Goal: Navigation & Orientation: Locate item on page

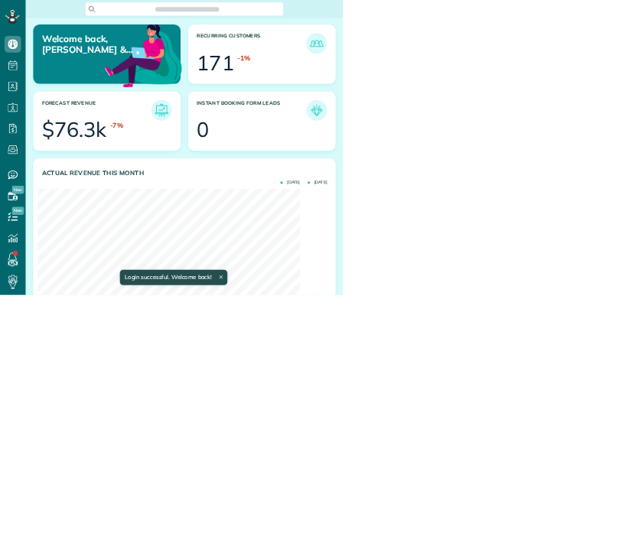
scroll to position [236, 532]
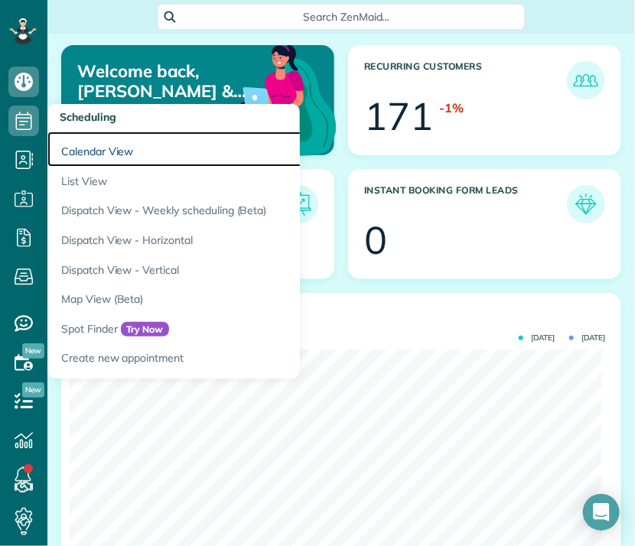
click at [93, 148] on link "Calendar View" at bounding box center [238, 149] width 382 height 35
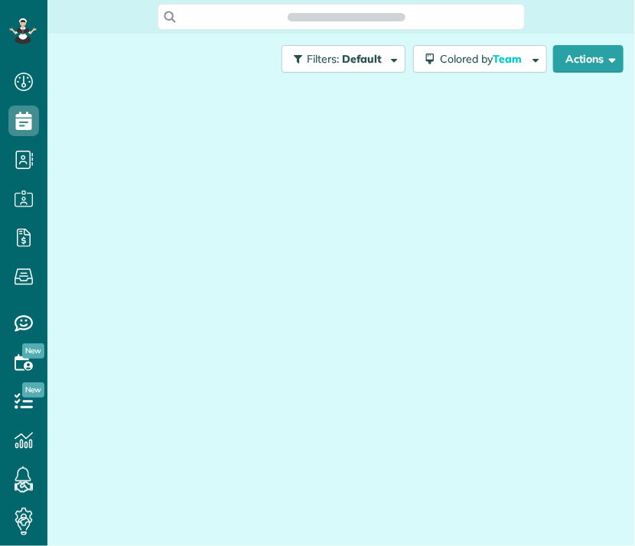
scroll to position [7, 7]
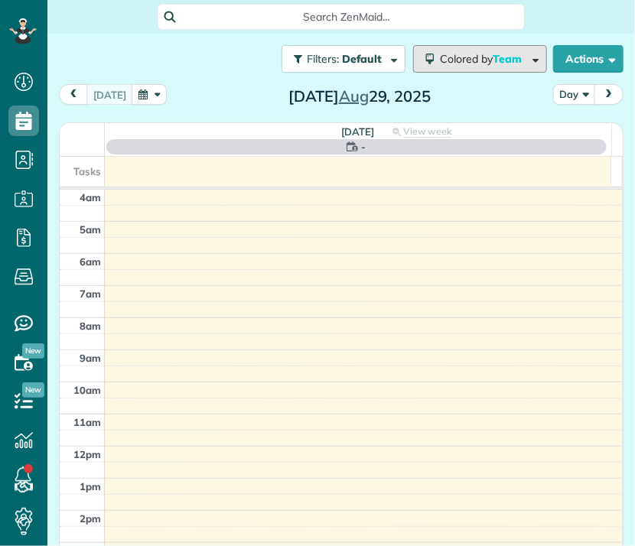
click at [499, 64] on span "Team" at bounding box center [508, 59] width 31 height 14
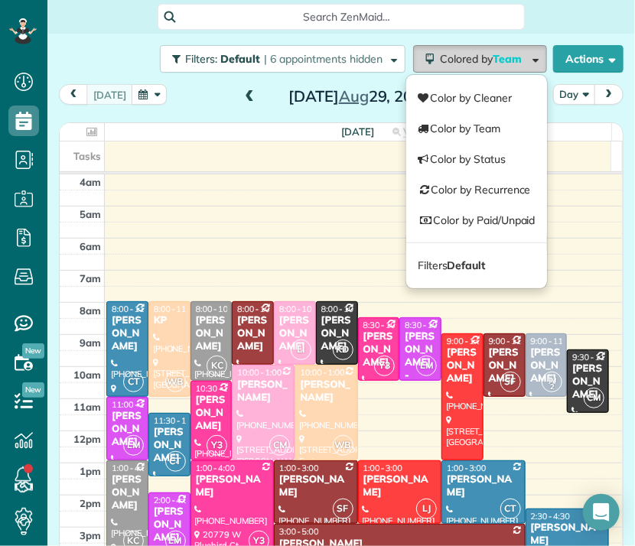
scroll to position [96, 0]
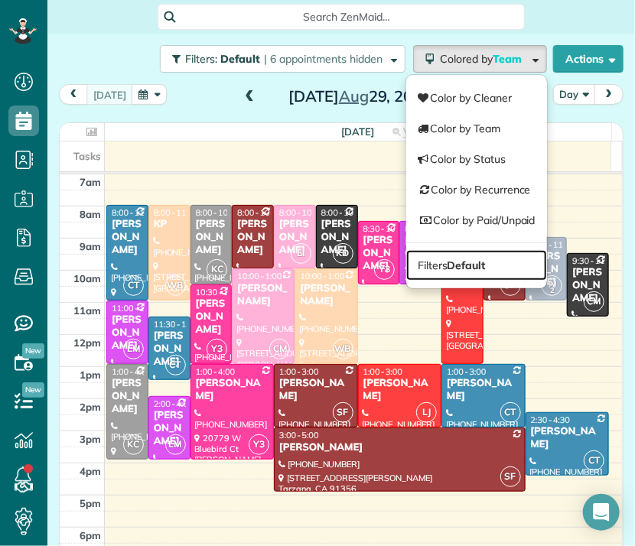
click at [482, 264] on link "Filters Default" at bounding box center [476, 265] width 141 height 31
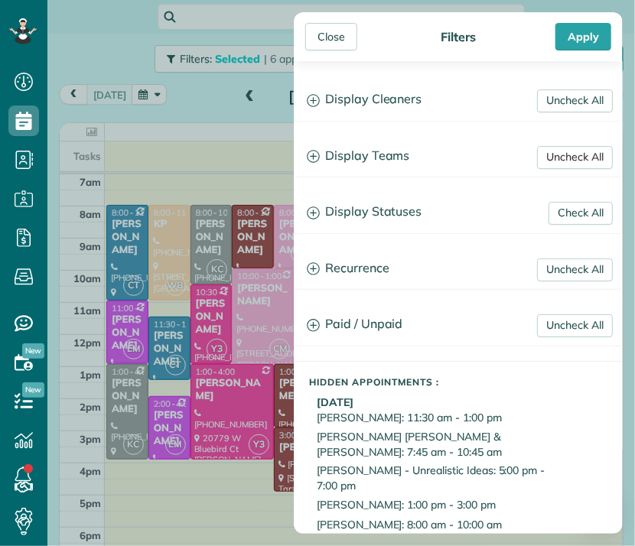
click at [559, 157] on link "Uncheck All" at bounding box center [575, 157] width 76 height 23
click at [554, 96] on link "Uncheck All" at bounding box center [575, 100] width 76 height 23
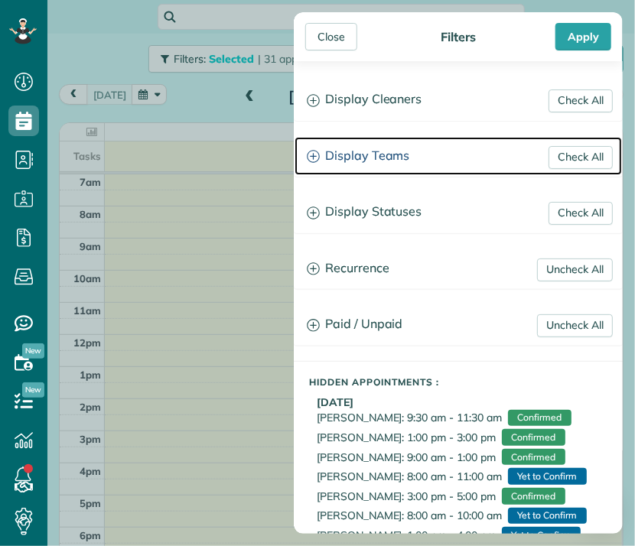
click at [358, 157] on h3 "Display Teams" at bounding box center [457, 156] width 327 height 39
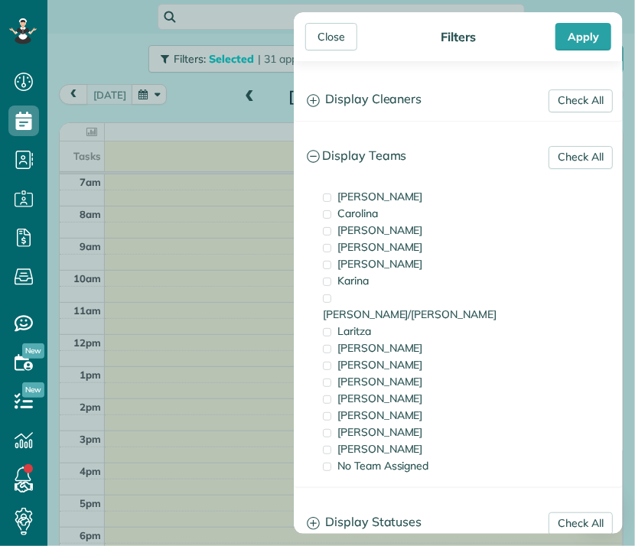
click at [357, 196] on span "[PERSON_NAME]" at bounding box center [380, 197] width 86 height 14
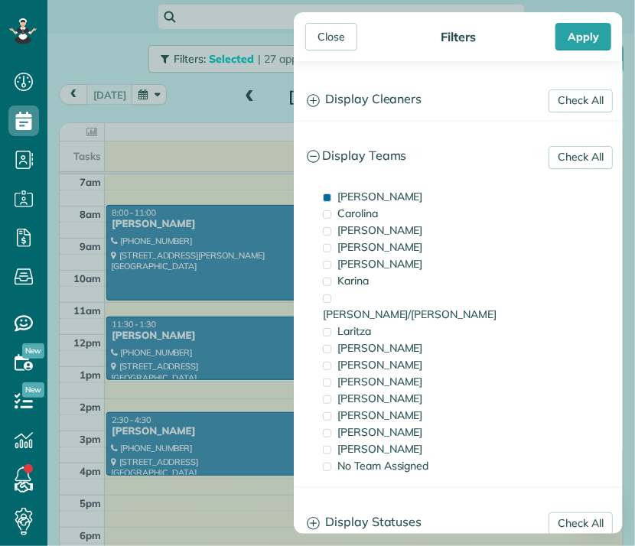
click at [329, 32] on div "Close" at bounding box center [331, 37] width 52 height 28
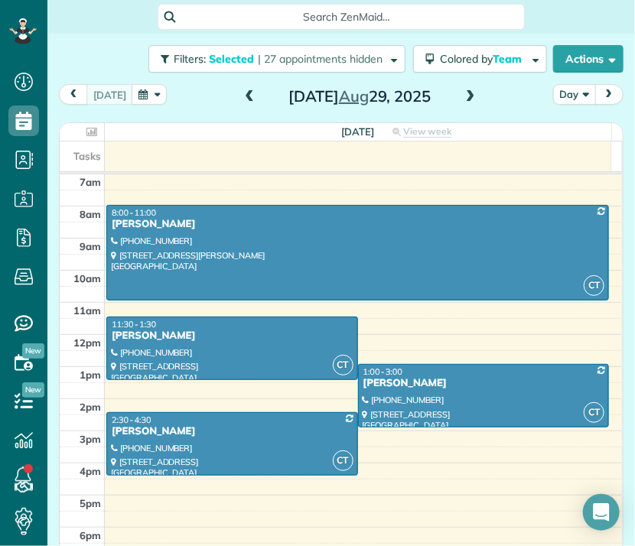
click at [573, 93] on button "Day" at bounding box center [574, 94] width 43 height 21
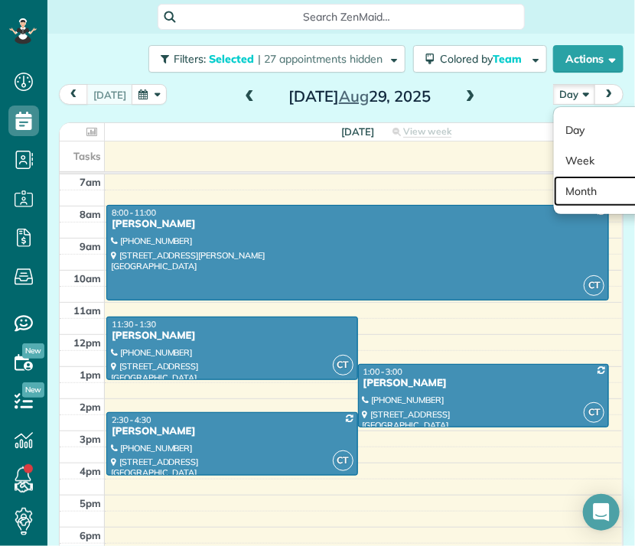
click at [575, 201] on link "Month" at bounding box center [614, 191] width 121 height 31
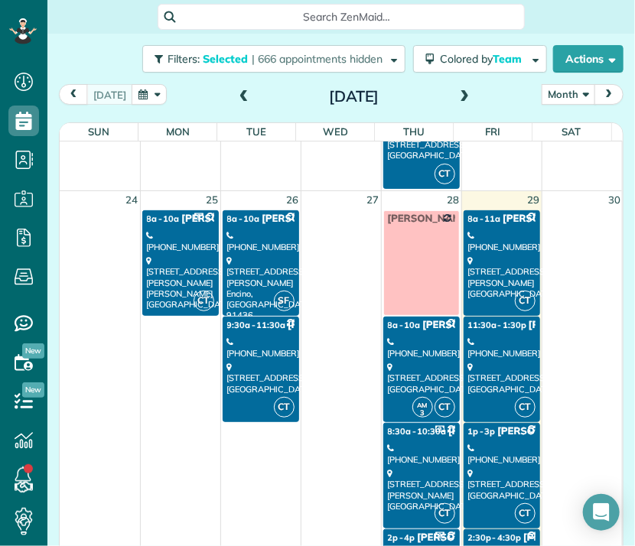
scroll to position [1630, 0]
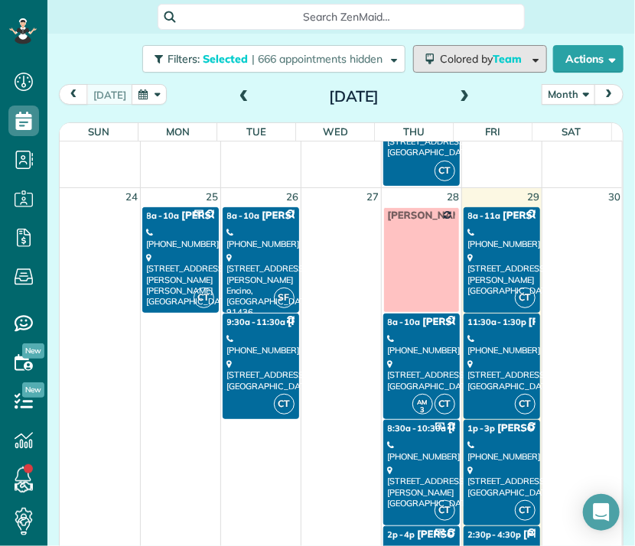
click at [479, 65] on button "Colored by Team" at bounding box center [480, 59] width 134 height 28
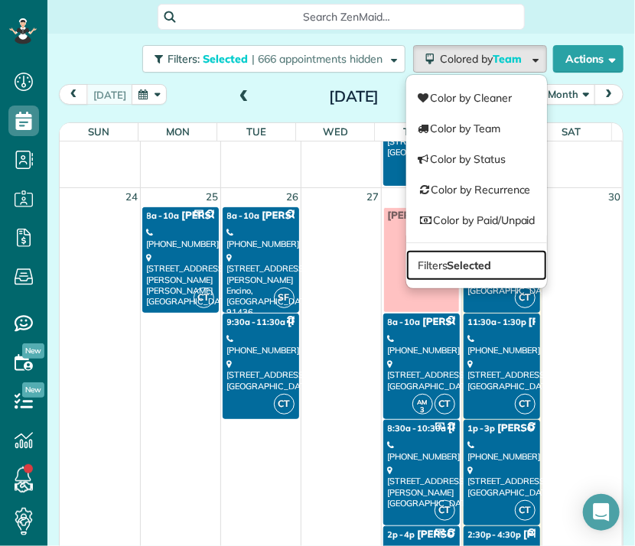
click at [480, 263] on link "Filters Selected" at bounding box center [476, 265] width 141 height 31
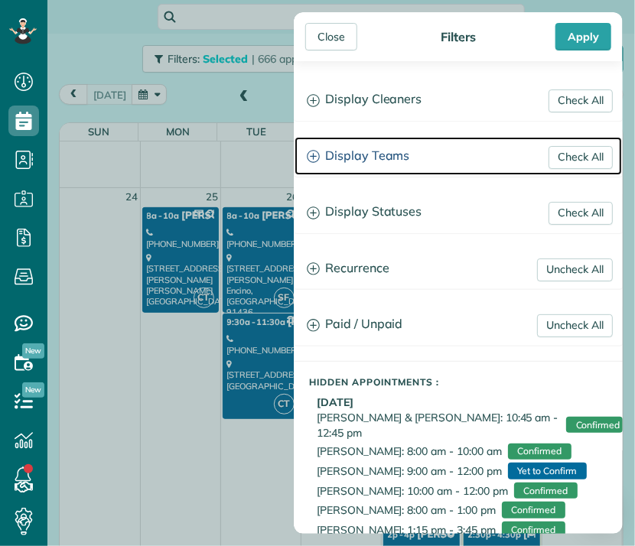
click at [398, 161] on h3 "Display Teams" at bounding box center [457, 156] width 327 height 39
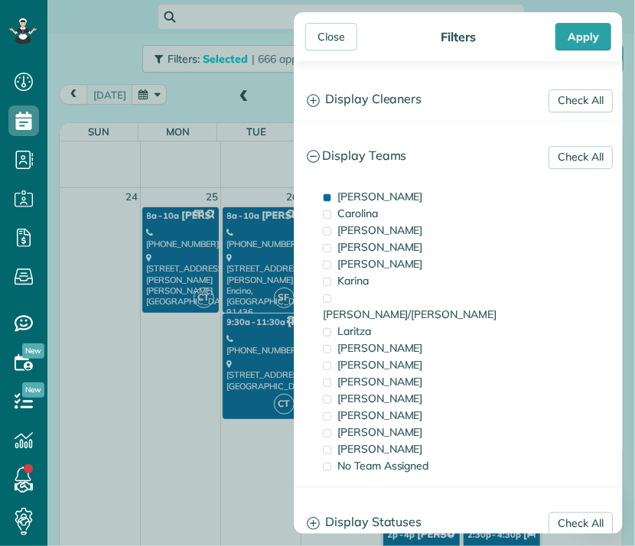
click at [362, 198] on span "[PERSON_NAME]" at bounding box center [380, 197] width 86 height 14
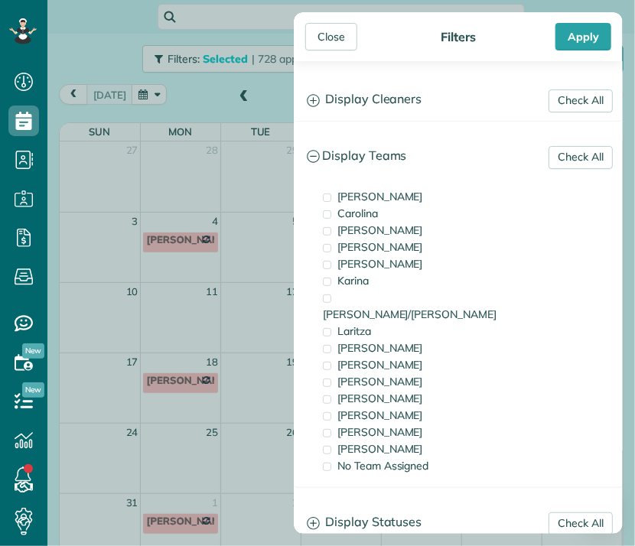
scroll to position [0, 0]
click at [358, 341] on span "[PERSON_NAME]" at bounding box center [380, 348] width 86 height 14
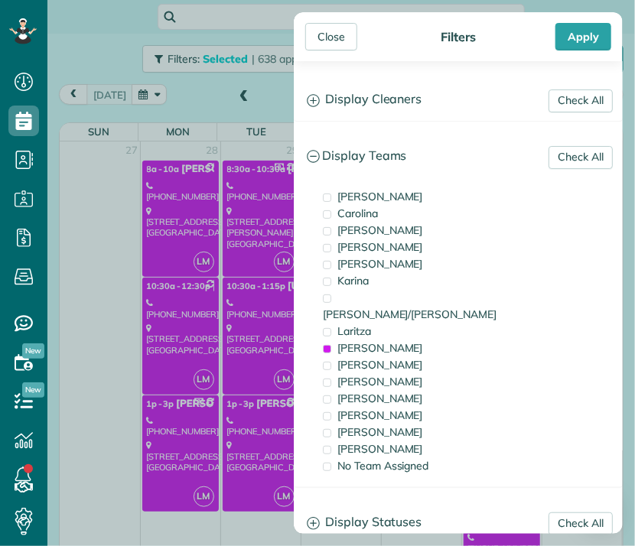
click at [325, 41] on div "Close" at bounding box center [331, 37] width 52 height 28
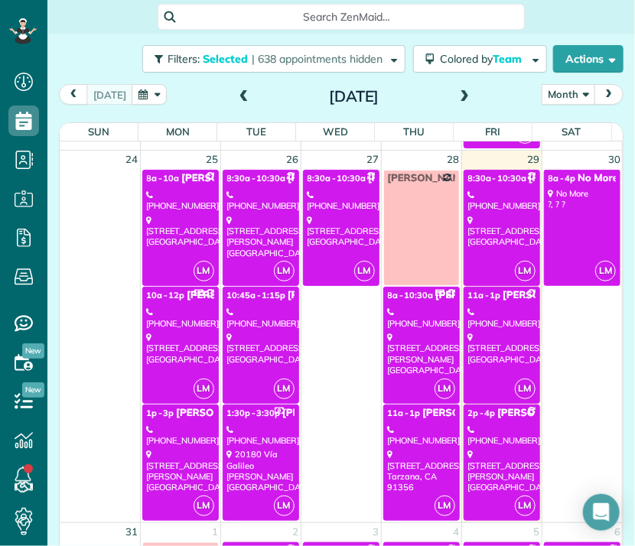
scroll to position [1949, 0]
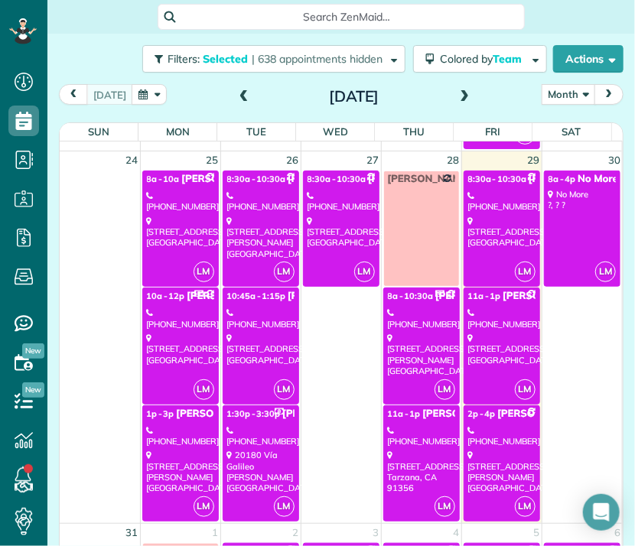
click at [248, 426] on div "[PHONE_NUMBER]" at bounding box center [260, 436] width 67 height 22
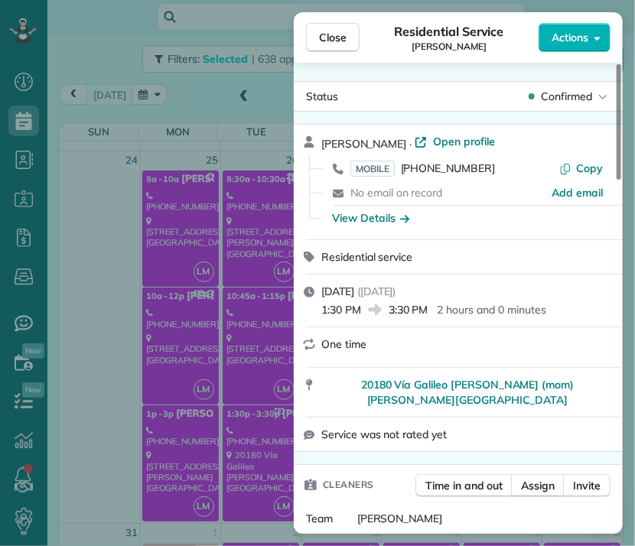
click at [335, 40] on span "Close" at bounding box center [333, 37] width 28 height 15
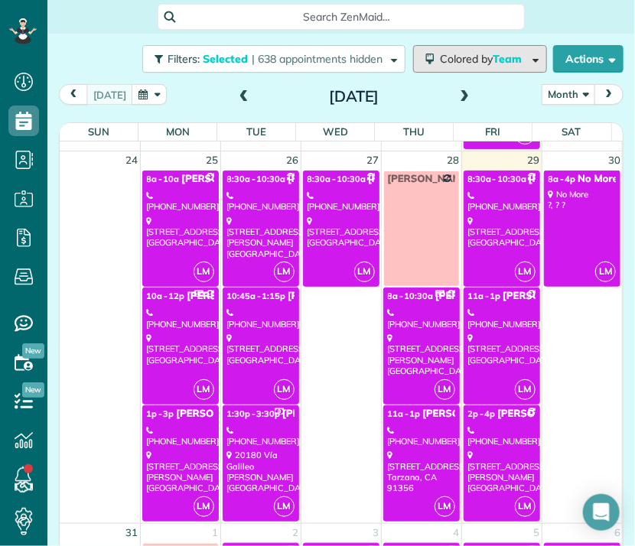
click at [478, 56] on span "Colored by Team" at bounding box center [483, 59] width 87 height 14
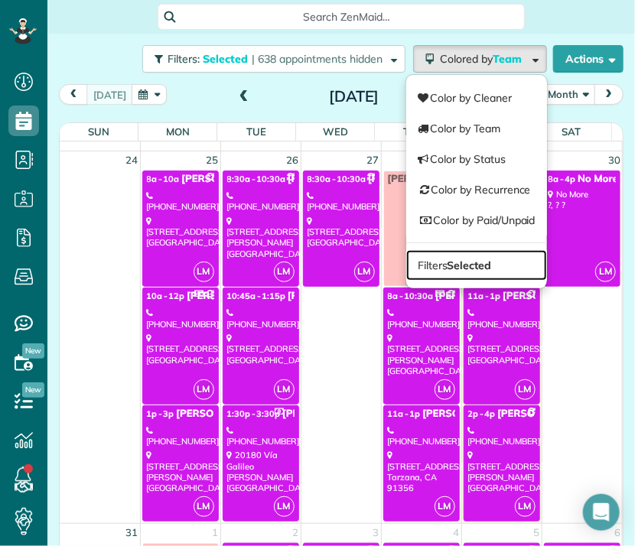
click at [447, 260] on strong "Selected" at bounding box center [469, 265] width 44 height 14
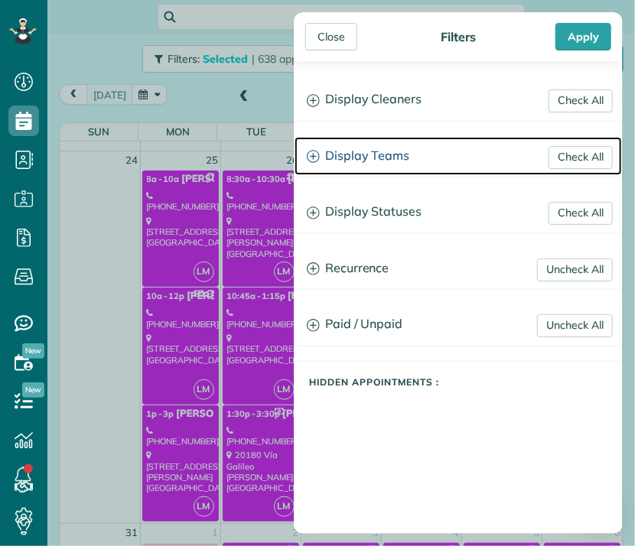
click at [361, 151] on h3 "Display Teams" at bounding box center [457, 156] width 327 height 39
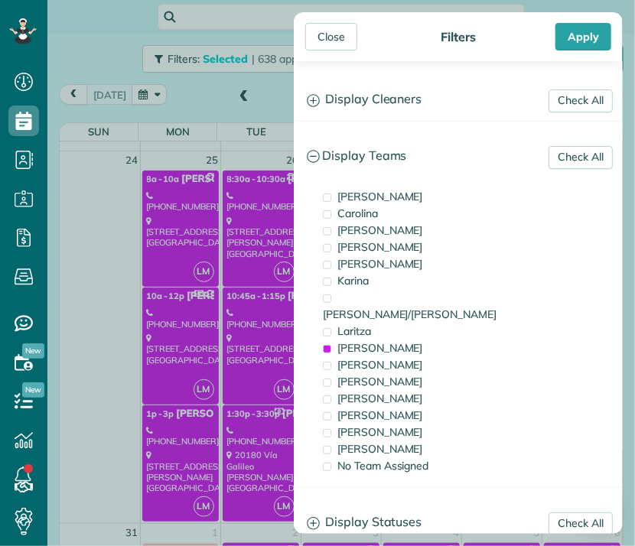
click at [346, 341] on span "[PERSON_NAME]" at bounding box center [380, 348] width 86 height 14
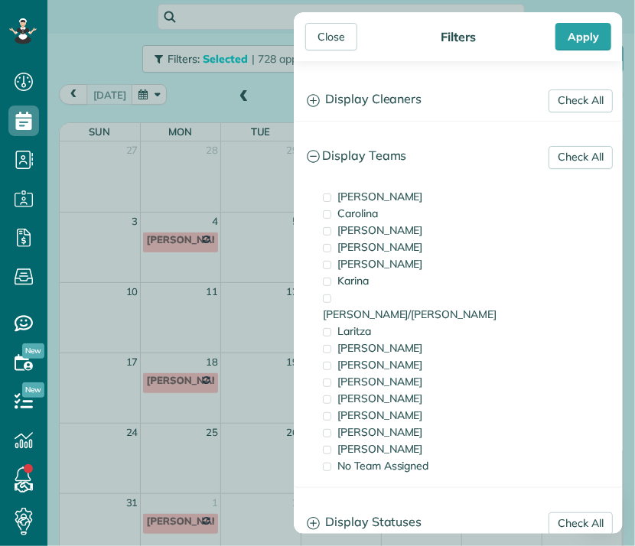
click at [350, 358] on span "[PERSON_NAME]" at bounding box center [380, 365] width 86 height 14
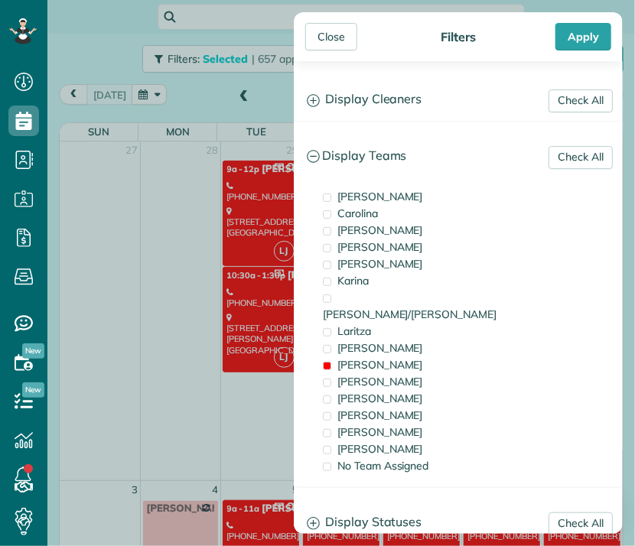
click at [333, 35] on div "Close" at bounding box center [331, 37] width 52 height 28
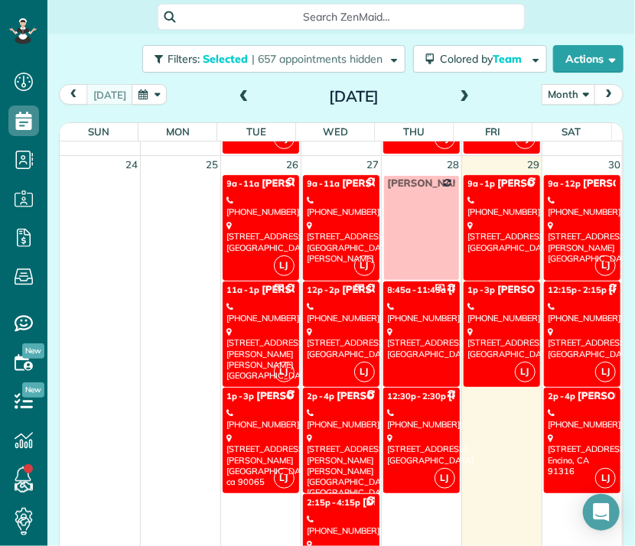
scroll to position [1462, 0]
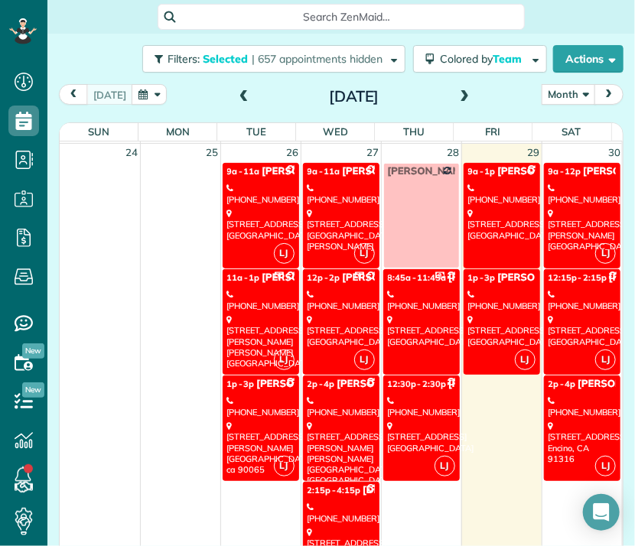
click at [404, 434] on div "[STREET_ADDRESS]" at bounding box center [421, 437] width 67 height 33
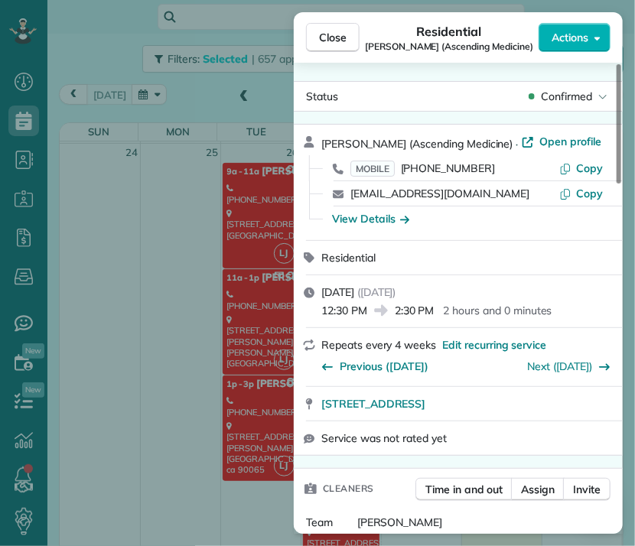
click at [334, 34] on span "Close" at bounding box center [333, 37] width 28 height 15
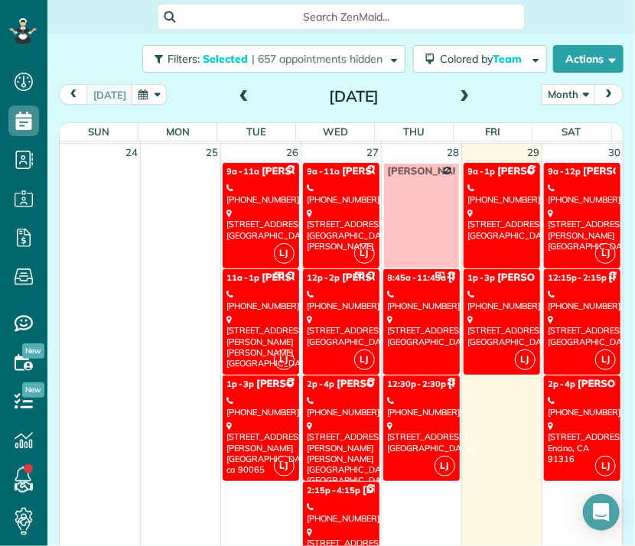
click at [327, 502] on div "[PHONE_NUMBER]" at bounding box center [340, 513] width 67 height 22
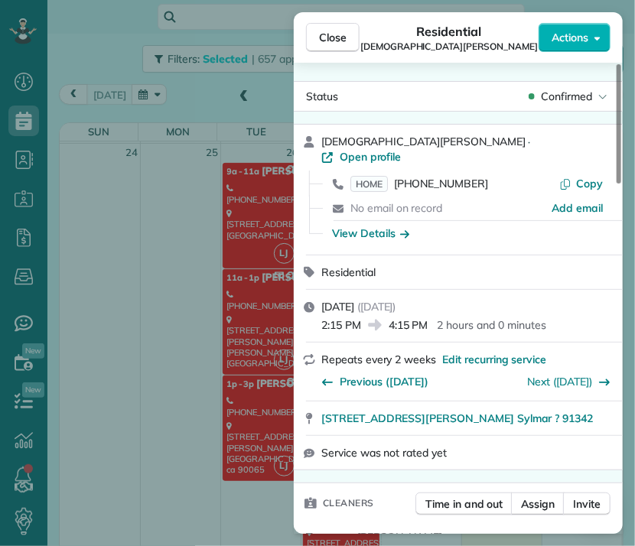
click at [348, 37] on button "Close" at bounding box center [333, 37] width 54 height 29
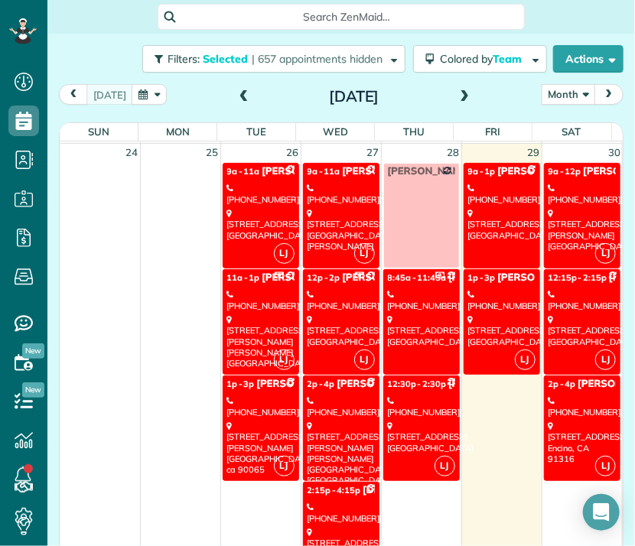
click at [401, 421] on div "[STREET_ADDRESS]" at bounding box center [421, 437] width 67 height 33
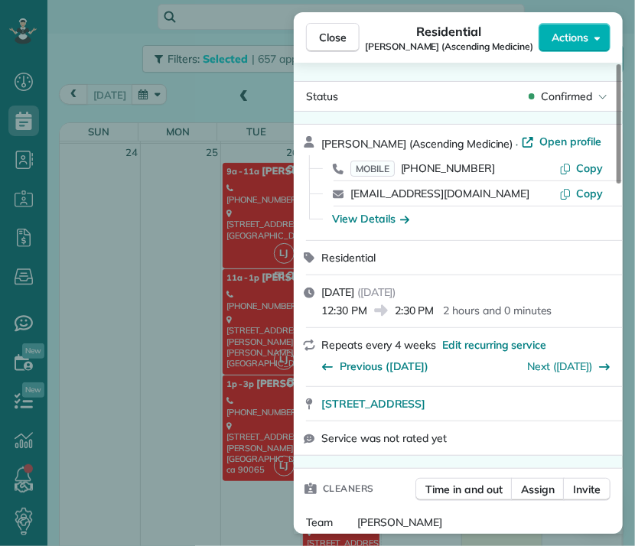
click at [336, 37] on span "Close" at bounding box center [333, 37] width 28 height 15
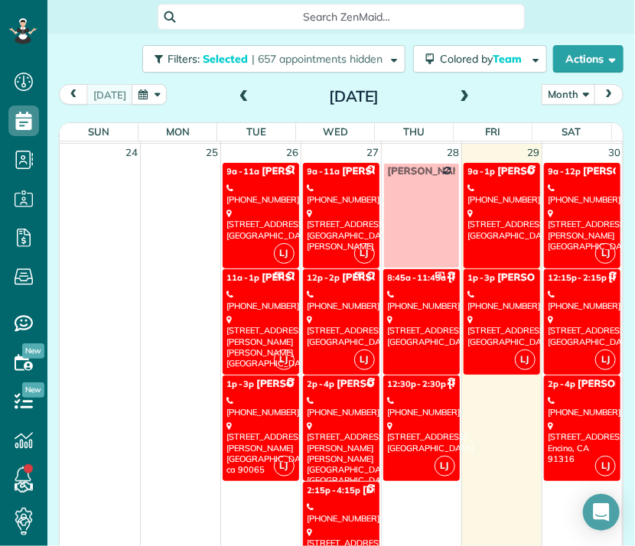
click at [496, 291] on div "[PHONE_NUMBER]" at bounding box center [501, 300] width 67 height 22
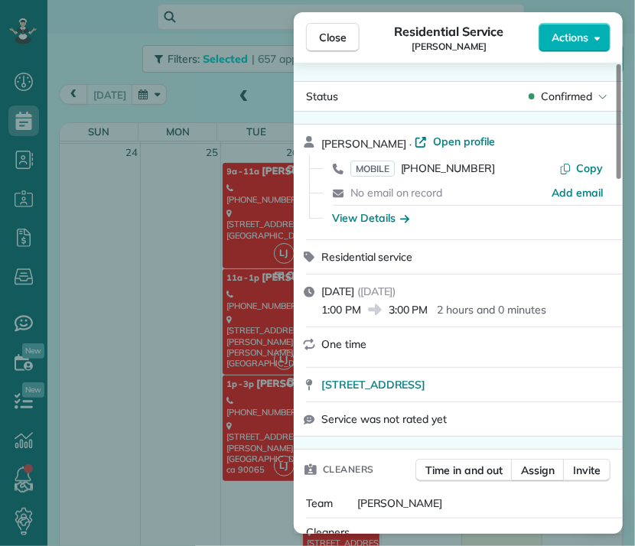
click at [333, 37] on span "Close" at bounding box center [333, 37] width 28 height 15
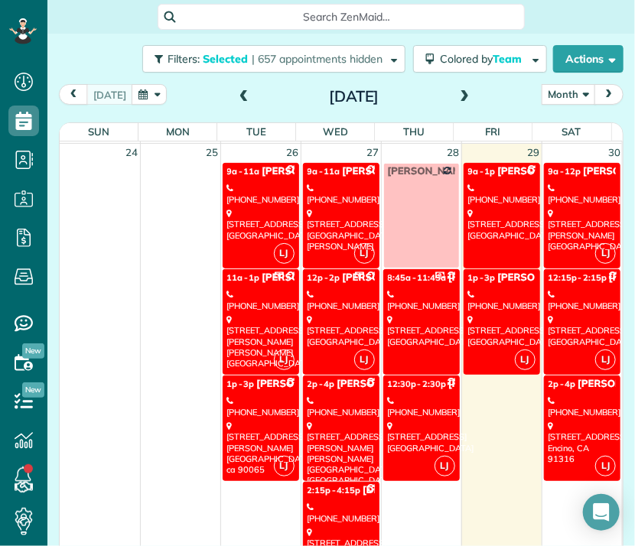
click at [554, 208] on div "[STREET_ADDRESS][PERSON_NAME]" at bounding box center [582, 230] width 68 height 44
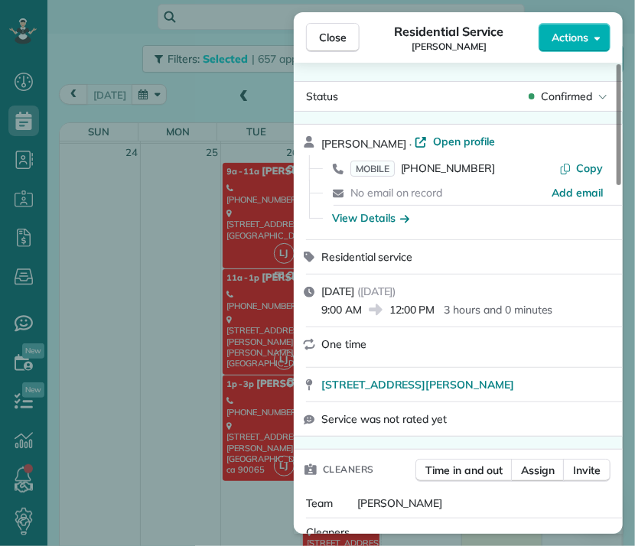
click at [346, 31] on span "Close" at bounding box center [333, 37] width 28 height 15
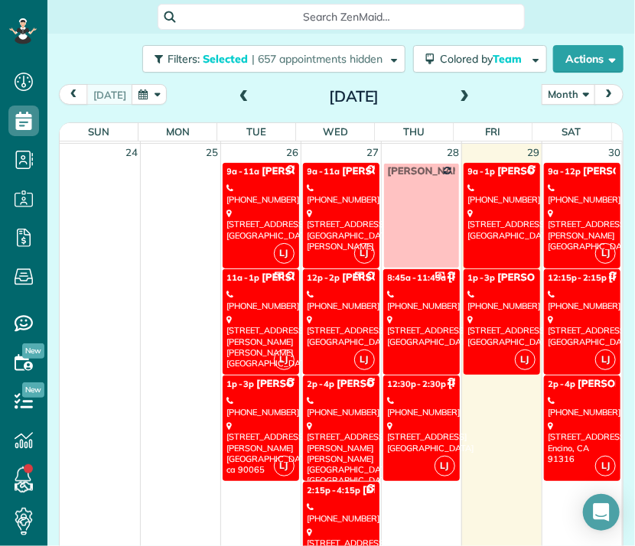
click at [566, 424] on div "[STREET_ADDRESS]" at bounding box center [582, 443] width 68 height 44
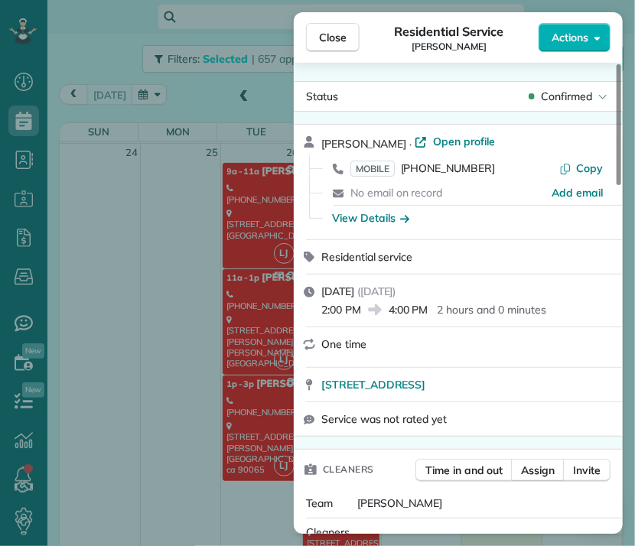
click at [337, 39] on span "Close" at bounding box center [333, 37] width 28 height 15
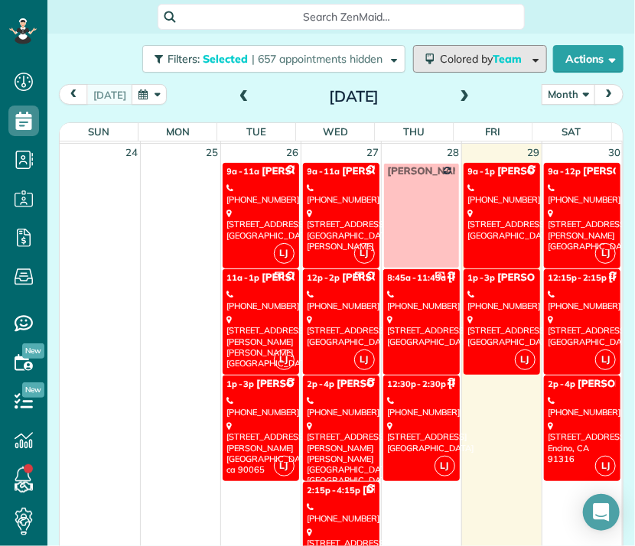
click at [474, 62] on span "Colored by Team" at bounding box center [483, 59] width 87 height 14
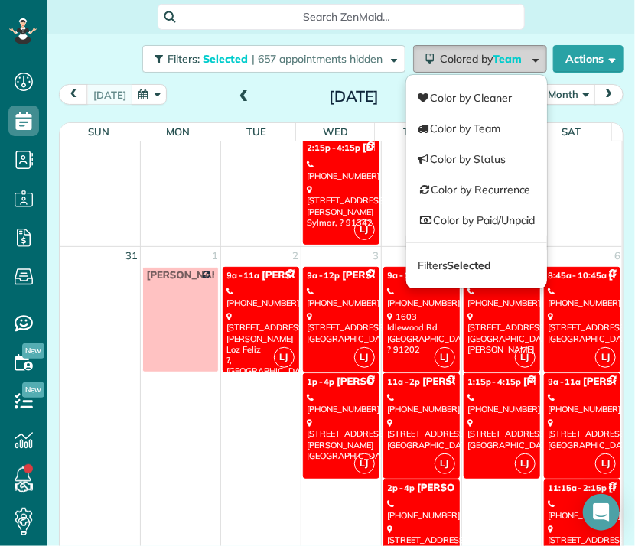
scroll to position [1805, 0]
click at [269, 102] on h2 "[DATE]" at bounding box center [353, 96] width 191 height 17
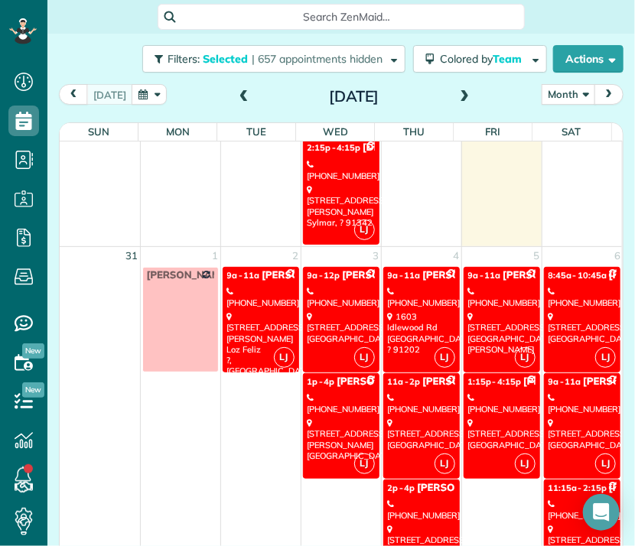
click at [456, 97] on span at bounding box center [464, 97] width 17 height 14
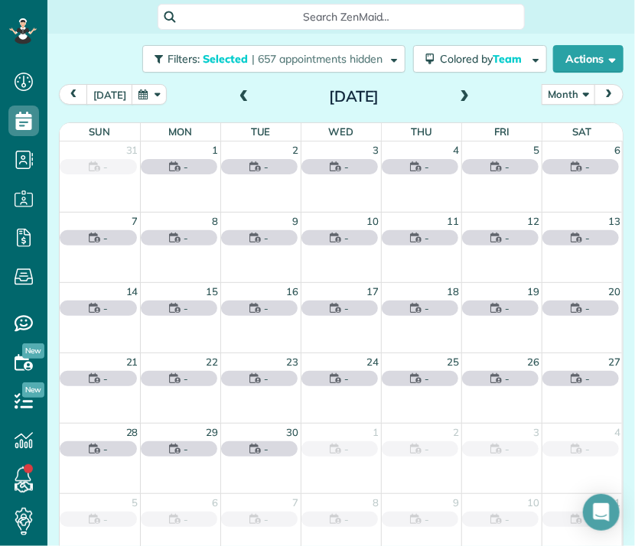
scroll to position [0, 0]
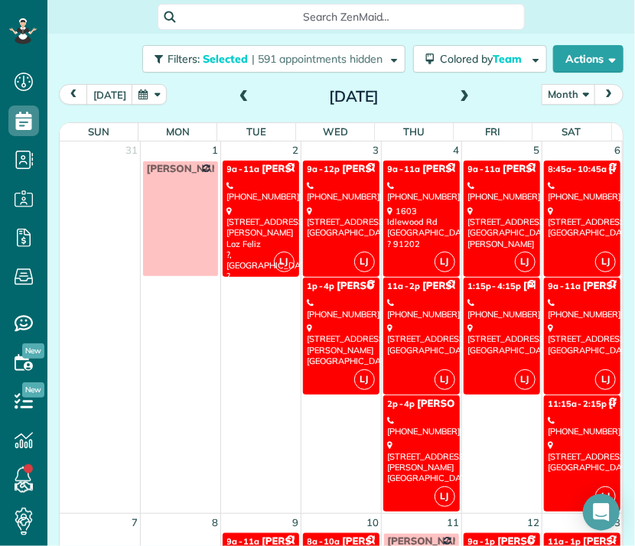
click at [236, 98] on span at bounding box center [244, 97] width 17 height 14
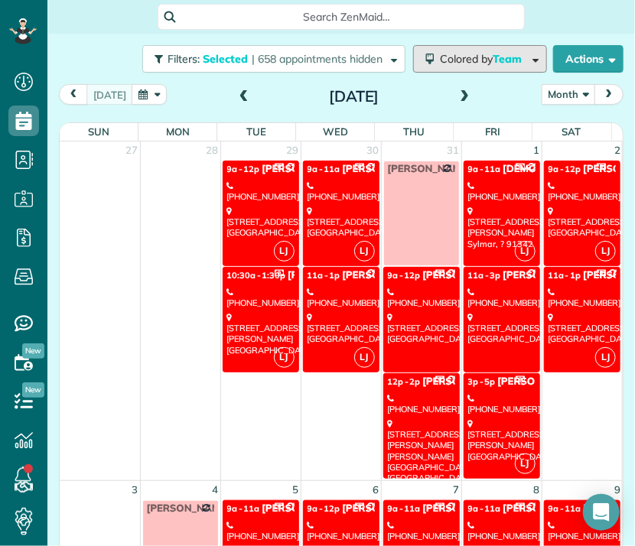
click at [449, 60] on span "Colored by Team" at bounding box center [483, 59] width 87 height 14
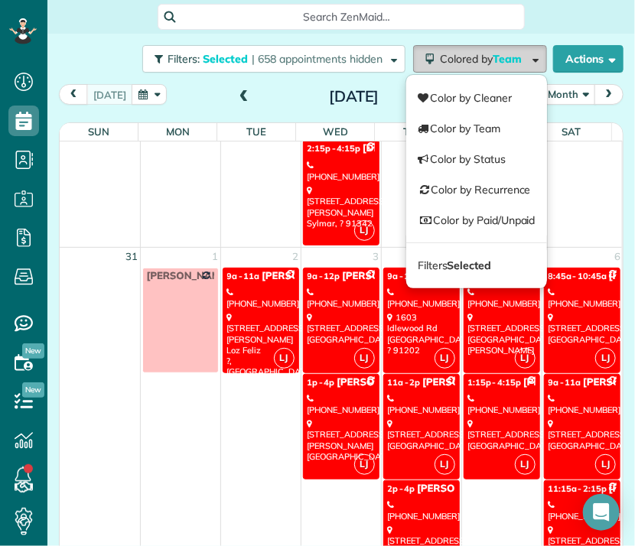
scroll to position [1817, 0]
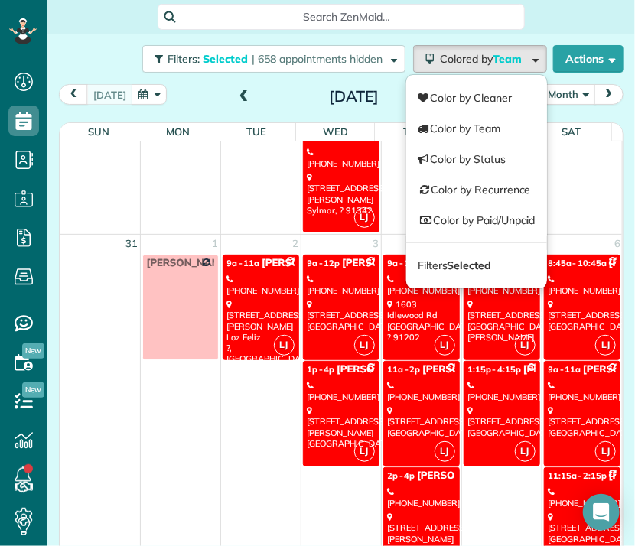
click at [278, 101] on h2 "[DATE]" at bounding box center [353, 96] width 191 height 17
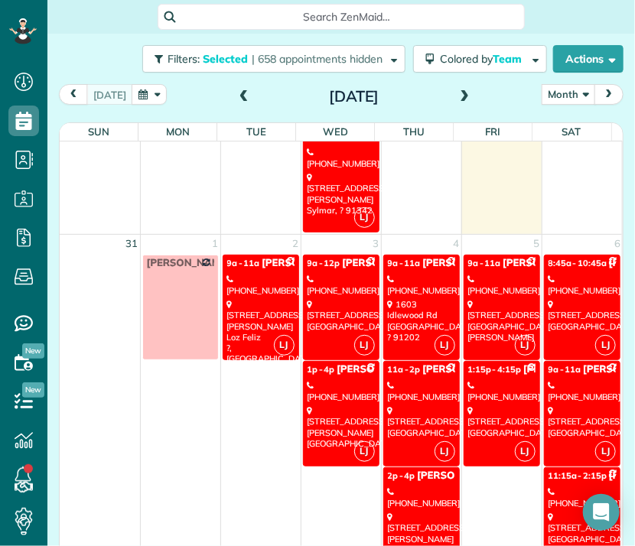
click at [260, 340] on link "LJ 9a - 11a [PERSON_NAME] [PHONE_NUMBER] [STREET_ADDRESS][PERSON_NAME] Loz Feli…" at bounding box center [261, 308] width 76 height 106
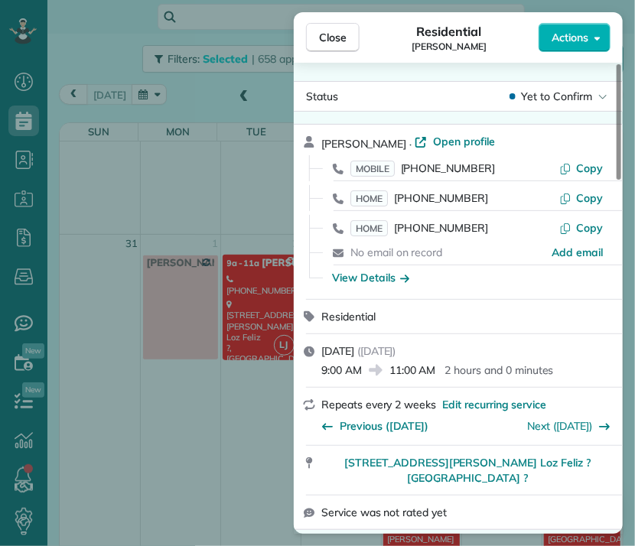
click at [330, 44] on span "Close" at bounding box center [333, 37] width 28 height 15
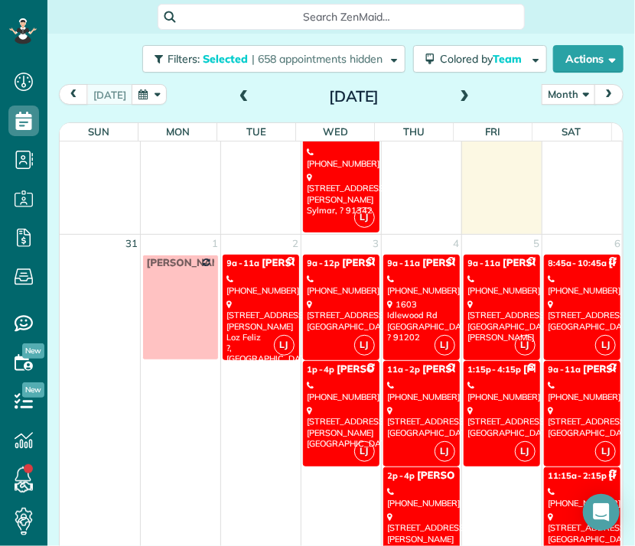
click at [347, 277] on div "[PHONE_NUMBER]" at bounding box center [340, 285] width 67 height 22
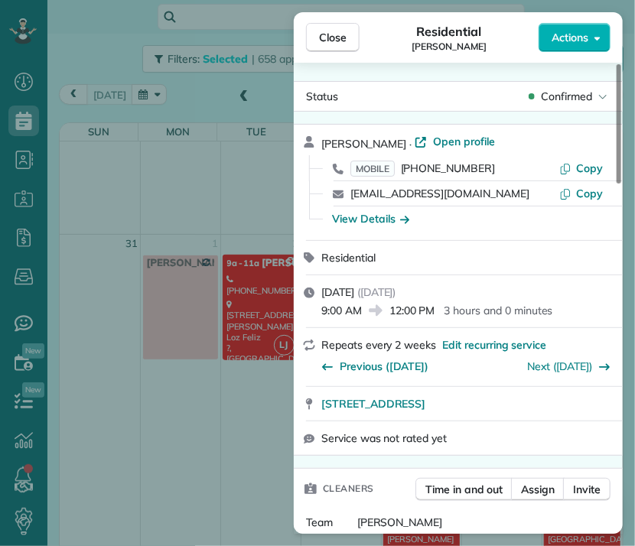
click at [336, 37] on span "Close" at bounding box center [333, 37] width 28 height 15
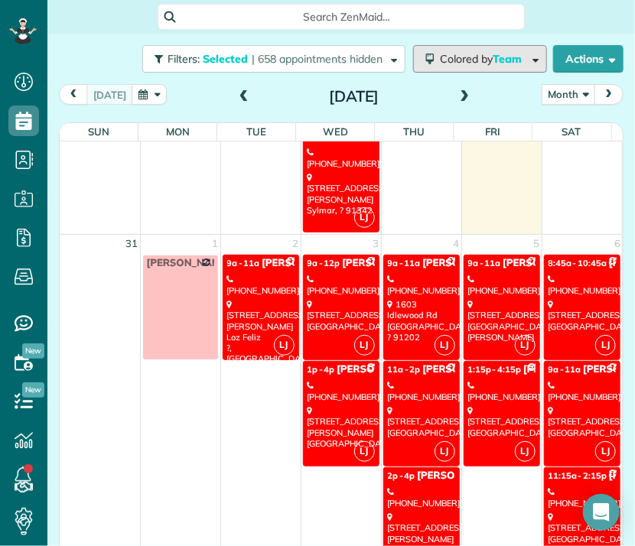
click at [466, 64] on span "Colored by Team" at bounding box center [483, 59] width 87 height 14
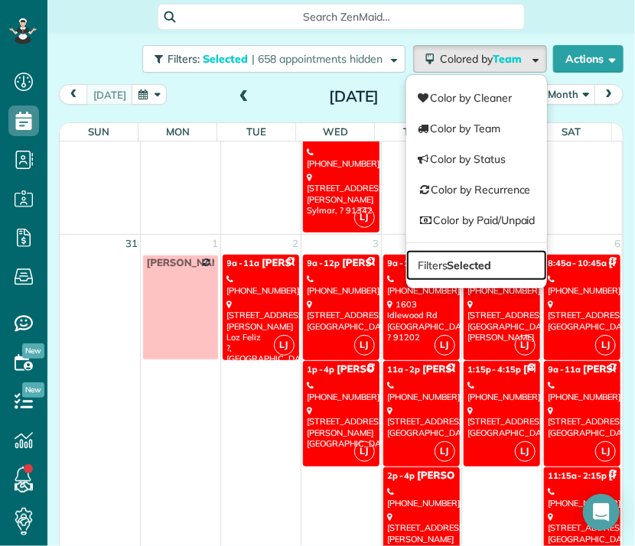
click at [450, 271] on link "Filters Selected" at bounding box center [476, 265] width 141 height 31
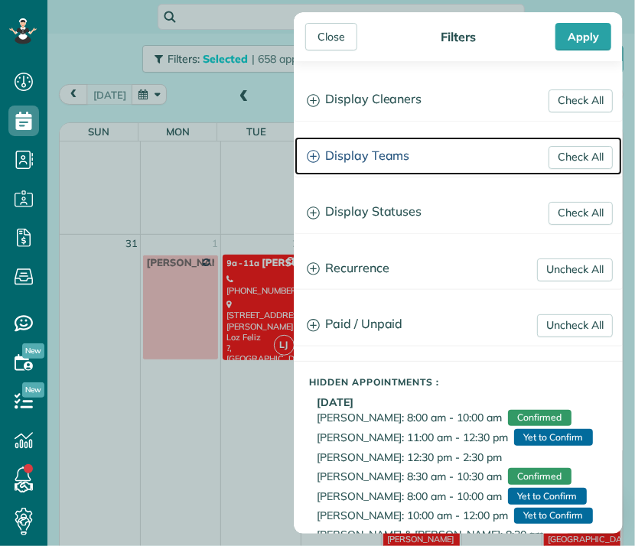
click at [379, 156] on h3 "Display Teams" at bounding box center [457, 156] width 327 height 39
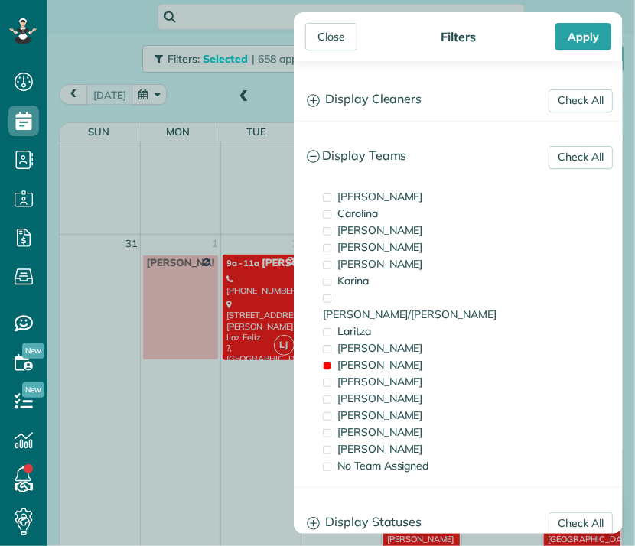
click at [358, 358] on span "[PERSON_NAME]" at bounding box center [380, 365] width 86 height 14
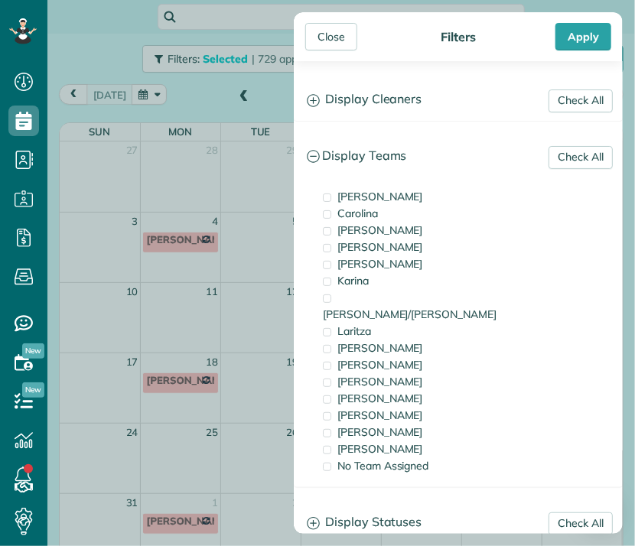
click at [352, 227] on span "[PERSON_NAME]" at bounding box center [380, 230] width 86 height 14
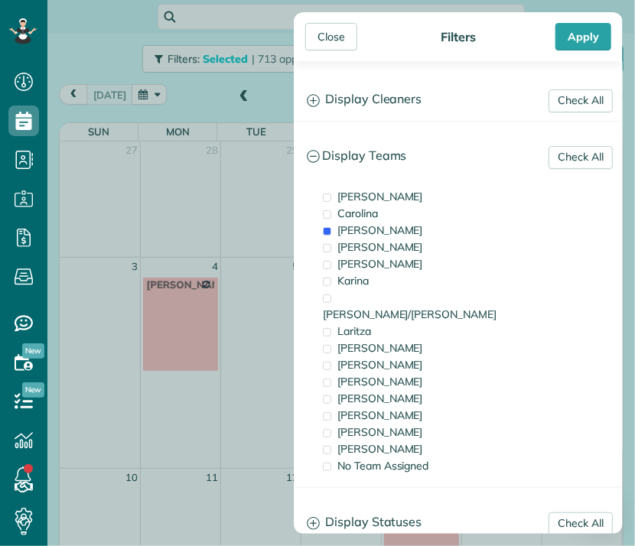
click at [331, 42] on div "Close" at bounding box center [331, 37] width 52 height 28
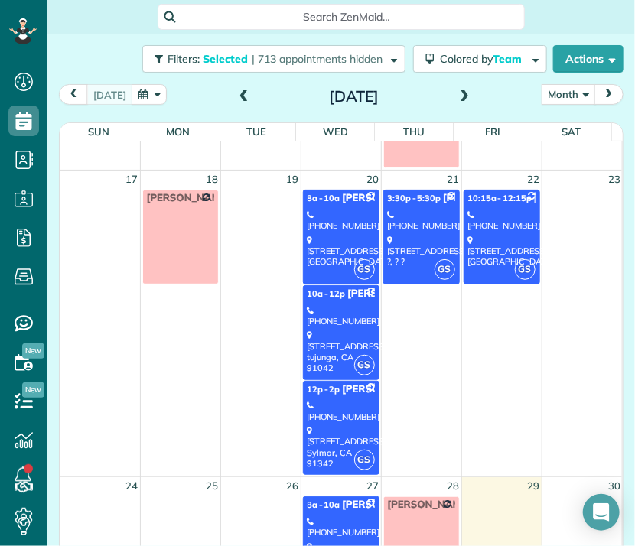
scroll to position [649, 0]
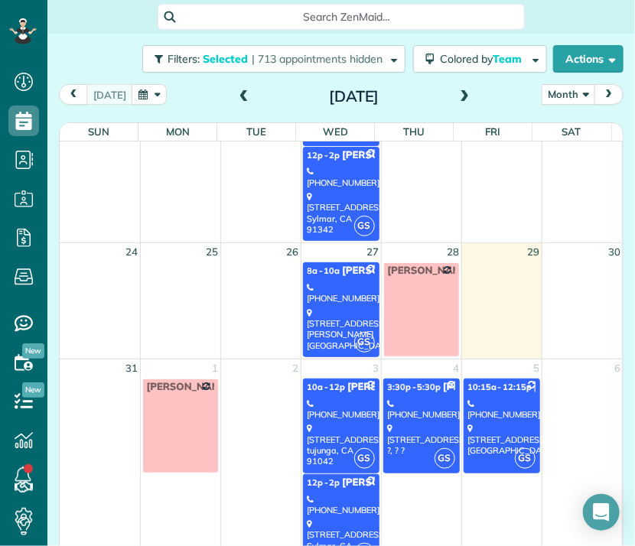
click at [331, 398] on div "[PHONE_NUMBER]" at bounding box center [340, 409] width 67 height 22
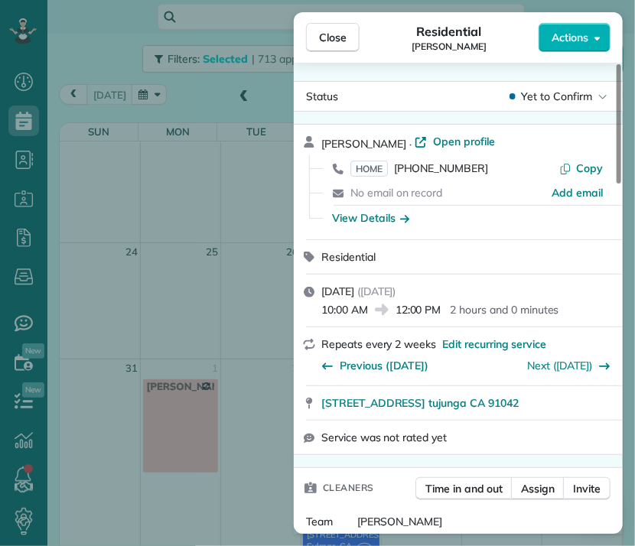
click at [324, 32] on span "Close" at bounding box center [333, 37] width 28 height 15
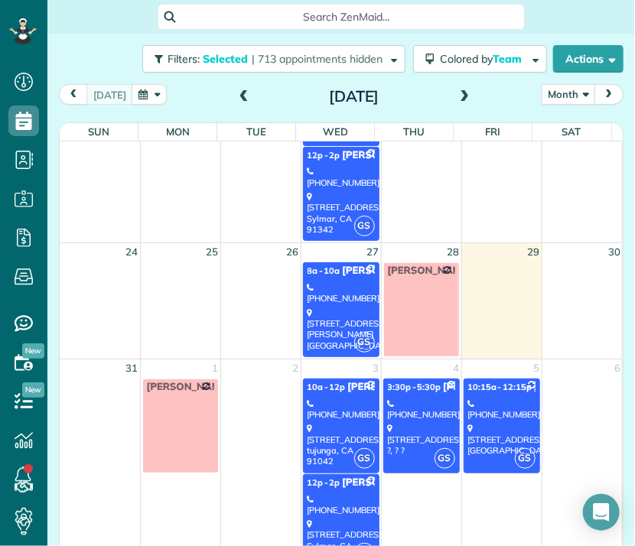
click at [318, 489] on link "GS 12p - 2p [PERSON_NAME] [PHONE_NUMBER] [STREET_ADDRESS]" at bounding box center [341, 521] width 76 height 95
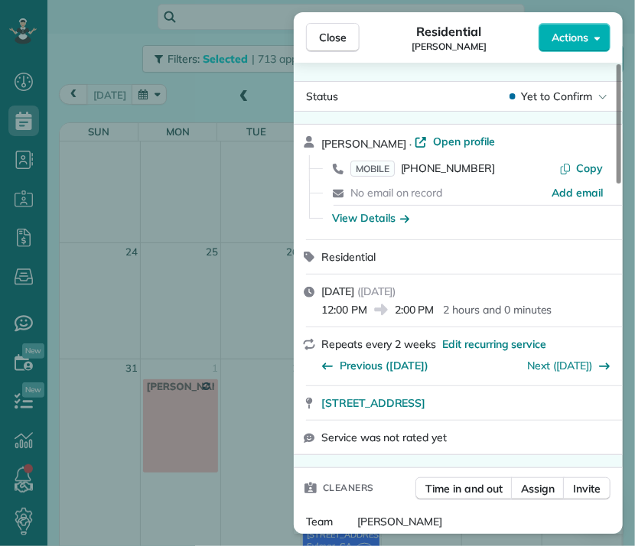
click at [336, 35] on span "Close" at bounding box center [333, 37] width 28 height 15
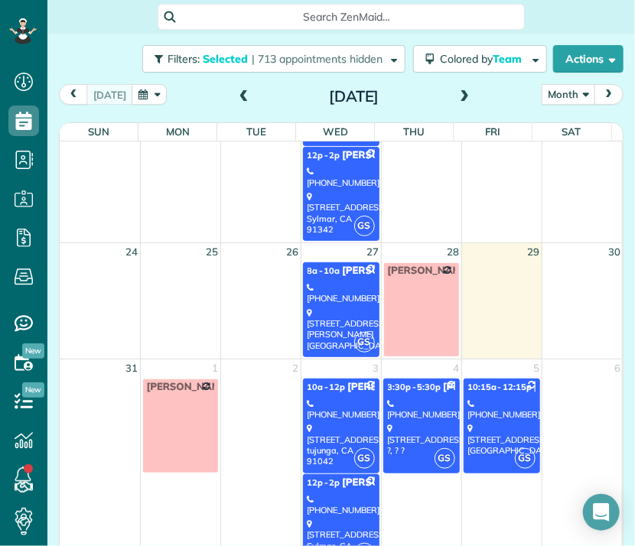
click at [408, 428] on div "[STREET_ADDRESS] ?, ? ?" at bounding box center [421, 439] width 67 height 33
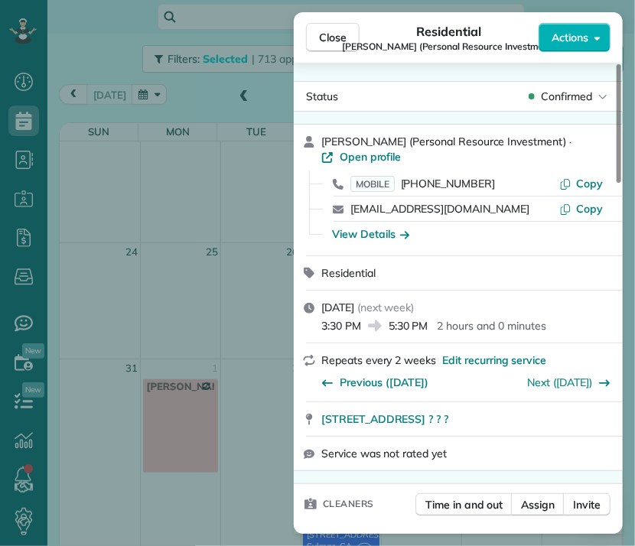
click at [339, 45] on button "Close" at bounding box center [333, 37] width 54 height 29
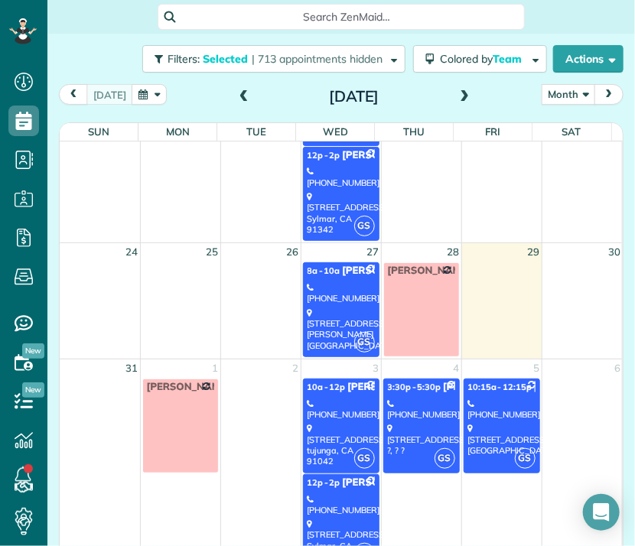
click at [463, 418] on link "GS 10:15a - 12:15p [PERSON_NAME] [PHONE_NUMBER] 2815 [STREET_ADDRESS]" at bounding box center [501, 426] width 76 height 95
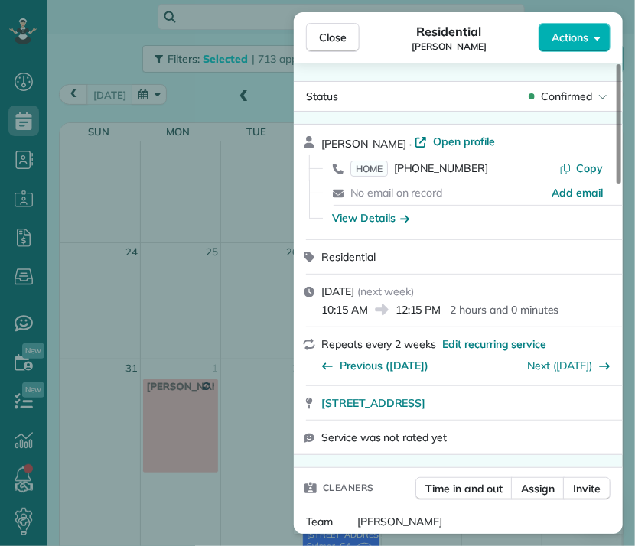
click at [329, 45] on button "Close" at bounding box center [333, 37] width 54 height 29
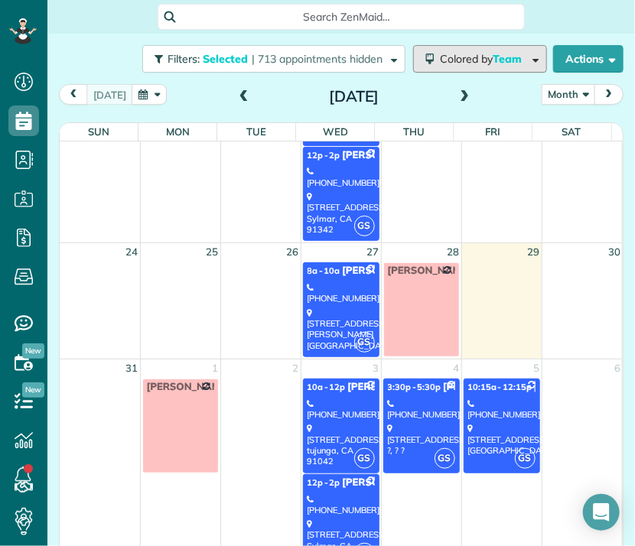
click at [493, 60] on span "Team" at bounding box center [508, 59] width 31 height 14
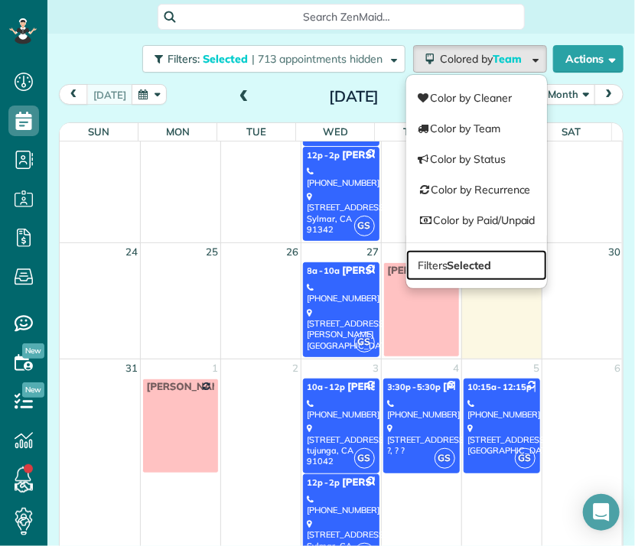
click at [459, 262] on strong "Selected" at bounding box center [469, 265] width 44 height 14
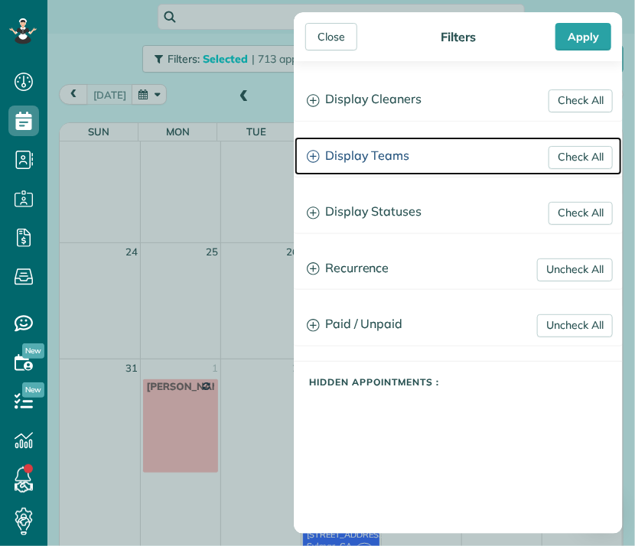
click at [373, 158] on h3 "Display Teams" at bounding box center [457, 156] width 327 height 39
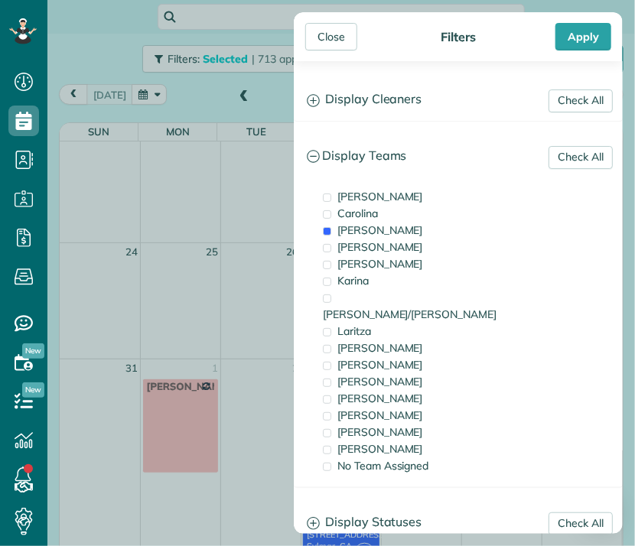
click at [354, 195] on span "[PERSON_NAME]" at bounding box center [380, 197] width 86 height 14
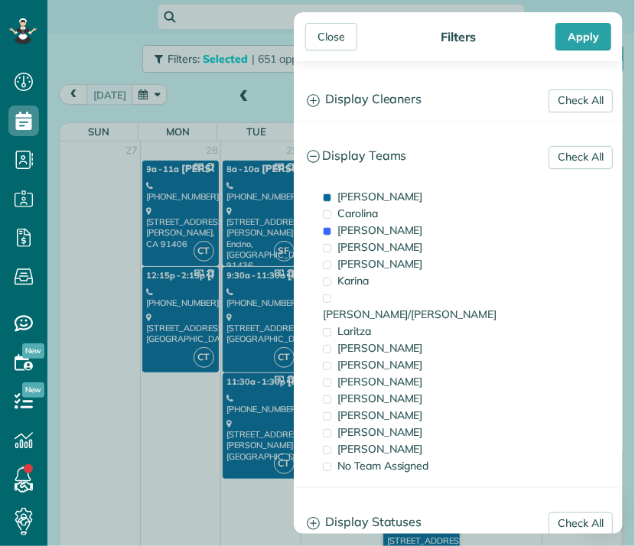
click at [345, 230] on span "[PERSON_NAME]" at bounding box center [380, 230] width 86 height 14
click at [331, 41] on div "Close" at bounding box center [331, 37] width 52 height 28
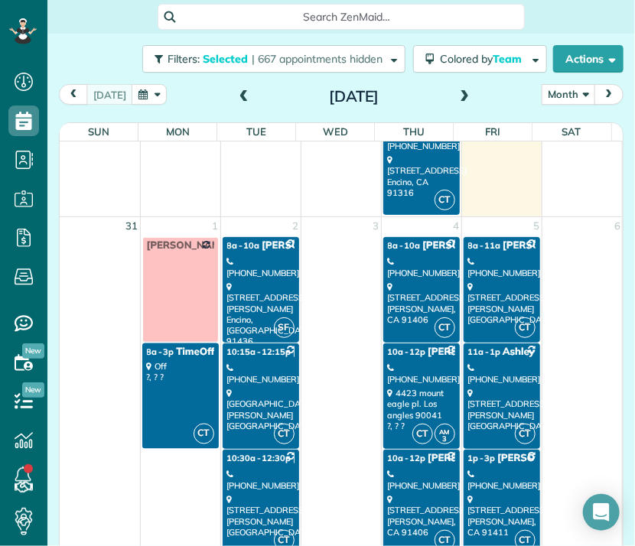
scroll to position [2143, 0]
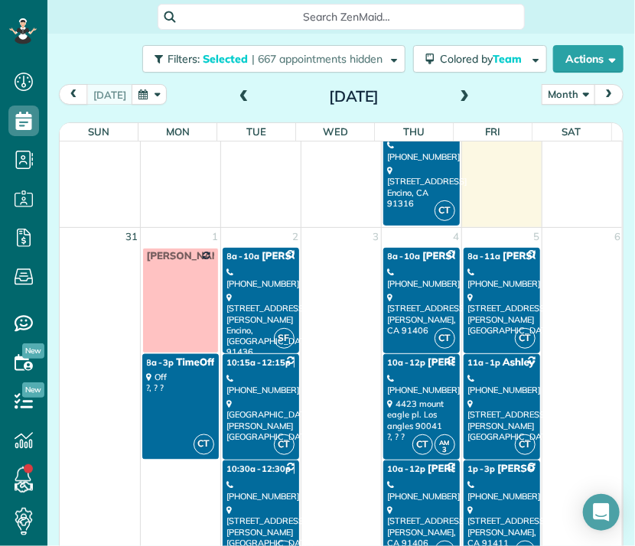
click at [260, 292] on div "[STREET_ADDRESS][PERSON_NAME]" at bounding box center [260, 325] width 67 height 66
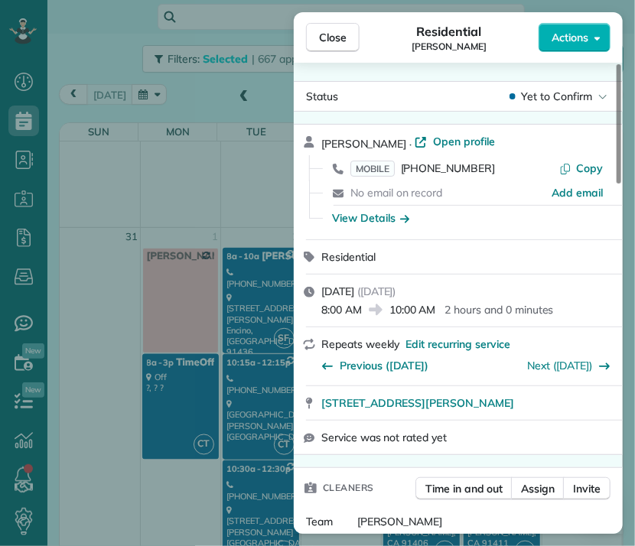
click at [255, 379] on div "Close Residential [PERSON_NAME] Actions Status Yet to Confirm [PERSON_NAME] · O…" at bounding box center [317, 273] width 635 height 546
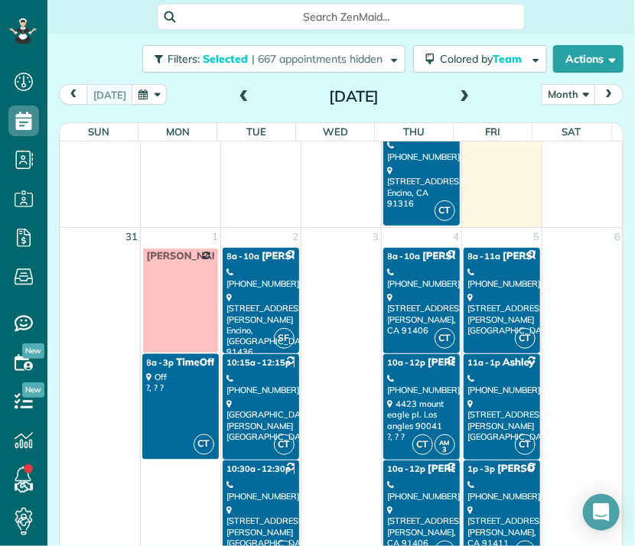
click at [257, 381] on div "[PHONE_NUMBER]" at bounding box center [260, 384] width 67 height 22
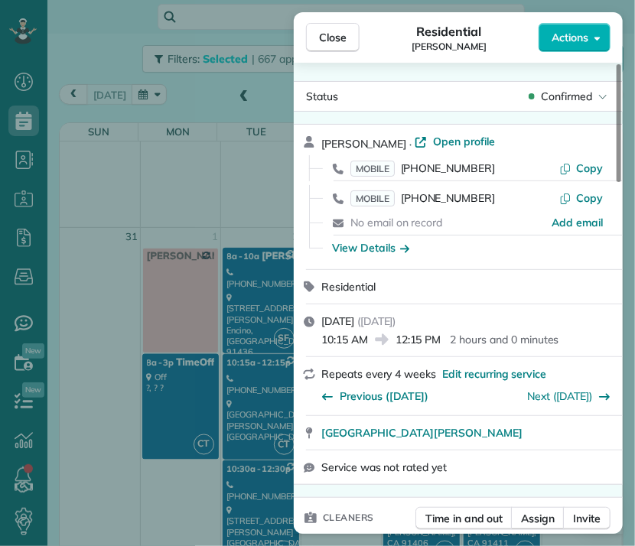
click at [248, 475] on div "Close Residential [PERSON_NAME] Actions Status Confirmed [PERSON_NAME] · Open p…" at bounding box center [317, 273] width 635 height 546
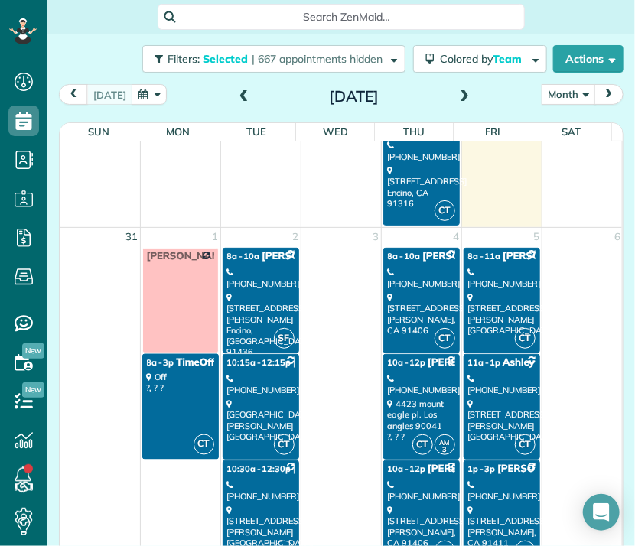
drag, startPoint x: 248, startPoint y: 476, endPoint x: 228, endPoint y: 502, distance: 32.7
click at [228, 505] on div "[STREET_ADDRESS][PERSON_NAME]" at bounding box center [260, 527] width 67 height 44
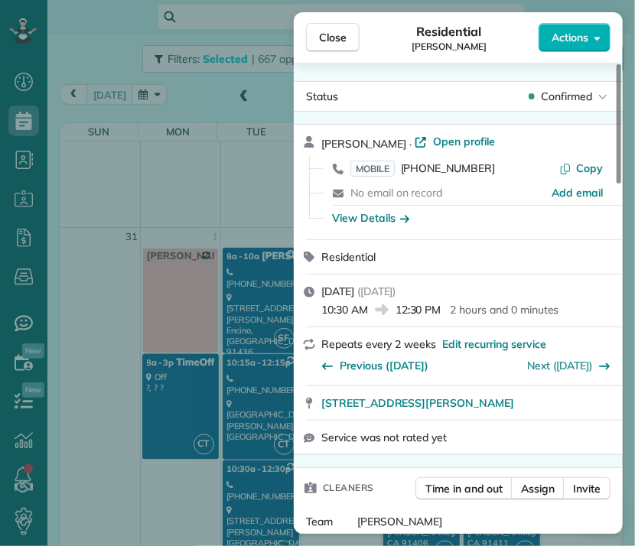
click at [327, 40] on span "Close" at bounding box center [333, 37] width 28 height 15
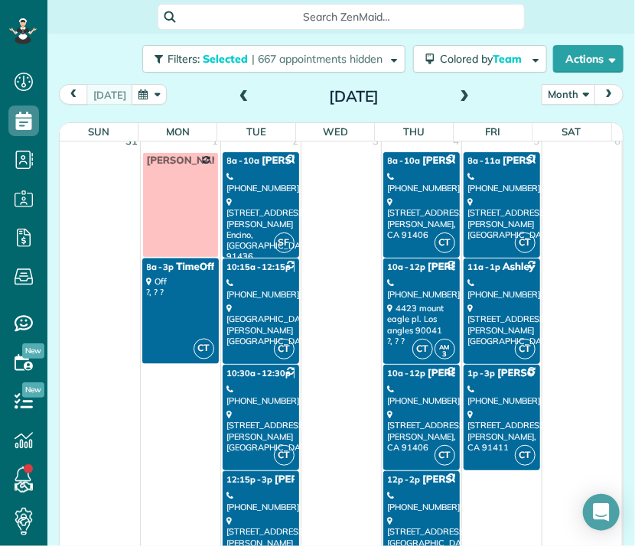
scroll to position [2241, 0]
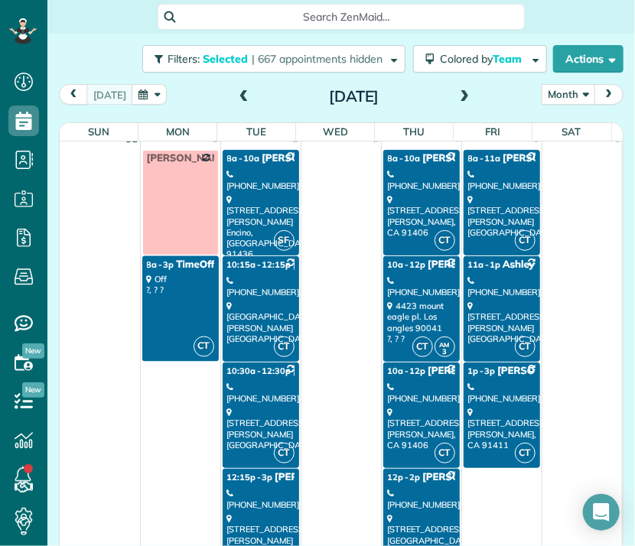
click at [261, 500] on div "[PHONE_NUMBER]" at bounding box center [260, 499] width 67 height 22
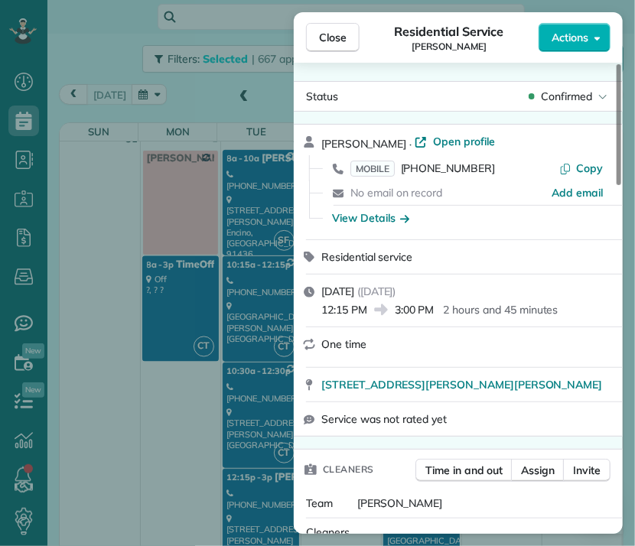
click at [328, 43] on span "Close" at bounding box center [333, 37] width 28 height 15
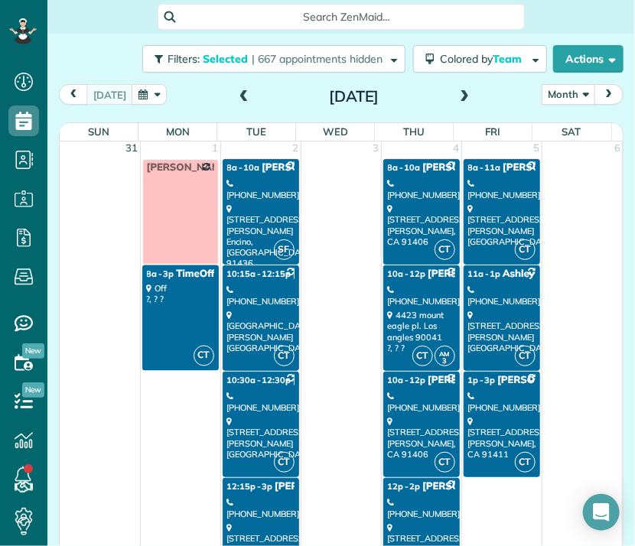
scroll to position [2233, 0]
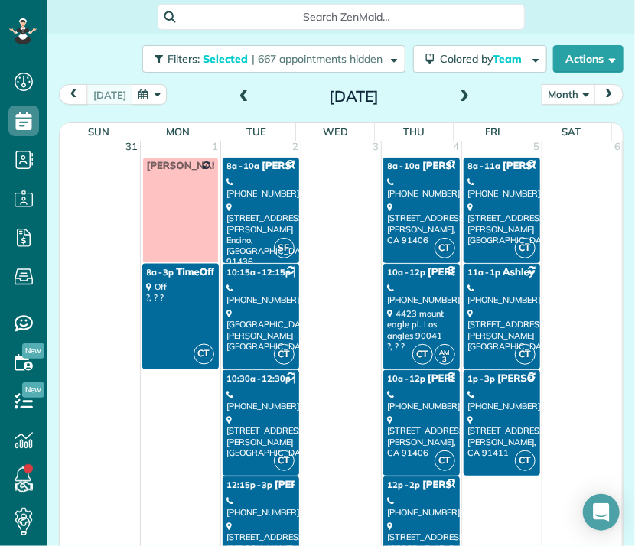
drag, startPoint x: 416, startPoint y: 182, endPoint x: 406, endPoint y: 176, distance: 11.7
click at [406, 177] on div "[PHONE_NUMBER]" at bounding box center [421, 188] width 67 height 22
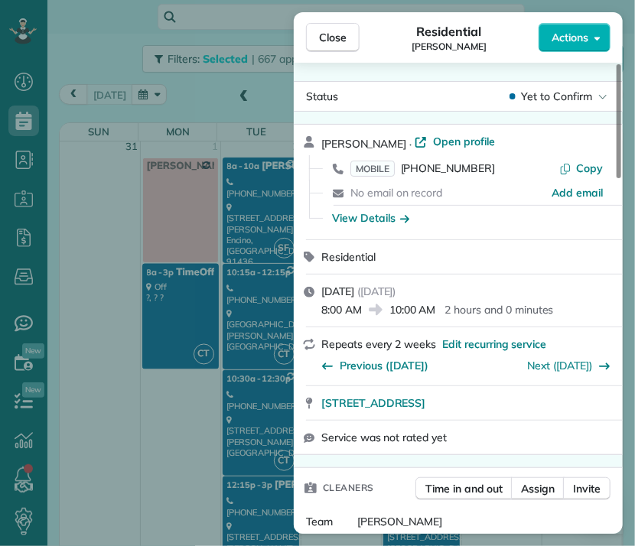
click at [332, 32] on span "Close" at bounding box center [333, 37] width 28 height 15
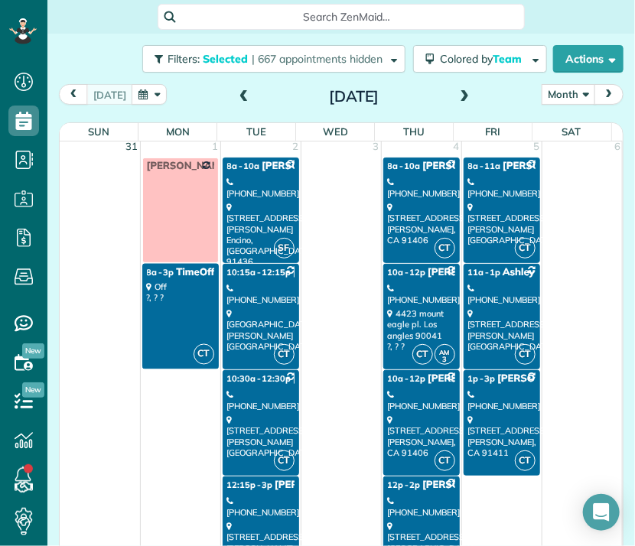
click at [413, 285] on div "[PHONE_NUMBER]" at bounding box center [421, 294] width 67 height 22
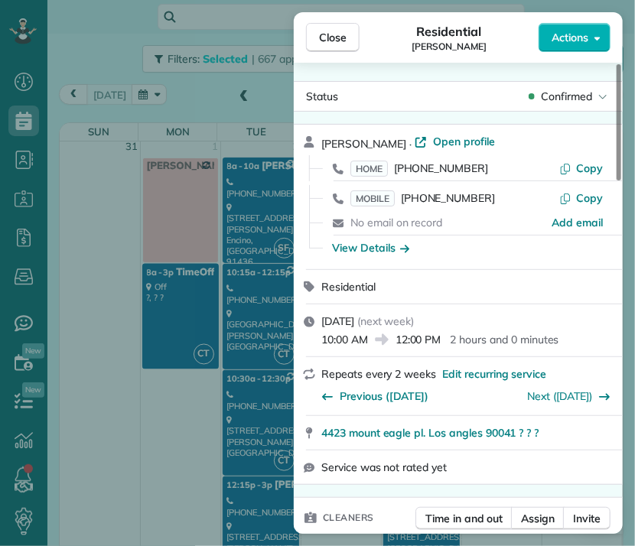
click at [342, 42] on span "Close" at bounding box center [333, 37] width 28 height 15
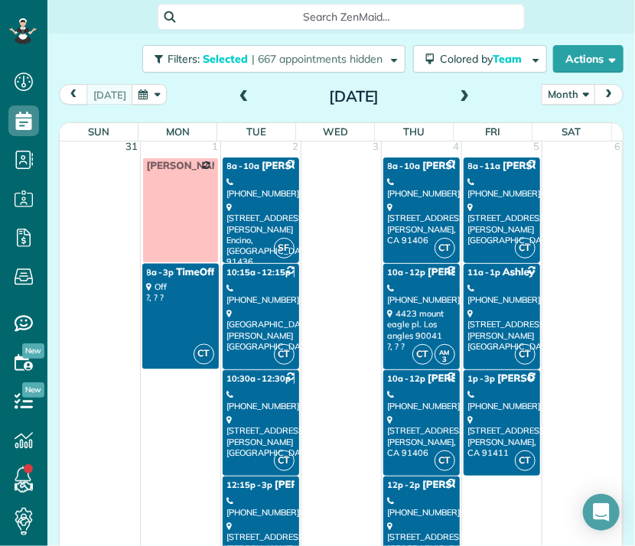
click at [404, 389] on div "[PHONE_NUMBER]" at bounding box center [421, 400] width 67 height 22
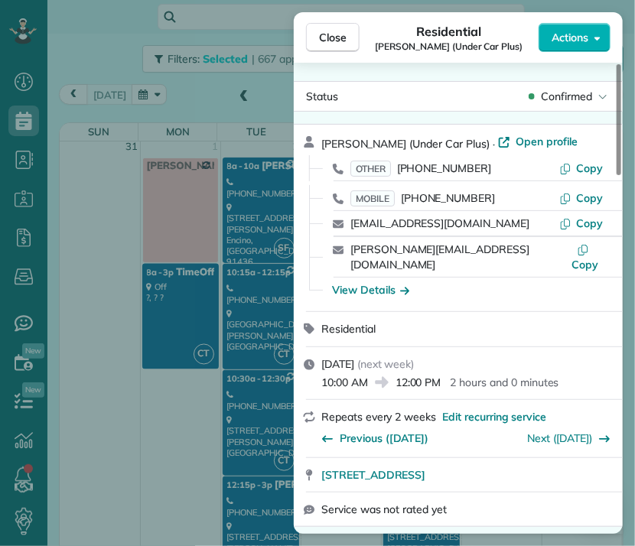
click at [328, 34] on span "Close" at bounding box center [333, 37] width 28 height 15
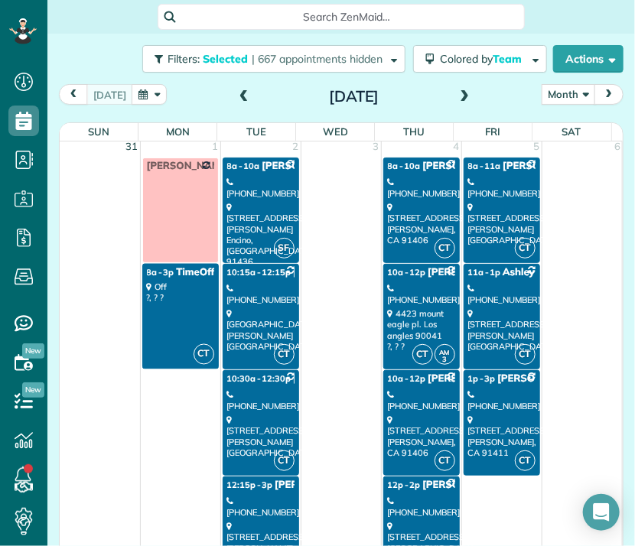
click at [414, 483] on link "CT 12p - 2p [PERSON_NAME] [PHONE_NUMBER] [STREET_ADDRESS]" at bounding box center [421, 529] width 76 height 106
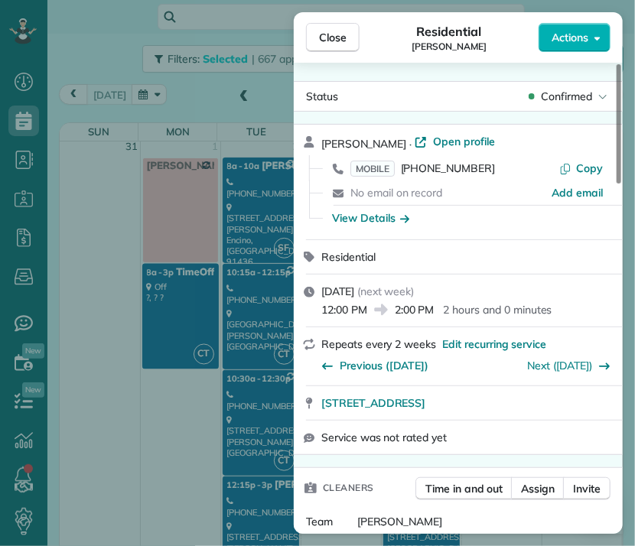
click at [346, 31] on button "Close" at bounding box center [333, 37] width 54 height 29
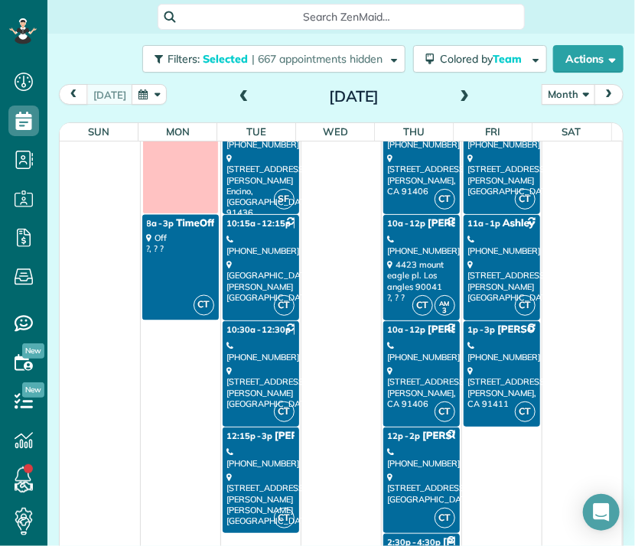
scroll to position [2348, 0]
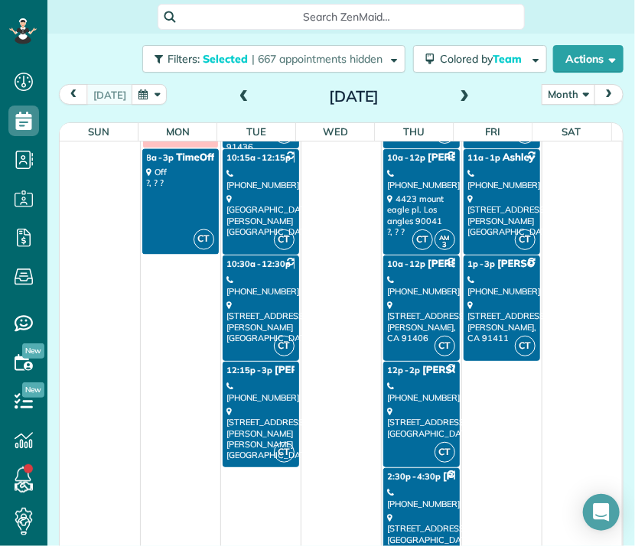
click at [402, 513] on div "[STREET_ADDRESS]" at bounding box center [421, 528] width 67 height 33
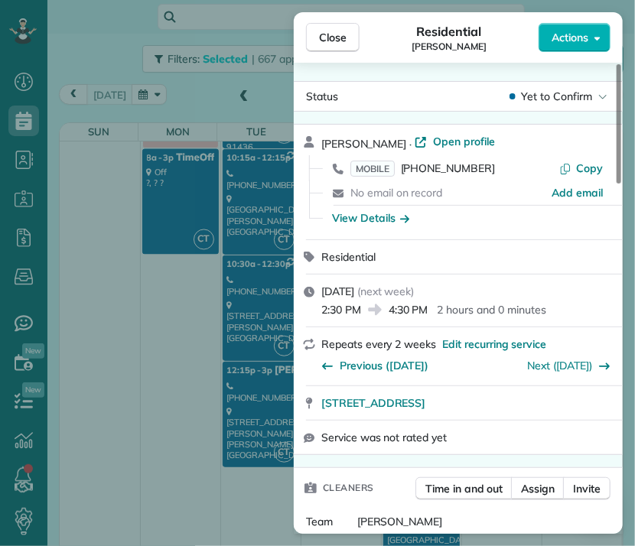
click at [332, 35] on span "Close" at bounding box center [333, 37] width 28 height 15
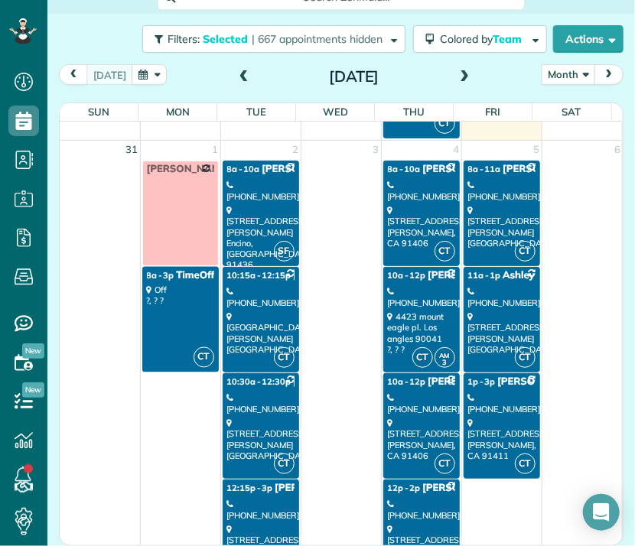
scroll to position [2218, 0]
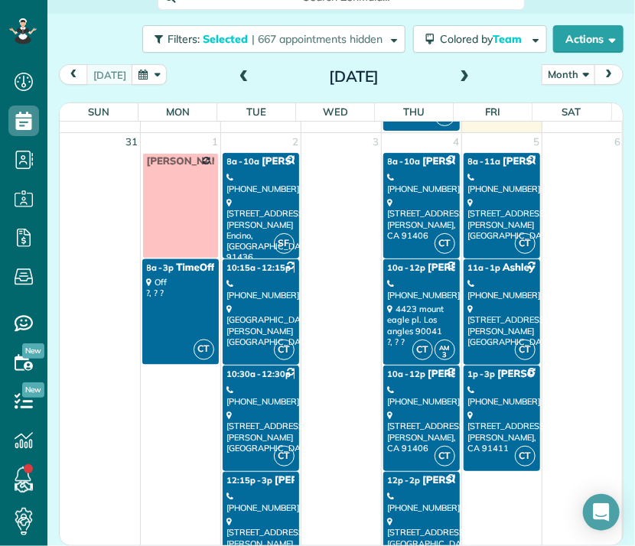
click at [488, 203] on div "[STREET_ADDRESS][PERSON_NAME]" at bounding box center [501, 219] width 67 height 44
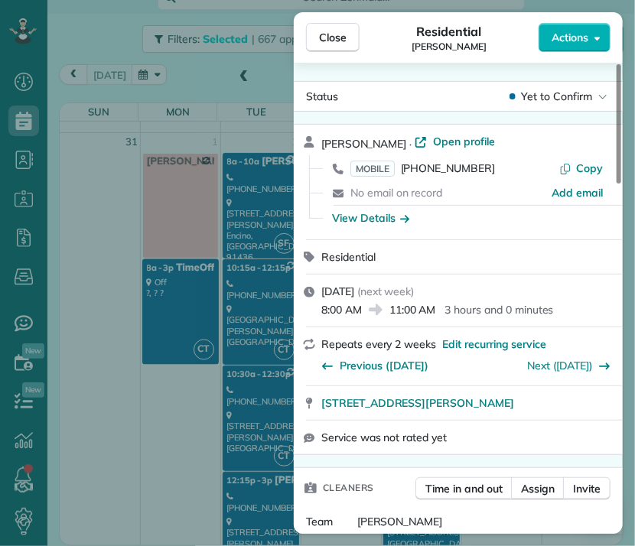
click at [463, 410] on span "[STREET_ADDRESS][PERSON_NAME]" at bounding box center [417, 402] width 193 height 15
click at [341, 38] on span "Close" at bounding box center [333, 37] width 28 height 15
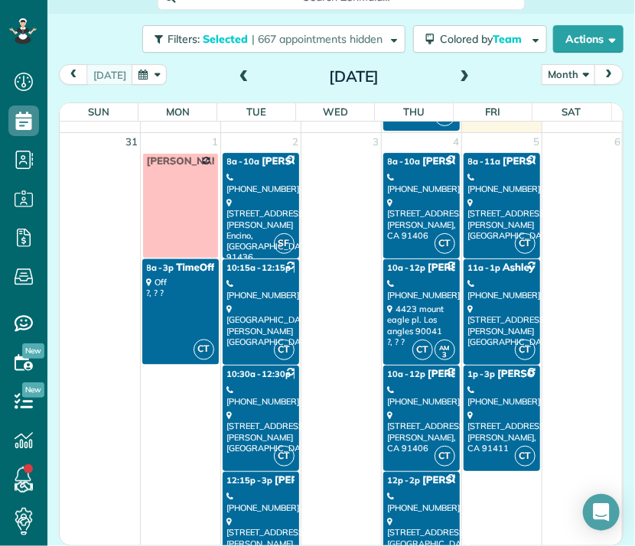
click at [496, 304] on div "[STREET_ADDRESS][PERSON_NAME]" at bounding box center [501, 326] width 67 height 44
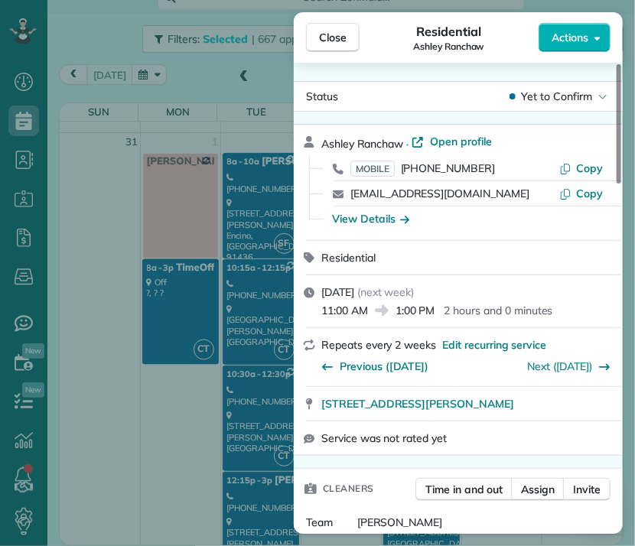
click at [329, 34] on span "Close" at bounding box center [333, 37] width 28 height 15
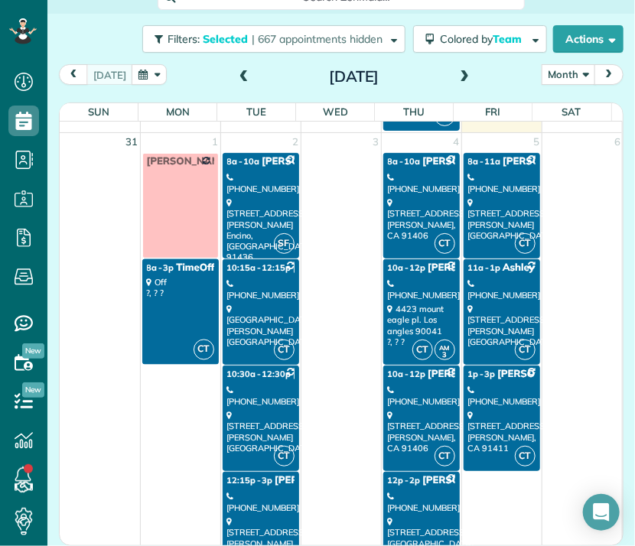
click at [499, 389] on div "[PHONE_NUMBER]" at bounding box center [501, 396] width 67 height 22
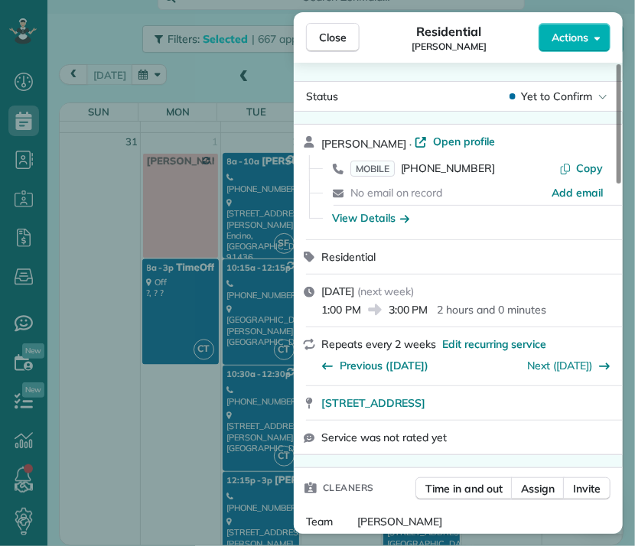
click at [336, 31] on span "Close" at bounding box center [333, 37] width 28 height 15
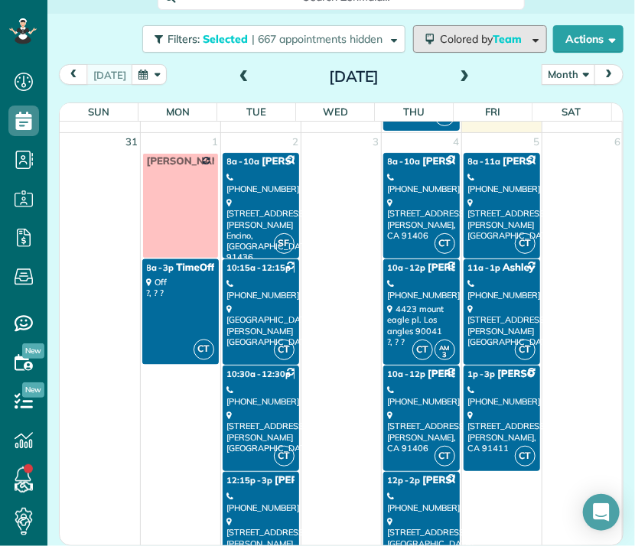
click at [456, 32] on span "Colored by Team" at bounding box center [483, 39] width 87 height 14
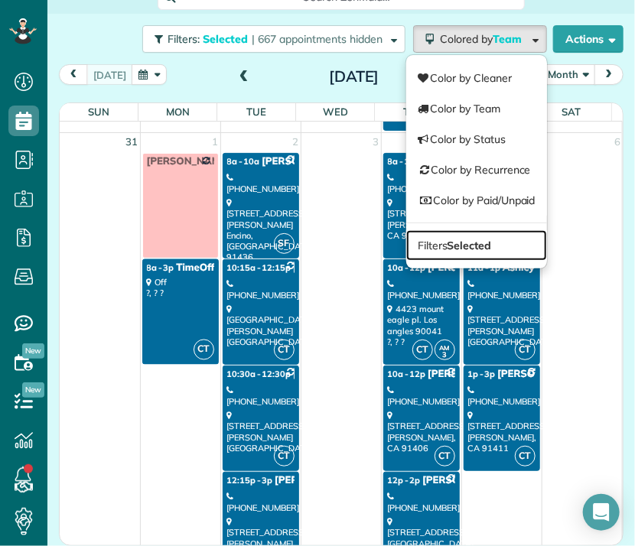
click at [463, 234] on link "Filters Selected" at bounding box center [476, 245] width 141 height 31
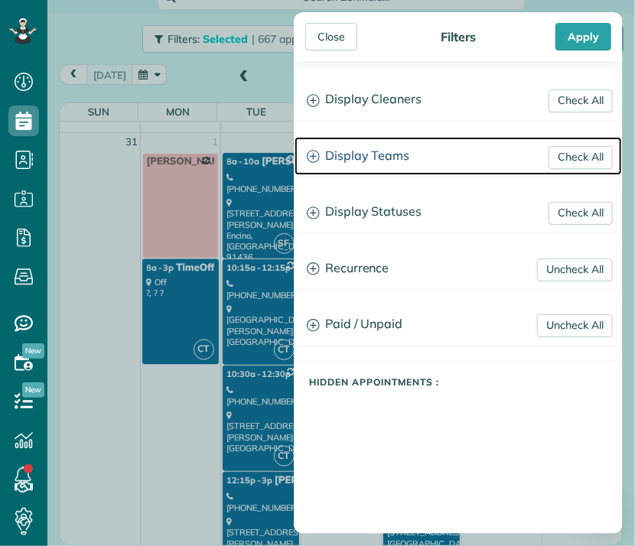
click at [389, 148] on h3 "Display Teams" at bounding box center [457, 156] width 327 height 39
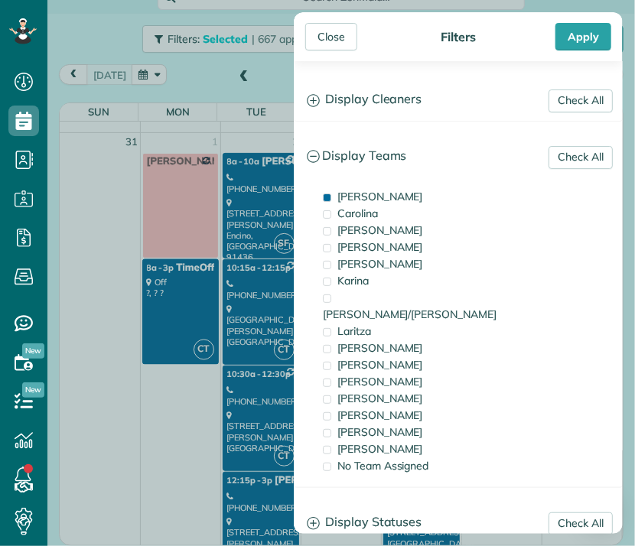
click at [361, 194] on span "[PERSON_NAME]" at bounding box center [380, 197] width 86 height 14
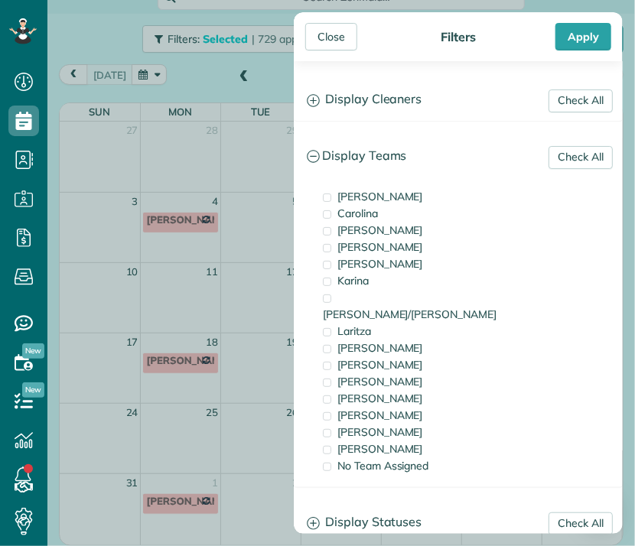
click at [367, 356] on div "[PERSON_NAME]" at bounding box center [395, 364] width 153 height 17
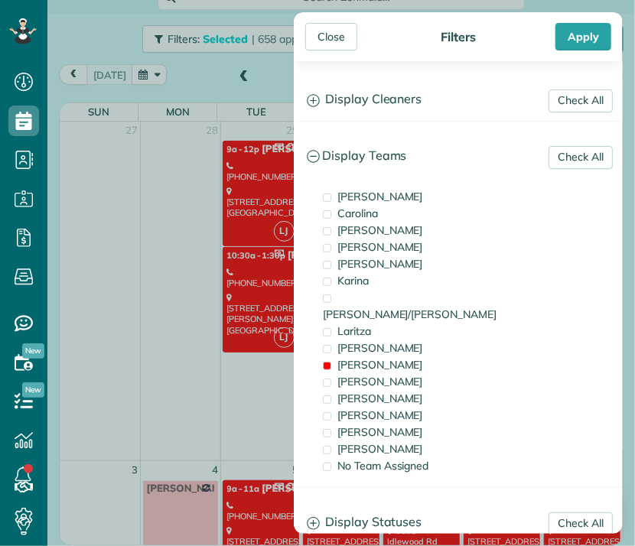
click at [333, 32] on div "Close" at bounding box center [331, 37] width 52 height 28
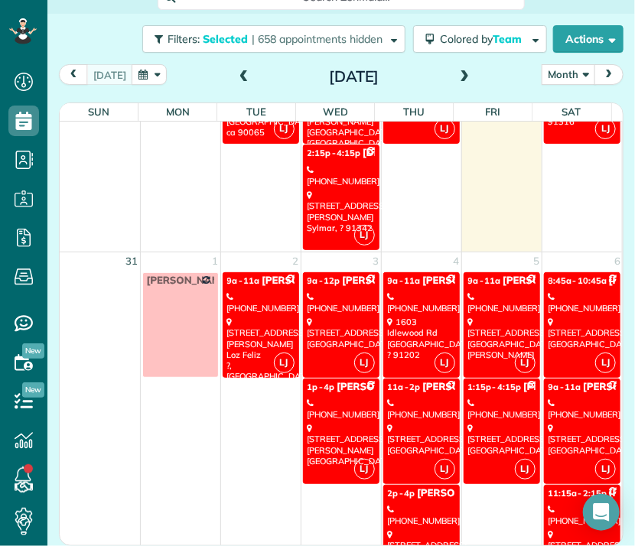
scroll to position [1817, 0]
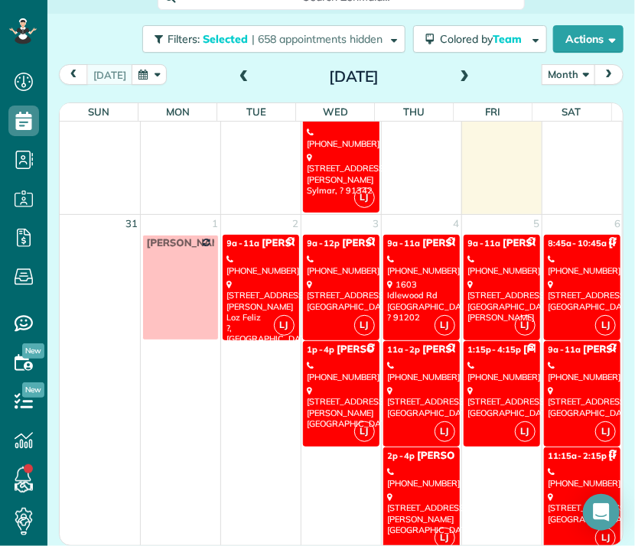
click at [266, 254] on div "[PHONE_NUMBER]" at bounding box center [260, 265] width 67 height 22
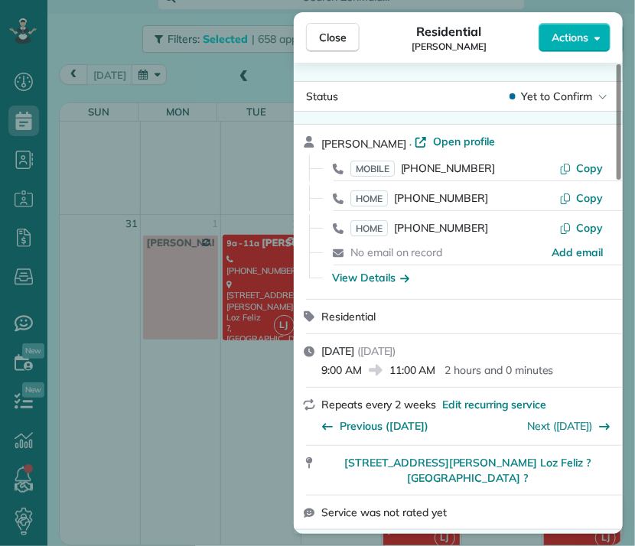
click at [350, 38] on button "Close" at bounding box center [333, 37] width 54 height 29
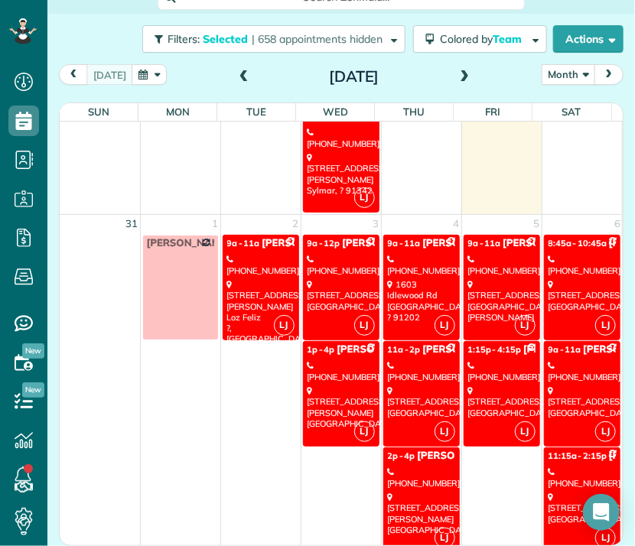
click at [336, 291] on div "[STREET_ADDRESS]" at bounding box center [340, 295] width 67 height 33
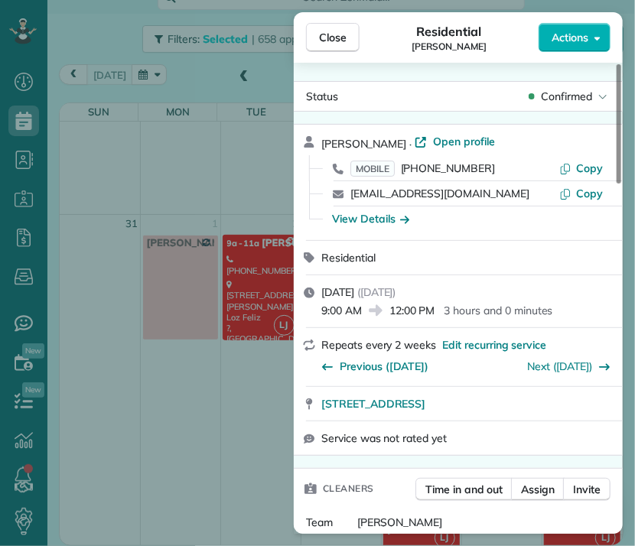
click at [323, 40] on span "Close" at bounding box center [333, 37] width 28 height 15
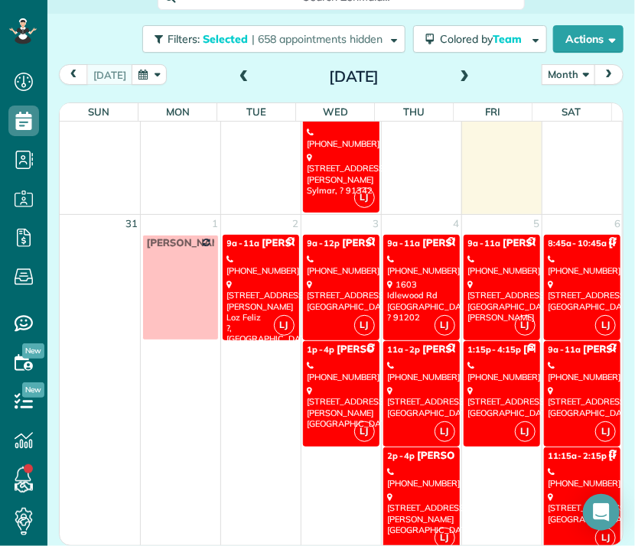
click at [339, 360] on div "[PHONE_NUMBER]" at bounding box center [340, 371] width 67 height 22
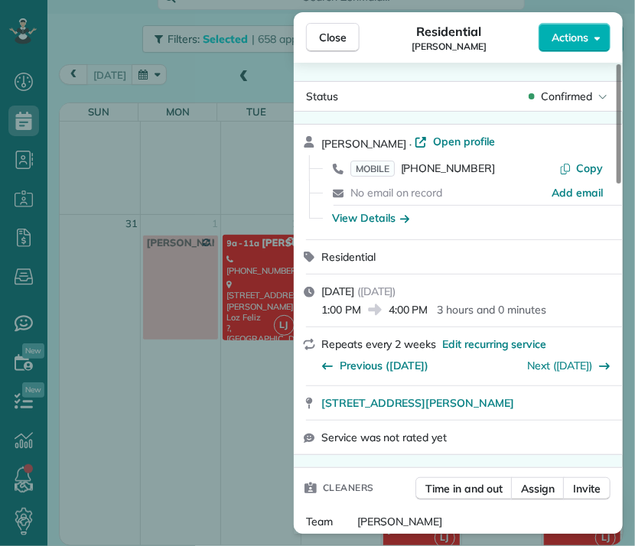
click at [346, 47] on button "Close" at bounding box center [333, 37] width 54 height 29
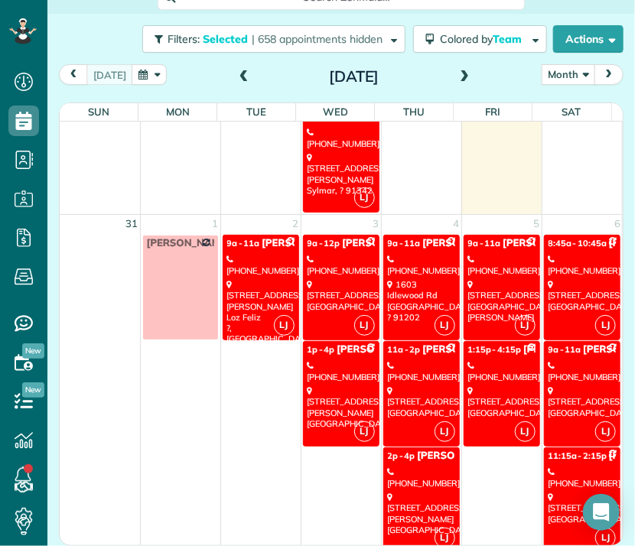
click at [393, 304] on div "[STREET_ADDRESS]" at bounding box center [421, 301] width 67 height 44
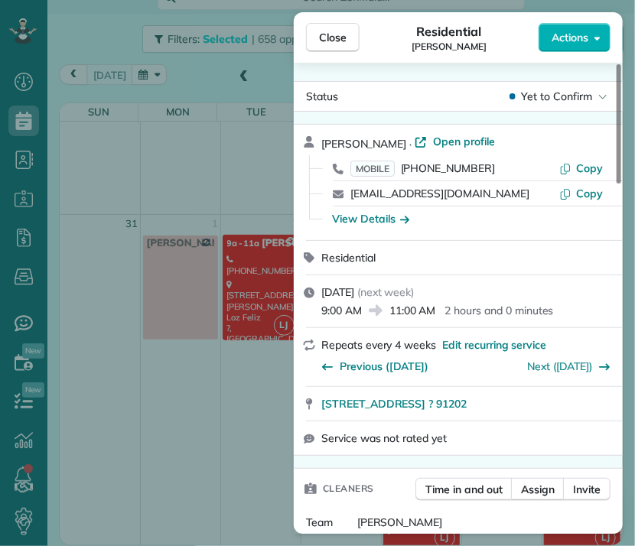
click at [326, 34] on span "Close" at bounding box center [333, 37] width 28 height 15
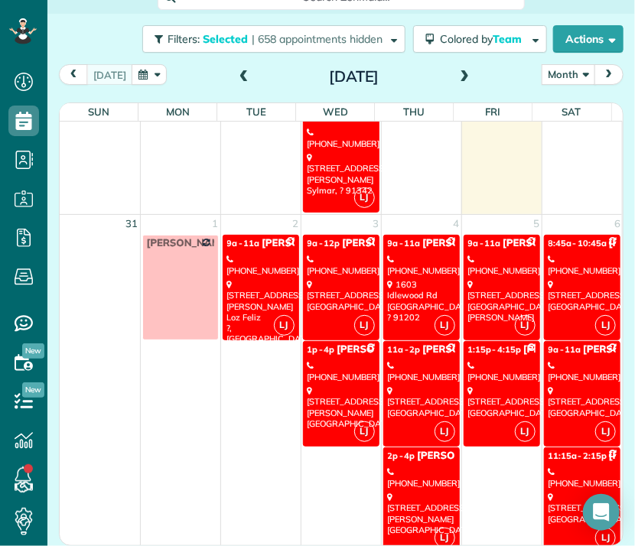
click at [405, 385] on div "[STREET_ADDRESS]" at bounding box center [421, 401] width 67 height 33
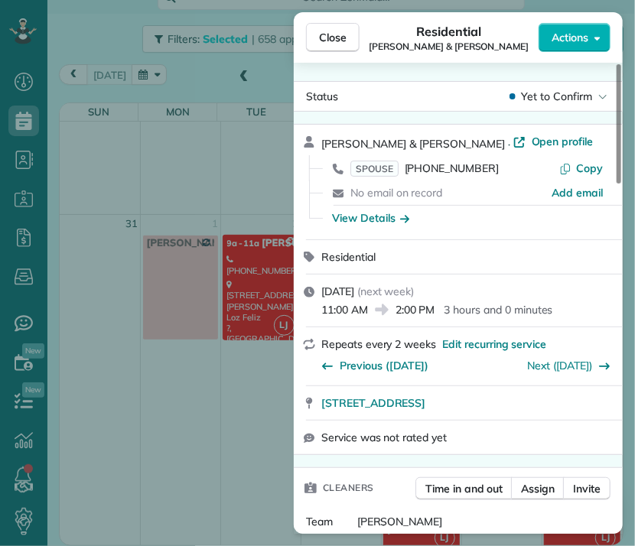
click at [343, 40] on span "Close" at bounding box center [333, 37] width 28 height 15
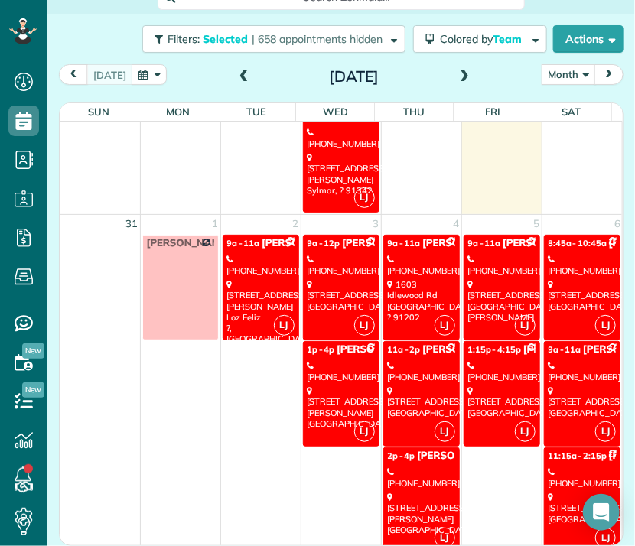
click at [398, 467] on div "[PHONE_NUMBER]" at bounding box center [421, 478] width 67 height 22
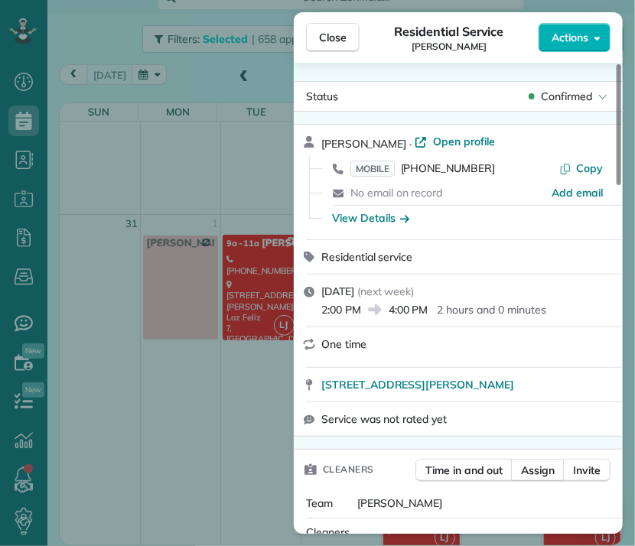
click at [343, 44] on span "Close" at bounding box center [333, 37] width 28 height 15
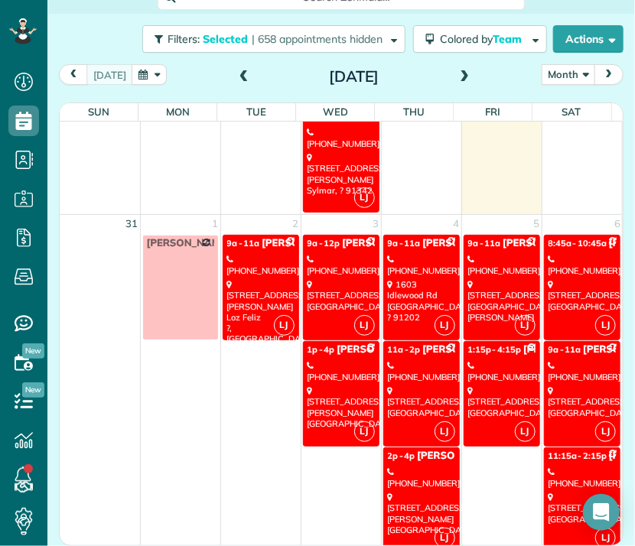
click at [468, 297] on div "[STREET_ADDRESS][PERSON_NAME]" at bounding box center [501, 301] width 67 height 44
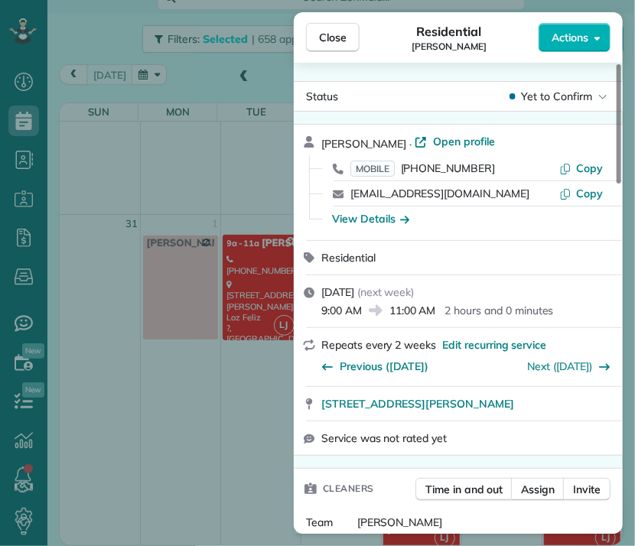
click at [349, 31] on button "Close" at bounding box center [333, 37] width 54 height 29
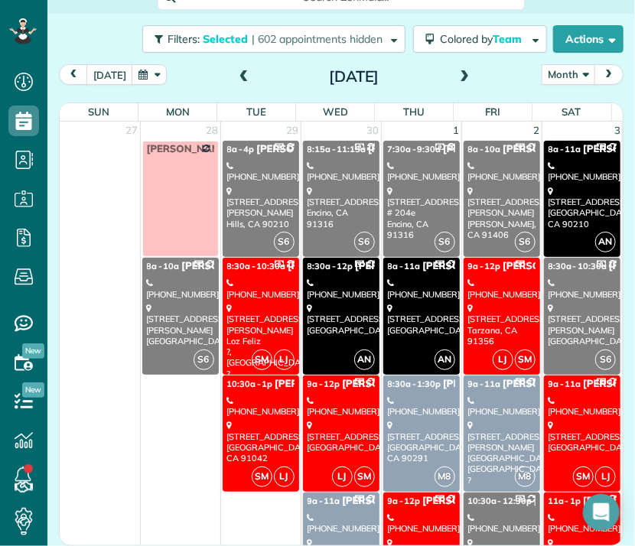
click at [456, 71] on span at bounding box center [464, 77] width 17 height 14
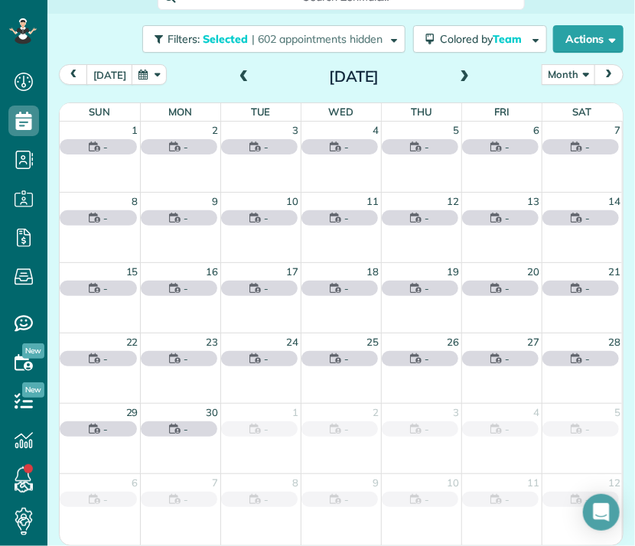
click at [456, 71] on span at bounding box center [464, 77] width 17 height 14
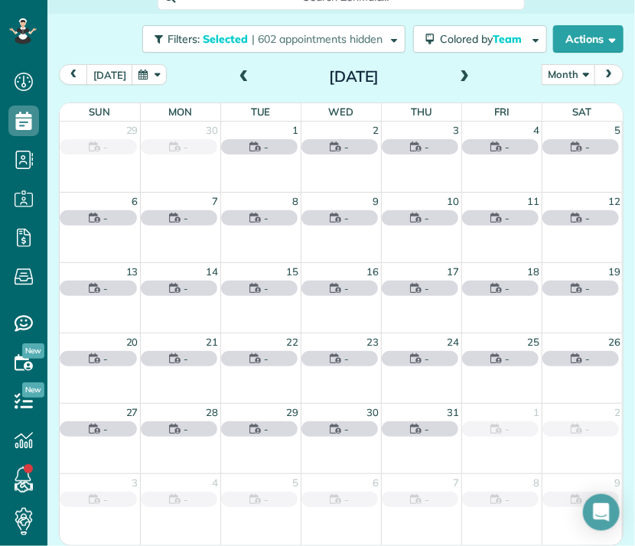
click at [456, 71] on span at bounding box center [464, 77] width 17 height 14
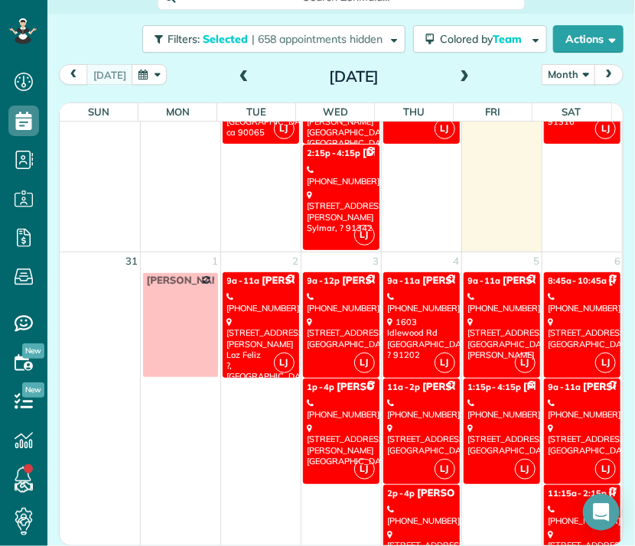
scroll to position [1817, 0]
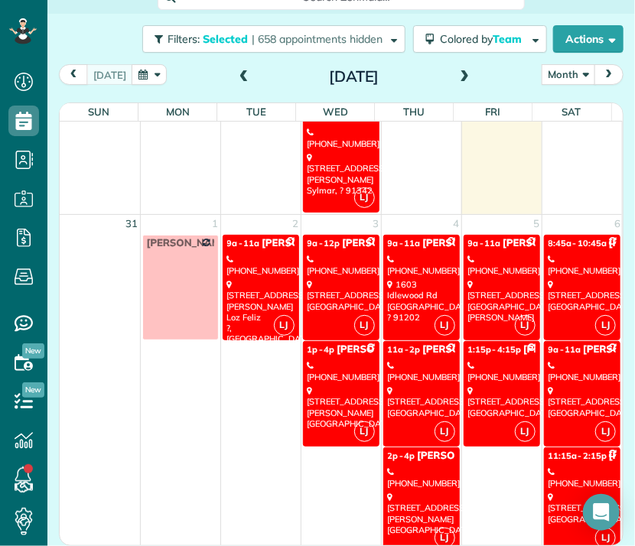
click at [483, 360] on div "[PHONE_NUMBER]" at bounding box center [501, 371] width 67 height 22
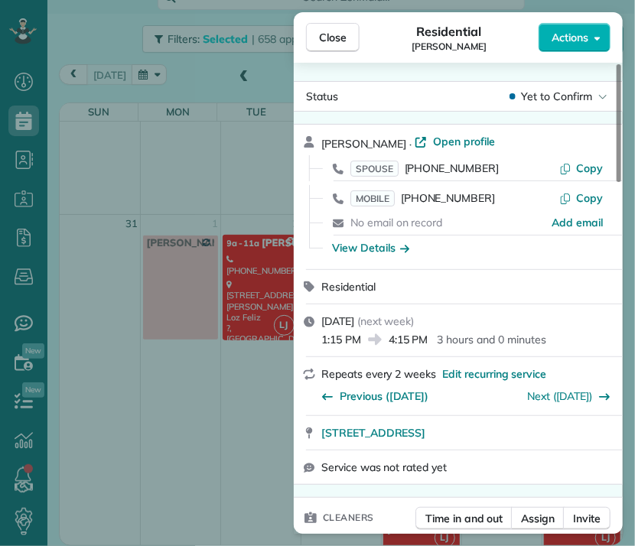
click at [340, 41] on span "Close" at bounding box center [333, 37] width 28 height 15
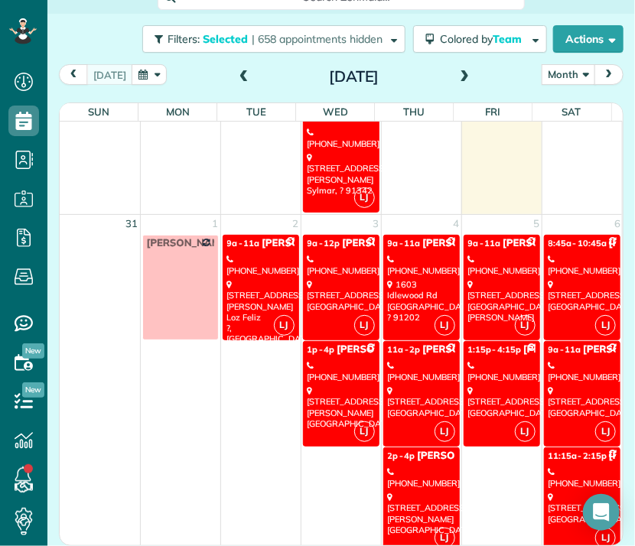
click at [567, 279] on div "[STREET_ADDRESS]" at bounding box center [582, 295] width 68 height 33
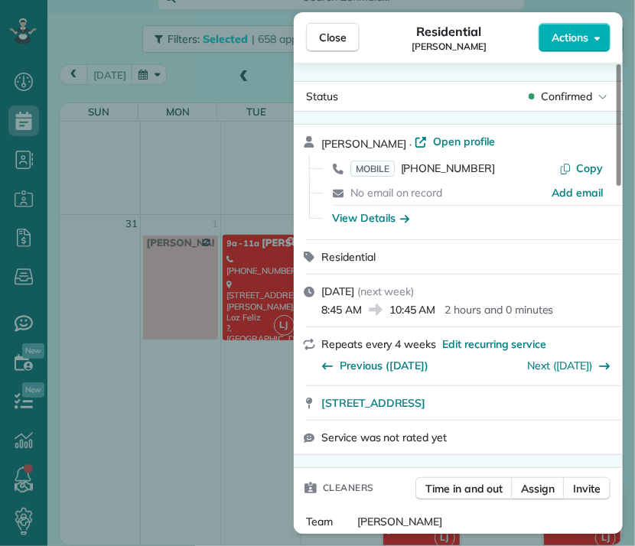
click at [441, 397] on div "[STREET_ADDRESS]" at bounding box center [458, 403] width 329 height 34
click at [425, 405] on span "[STREET_ADDRESS]" at bounding box center [373, 402] width 104 height 15
click at [323, 32] on span "Close" at bounding box center [333, 37] width 28 height 15
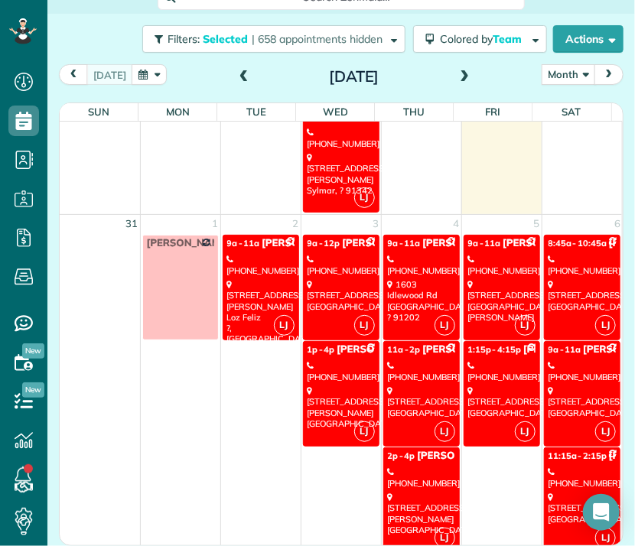
click at [548, 385] on div "[STREET_ADDRESS]" at bounding box center [582, 401] width 68 height 33
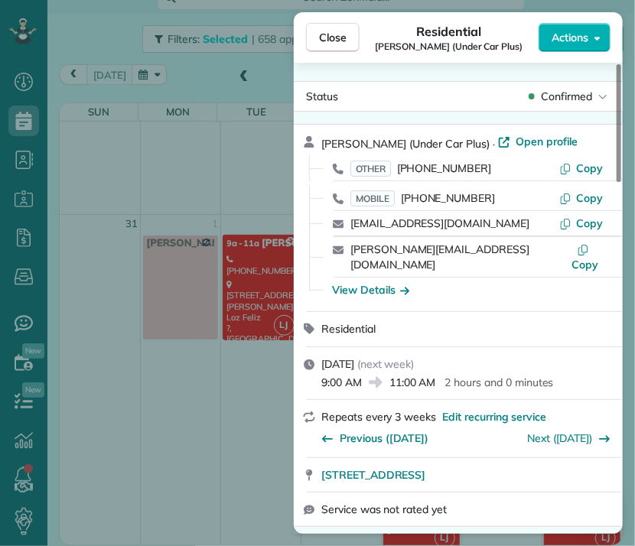
click at [344, 28] on button "Close" at bounding box center [333, 37] width 54 height 29
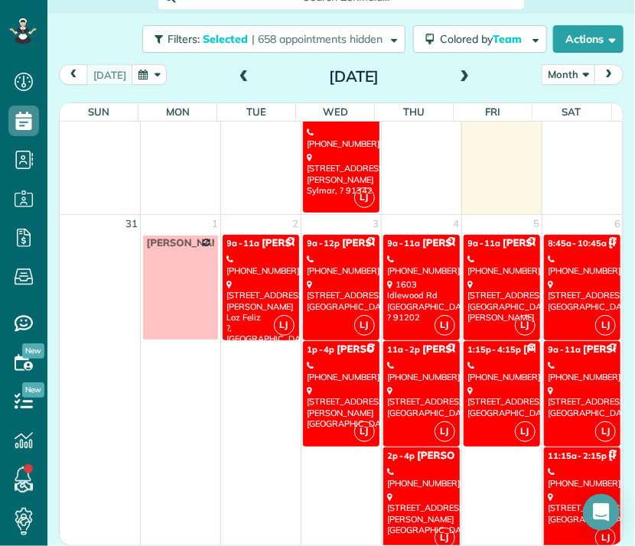
click at [563, 471] on div "[PHONE_NUMBER]" at bounding box center [582, 478] width 68 height 22
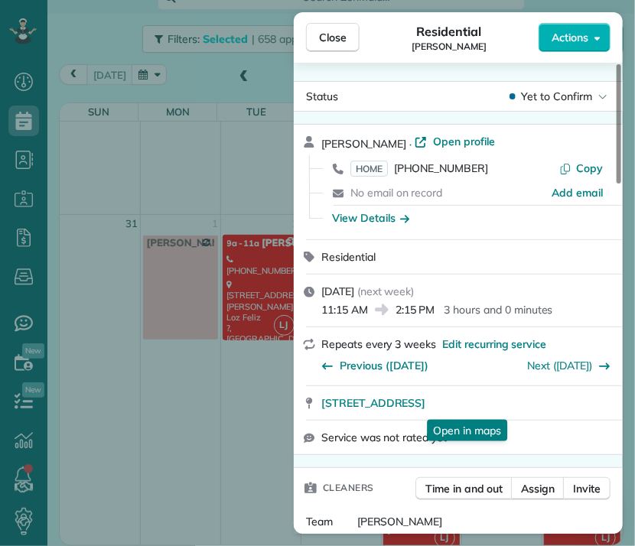
click at [425, 405] on span "[STREET_ADDRESS]" at bounding box center [373, 402] width 104 height 15
click at [333, 33] on span "Close" at bounding box center [333, 37] width 28 height 15
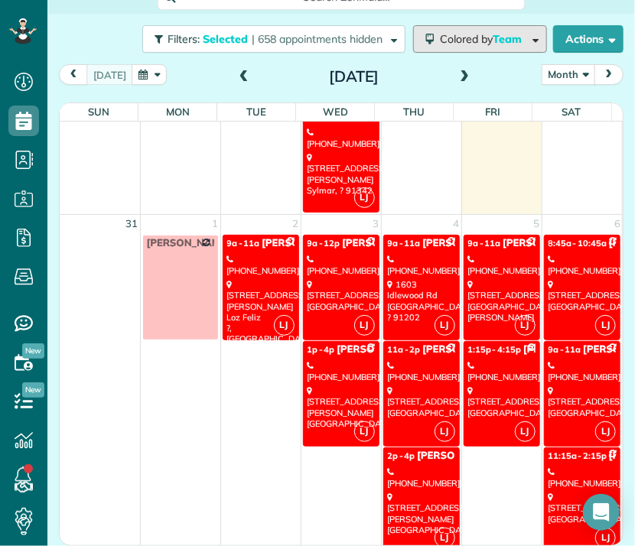
click at [471, 42] on span "Colored by Team" at bounding box center [483, 39] width 87 height 14
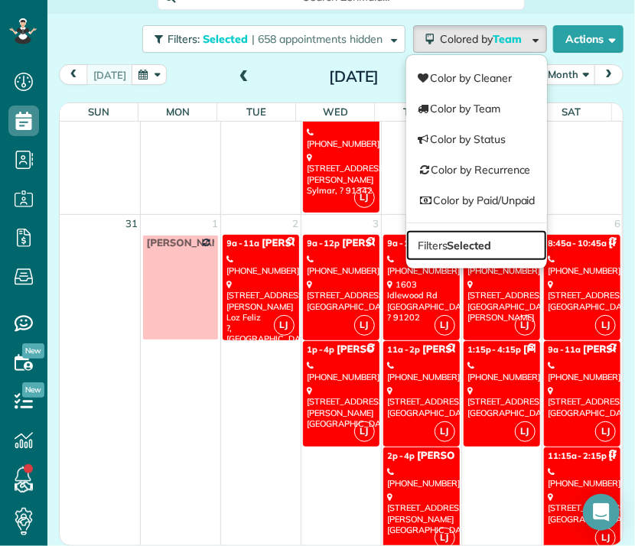
click at [463, 239] on strong "Selected" at bounding box center [469, 246] width 44 height 14
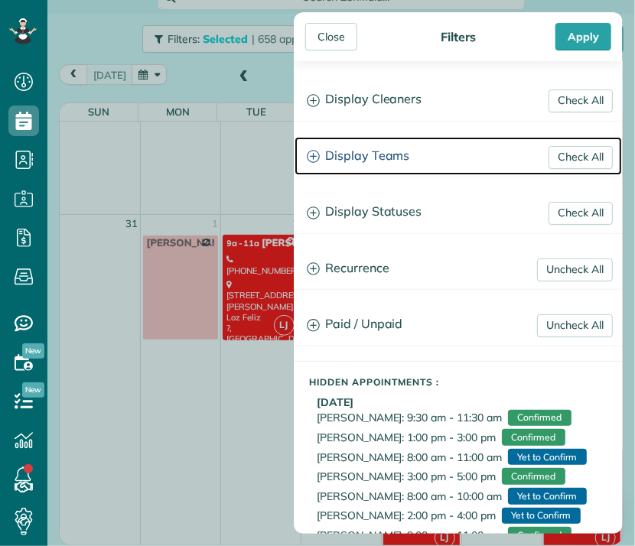
click at [379, 153] on h3 "Display Teams" at bounding box center [457, 156] width 327 height 39
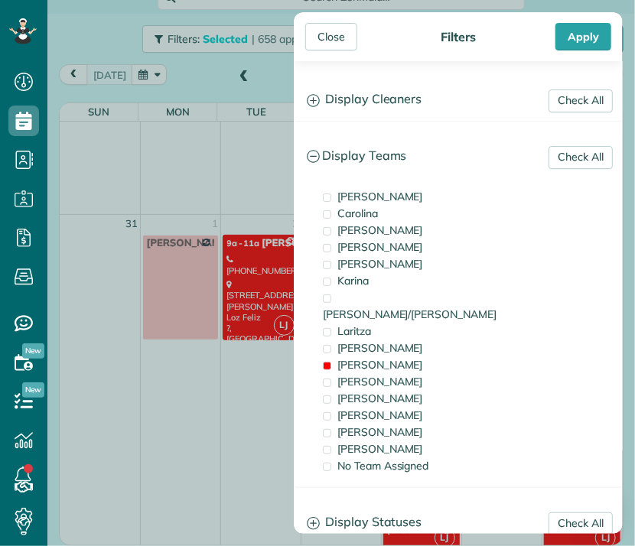
click at [346, 358] on span "[PERSON_NAME]" at bounding box center [380, 365] width 86 height 14
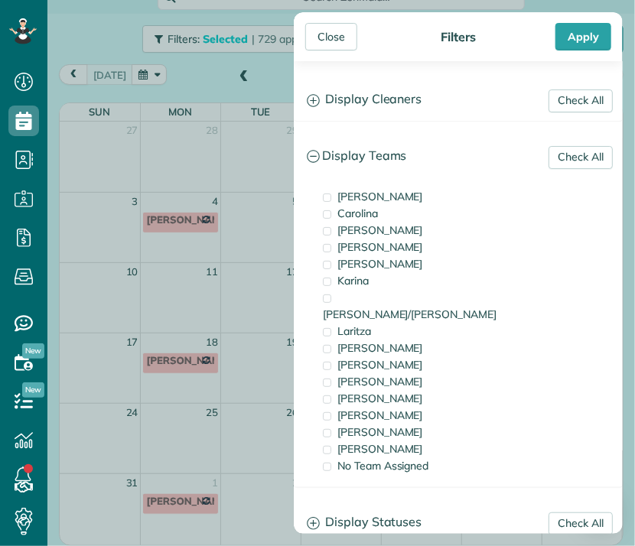
drag, startPoint x: 335, startPoint y: 328, endPoint x: 11, endPoint y: 305, distance: 325.1
click at [335, 340] on div "[PERSON_NAME]" at bounding box center [395, 348] width 153 height 17
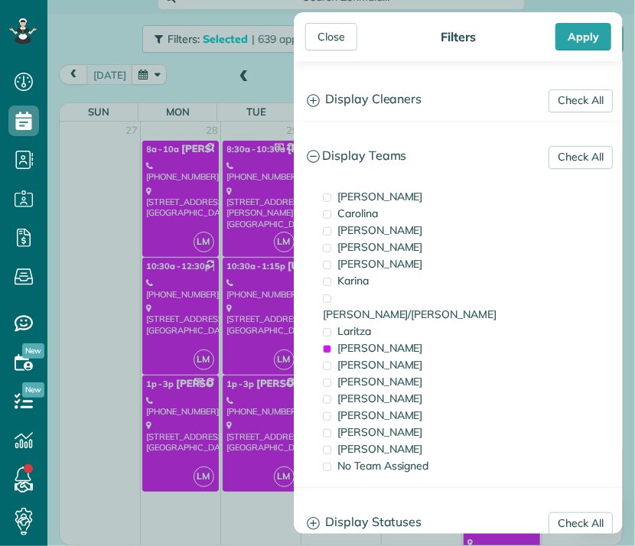
click at [335, 31] on div "Close" at bounding box center [331, 37] width 52 height 28
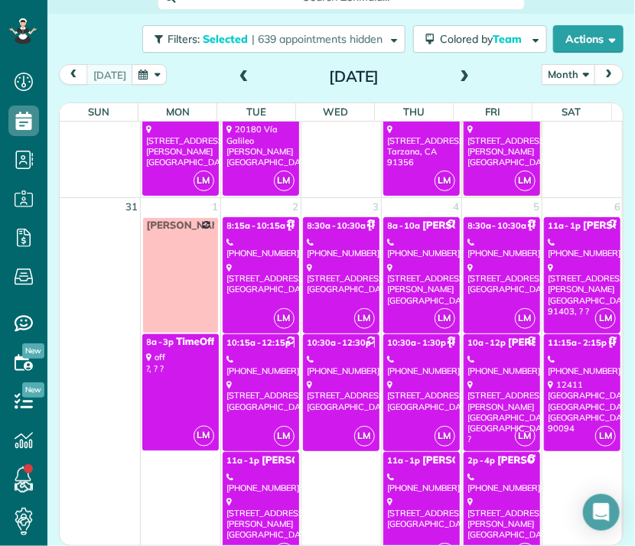
scroll to position [2264, 0]
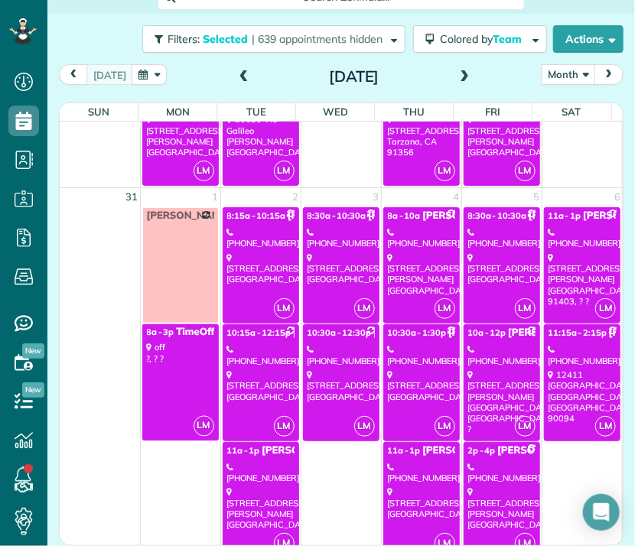
click at [227, 254] on div "[STREET_ADDRESS]" at bounding box center [260, 268] width 67 height 33
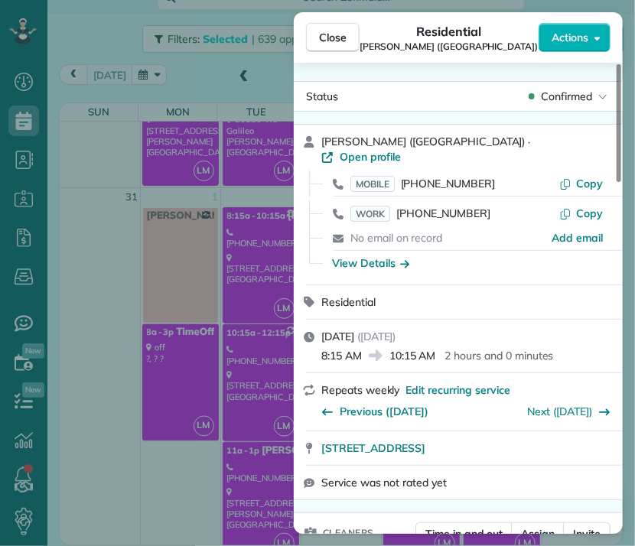
click at [242, 338] on div "Close Residential [PERSON_NAME] ([GEOGRAPHIC_DATA]) Actions Status Confirmed [P…" at bounding box center [317, 273] width 635 height 546
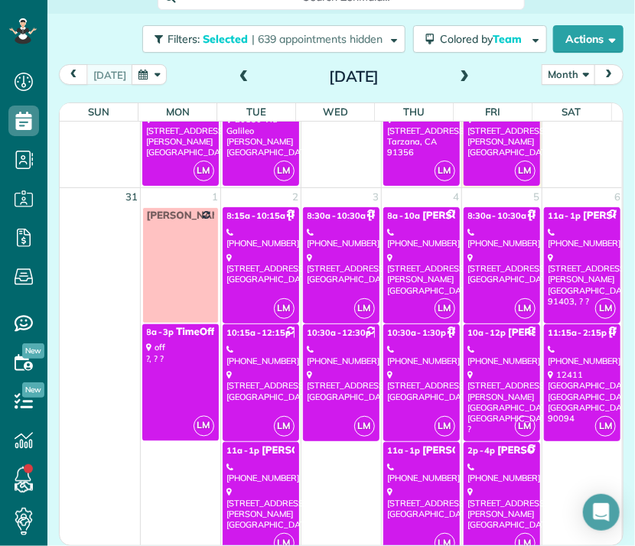
click at [245, 344] on div "[PHONE_NUMBER]" at bounding box center [260, 355] width 67 height 22
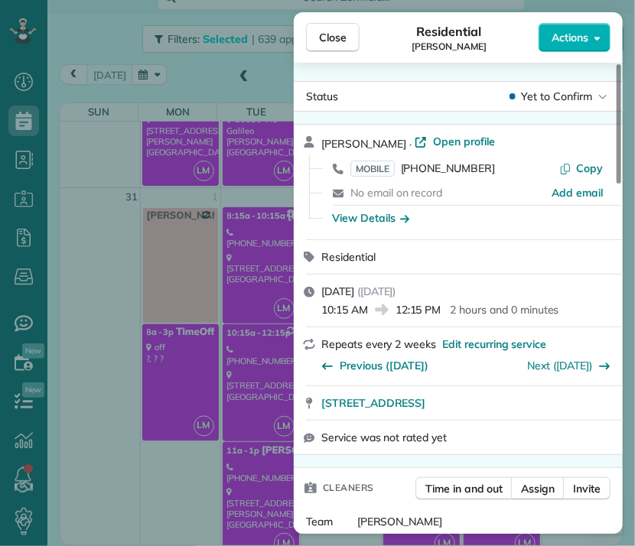
click at [317, 42] on button "Close" at bounding box center [333, 37] width 54 height 29
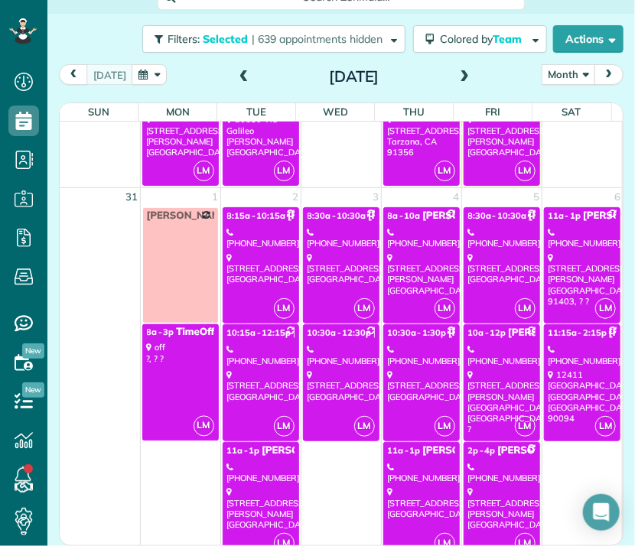
click at [249, 462] on div "[PHONE_NUMBER]" at bounding box center [260, 473] width 67 height 22
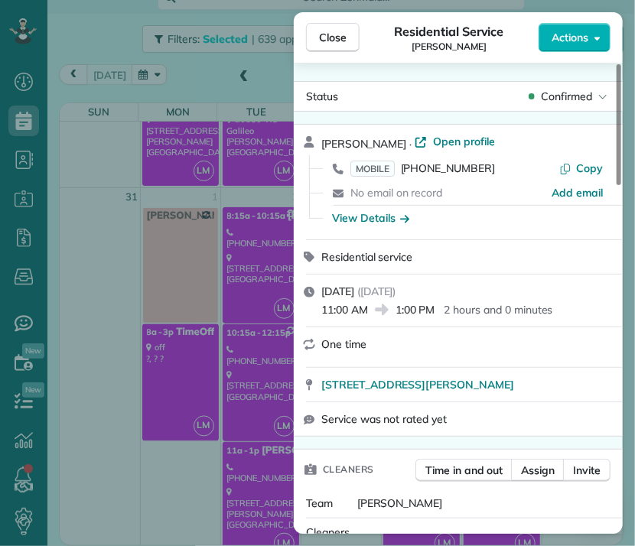
click at [319, 37] on span "Close" at bounding box center [333, 37] width 28 height 15
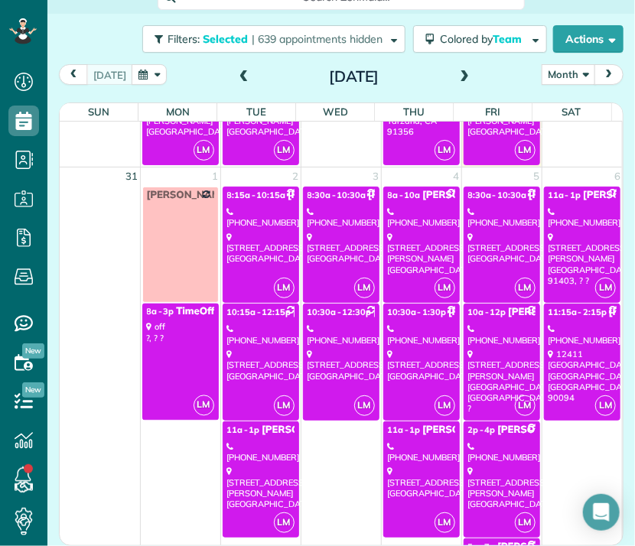
scroll to position [2287, 0]
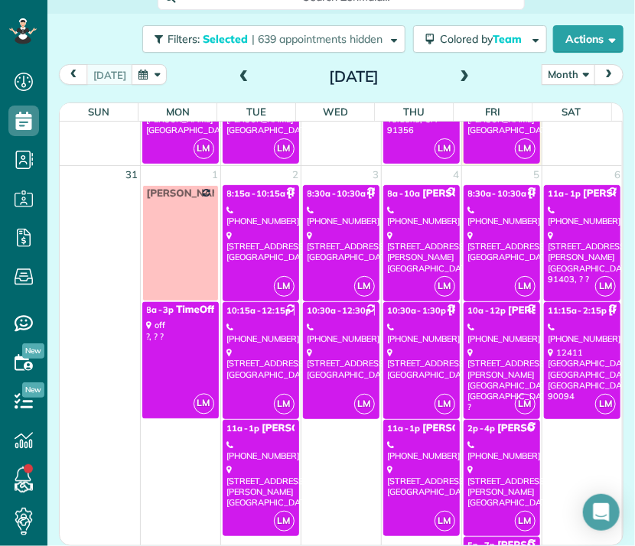
click at [343, 249] on div "[STREET_ADDRESS]" at bounding box center [340, 246] width 67 height 33
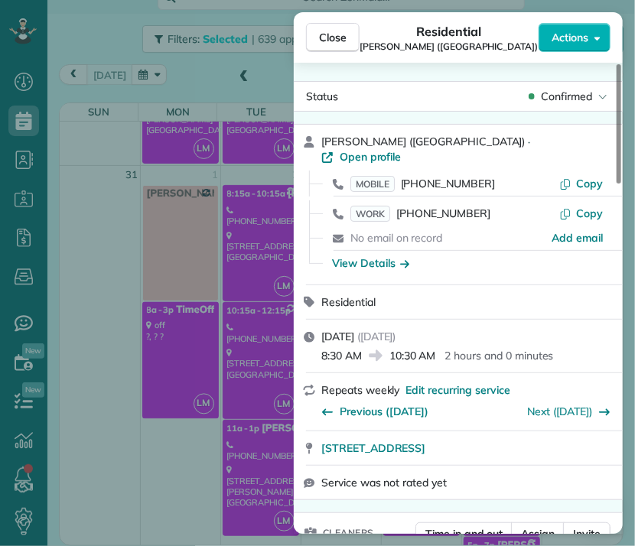
click at [333, 28] on button "Close" at bounding box center [333, 37] width 54 height 29
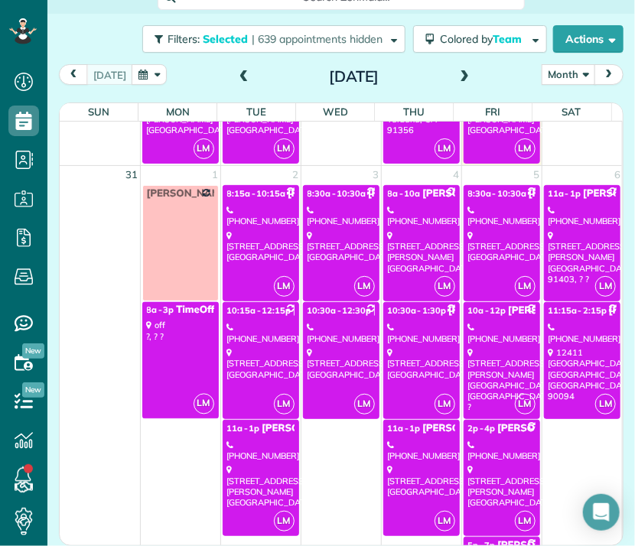
click at [330, 336] on div "[PHONE_NUMBER]" at bounding box center [340, 333] width 67 height 22
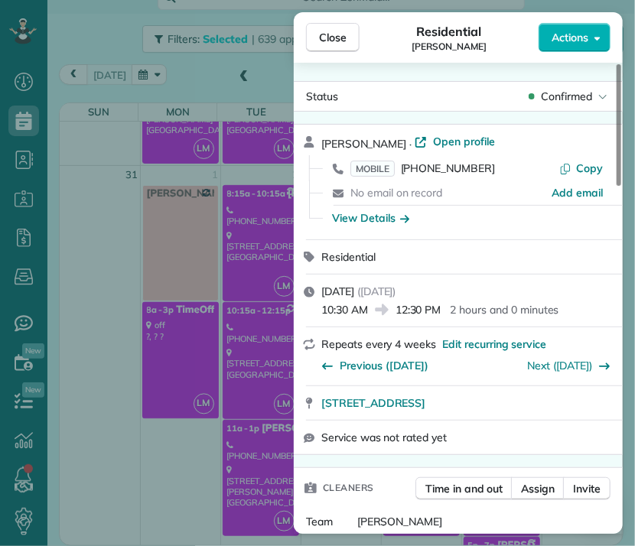
click at [344, 38] on span "Close" at bounding box center [333, 37] width 28 height 15
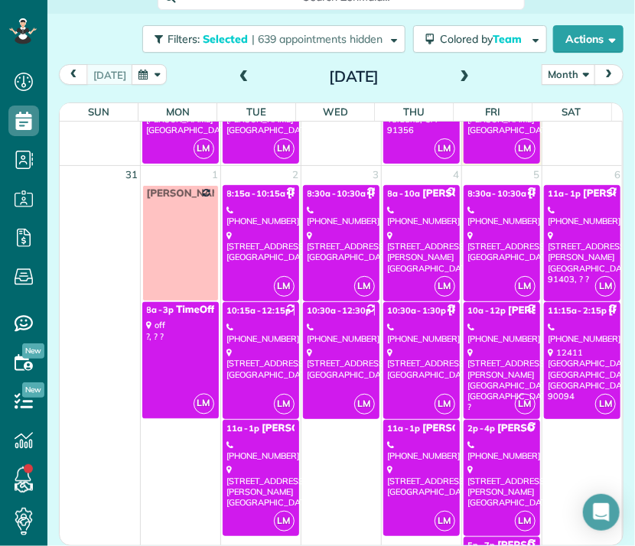
click at [403, 230] on div "[STREET_ADDRESS][PERSON_NAME]" at bounding box center [421, 252] width 67 height 44
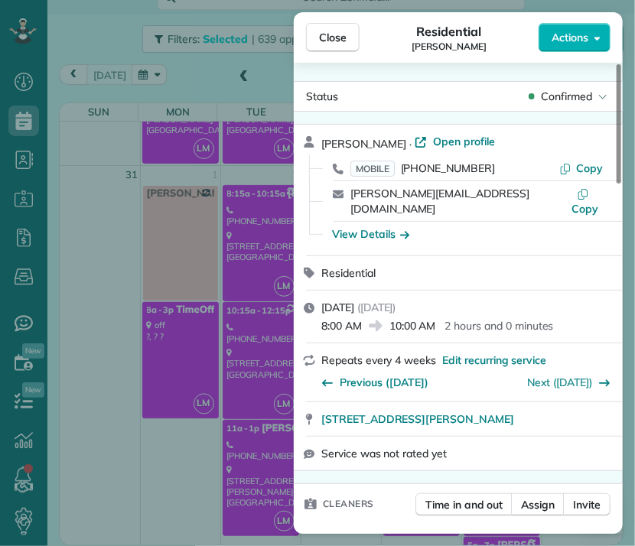
click at [327, 37] on span "Close" at bounding box center [333, 37] width 28 height 15
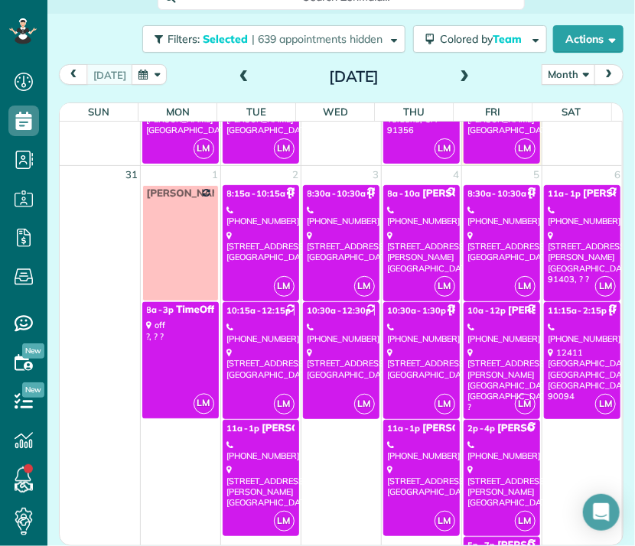
click at [395, 326] on div "[PHONE_NUMBER]" at bounding box center [421, 333] width 67 height 22
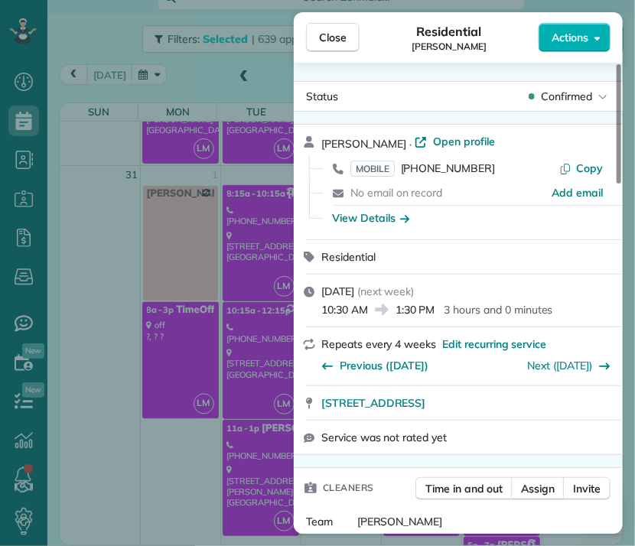
click at [337, 37] on span "Close" at bounding box center [333, 37] width 28 height 15
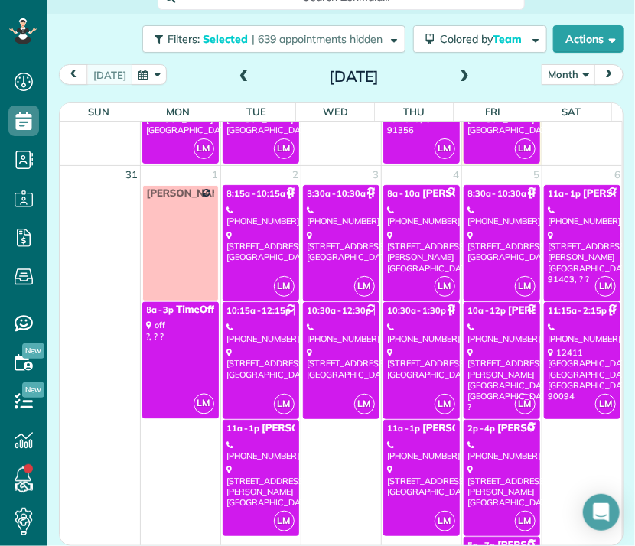
click at [402, 444] on div "[PHONE_NUMBER]" at bounding box center [421, 451] width 67 height 22
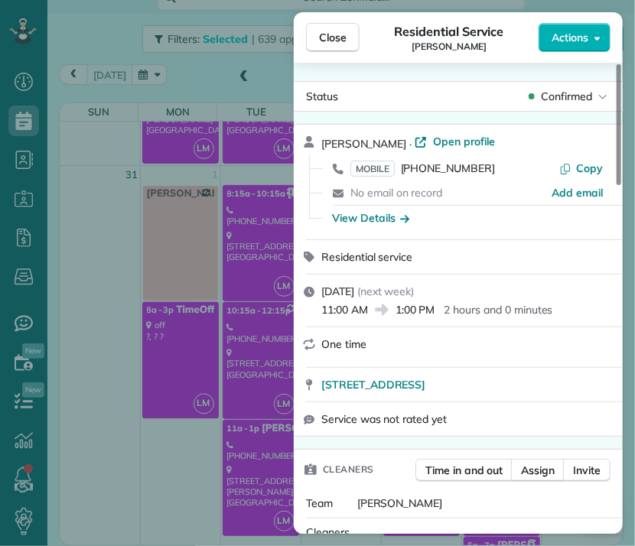
click at [327, 38] on span "Close" at bounding box center [333, 37] width 28 height 15
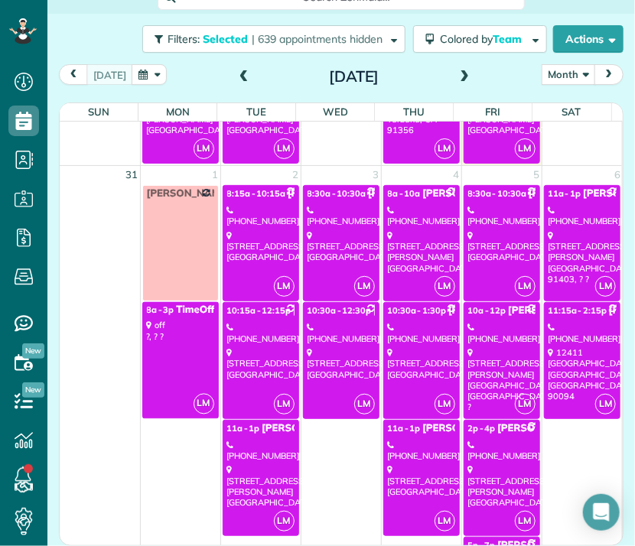
click at [418, 338] on link "LM 10:30a - 1:30p [PERSON_NAME] [PHONE_NUMBER] [STREET_ADDRESS]" at bounding box center [421, 360] width 76 height 116
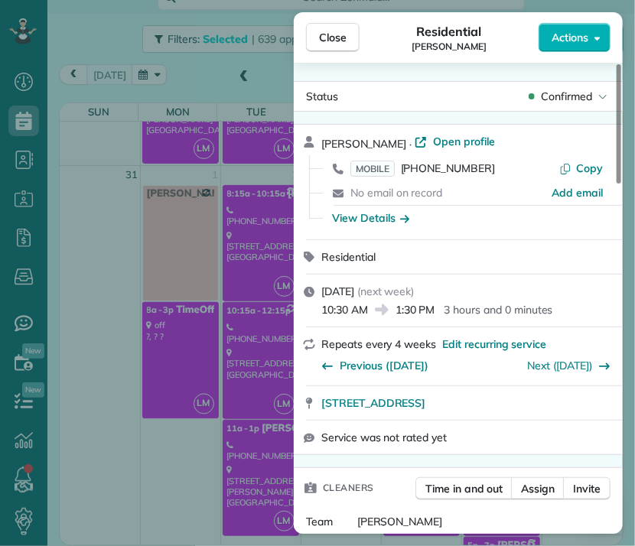
click at [330, 37] on span "Close" at bounding box center [333, 37] width 28 height 15
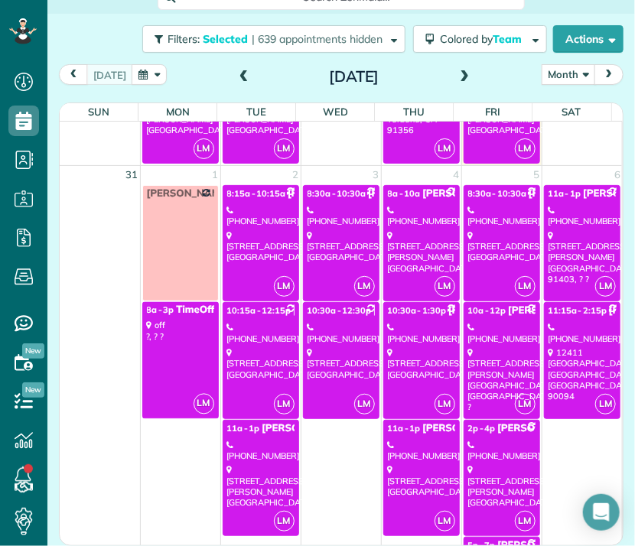
click at [477, 234] on div "[STREET_ADDRESS]" at bounding box center [501, 246] width 67 height 33
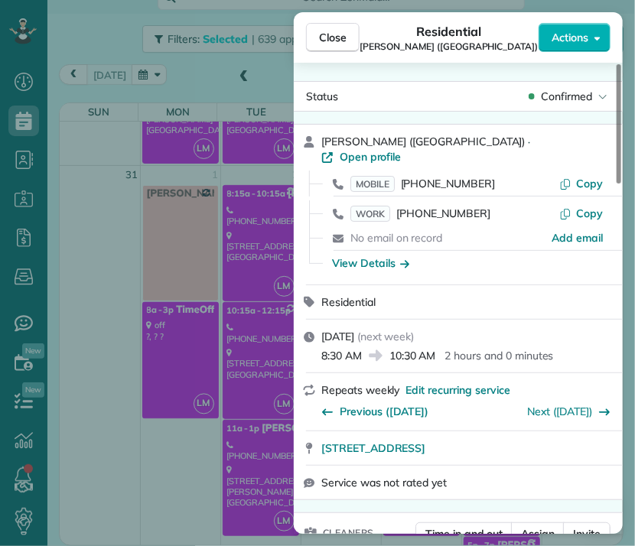
click at [326, 33] on span "Close" at bounding box center [333, 37] width 28 height 15
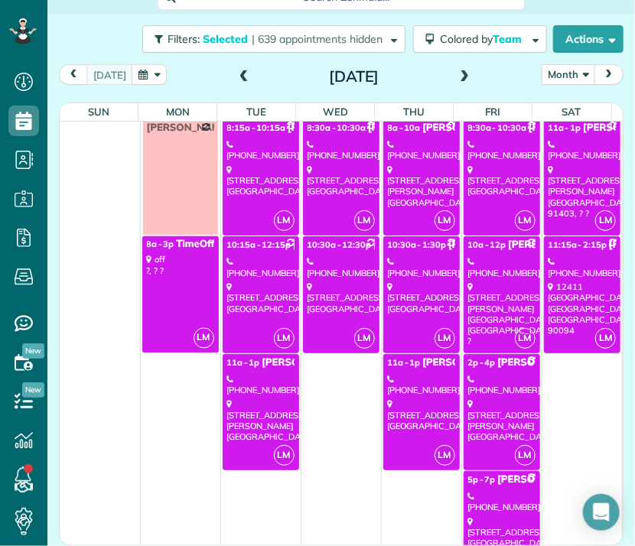
scroll to position [2387, 0]
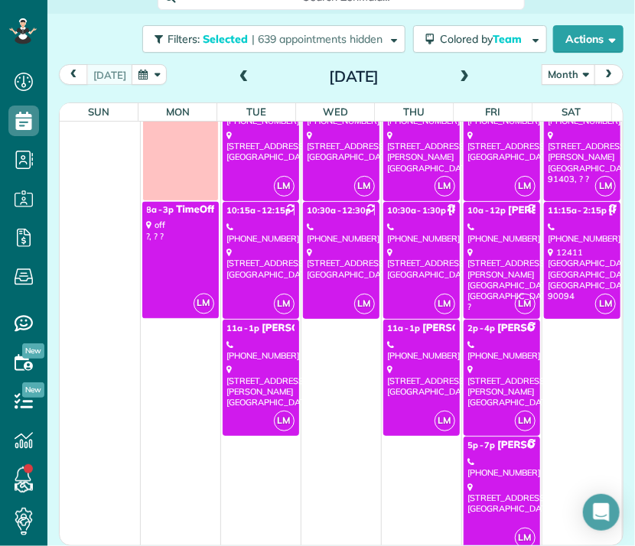
click at [488, 492] on div "[STREET_ADDRESS]" at bounding box center [501, 498] width 67 height 33
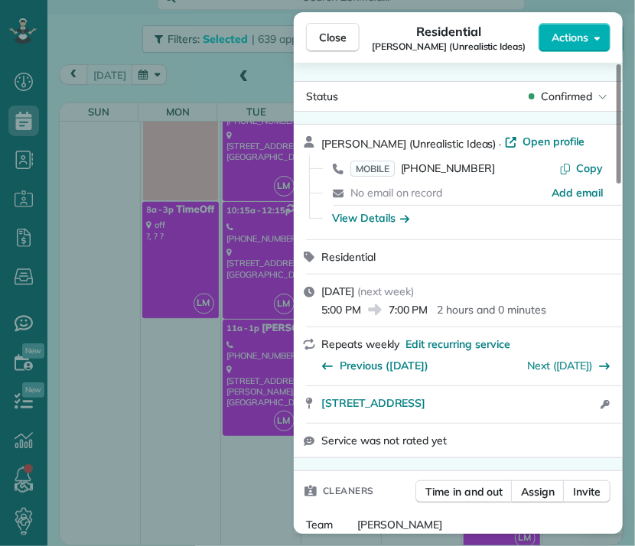
click at [327, 34] on span "Close" at bounding box center [333, 37] width 28 height 15
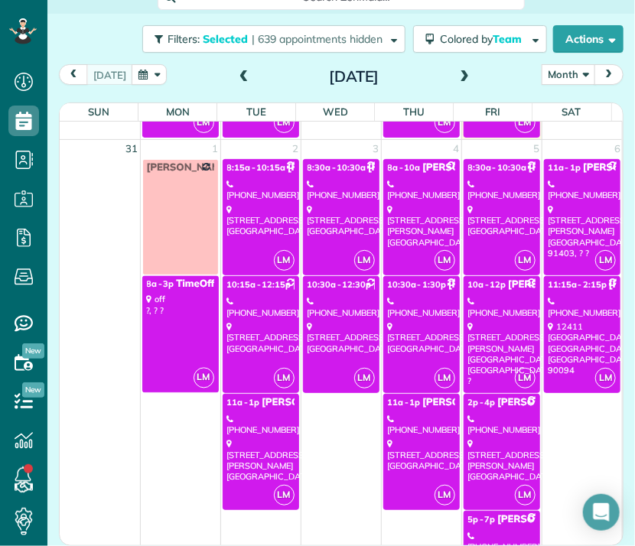
scroll to position [2313, 0]
click at [565, 213] on div "[STREET_ADDRESS][PERSON_NAME], ? ?" at bounding box center [582, 231] width 68 height 54
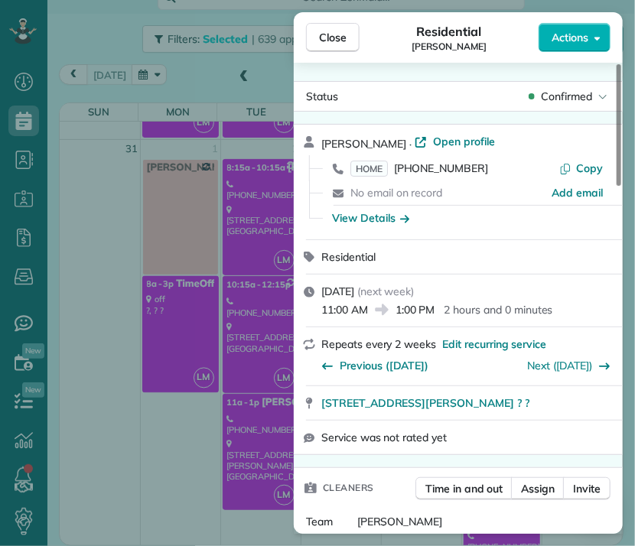
click at [324, 34] on span "Close" at bounding box center [333, 37] width 28 height 15
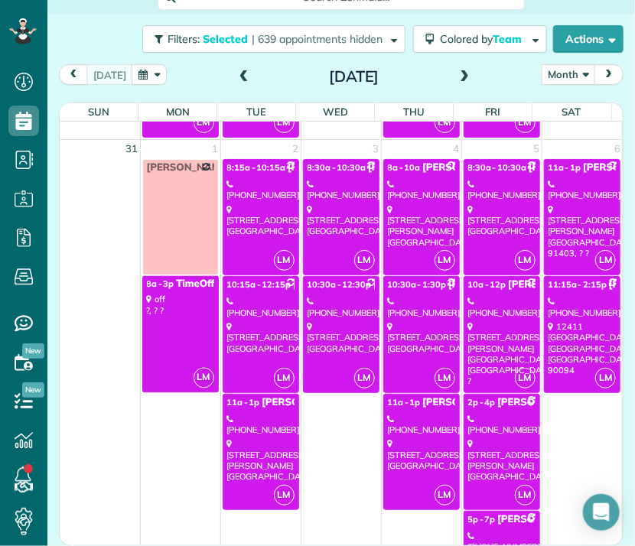
click at [560, 306] on div "[PHONE_NUMBER]" at bounding box center [582, 307] width 68 height 22
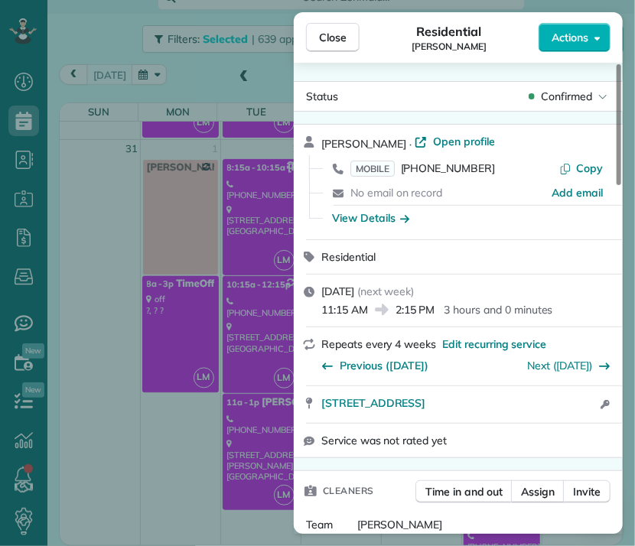
click at [425, 408] on span "[STREET_ADDRESS]" at bounding box center [373, 402] width 104 height 15
click at [330, 39] on span "Close" at bounding box center [333, 37] width 28 height 15
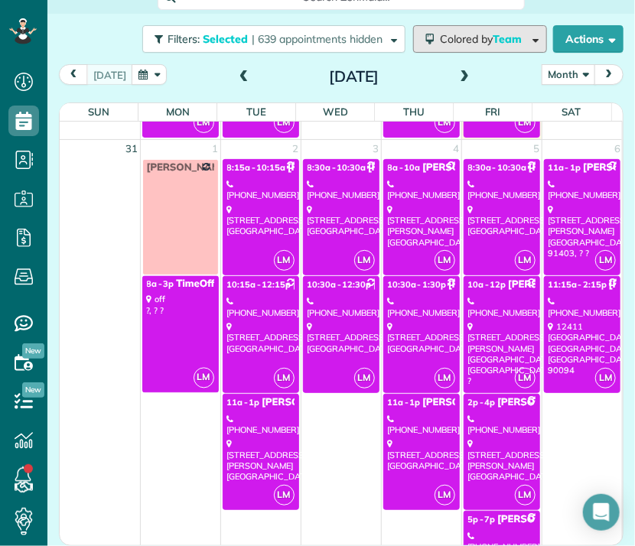
click at [486, 31] on button "Colored by Team" at bounding box center [480, 39] width 134 height 28
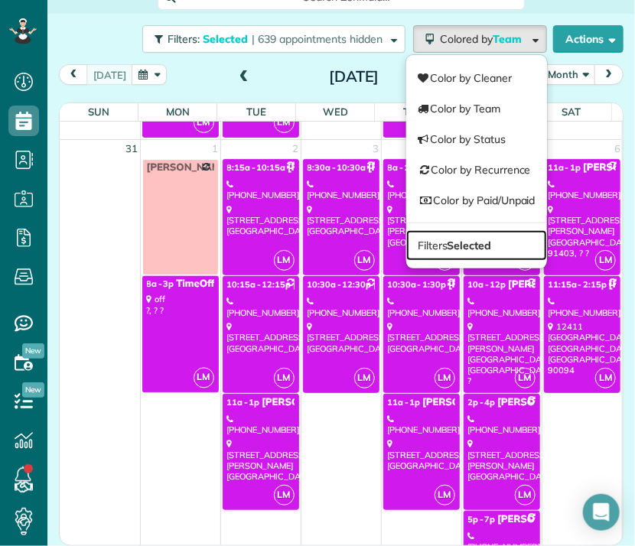
click at [473, 230] on link "Filters Selected" at bounding box center [476, 245] width 141 height 31
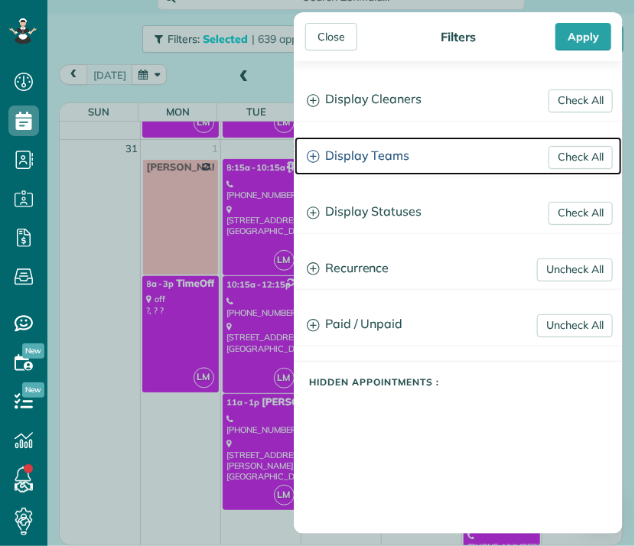
click at [381, 154] on h3 "Display Teams" at bounding box center [457, 156] width 327 height 39
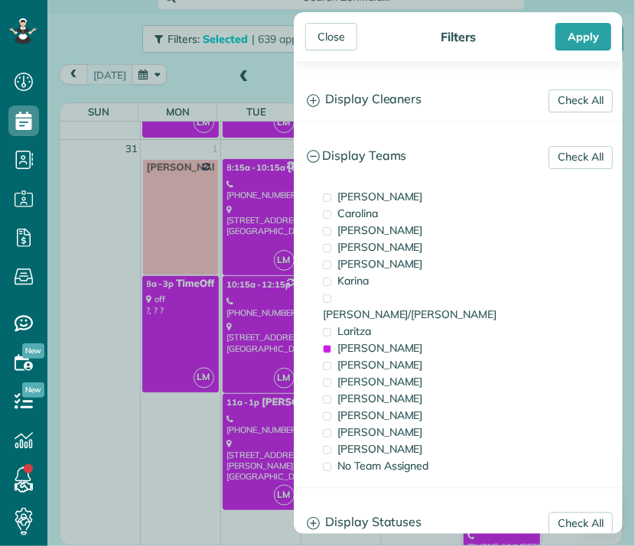
click at [385, 341] on span "[PERSON_NAME]" at bounding box center [380, 348] width 86 height 14
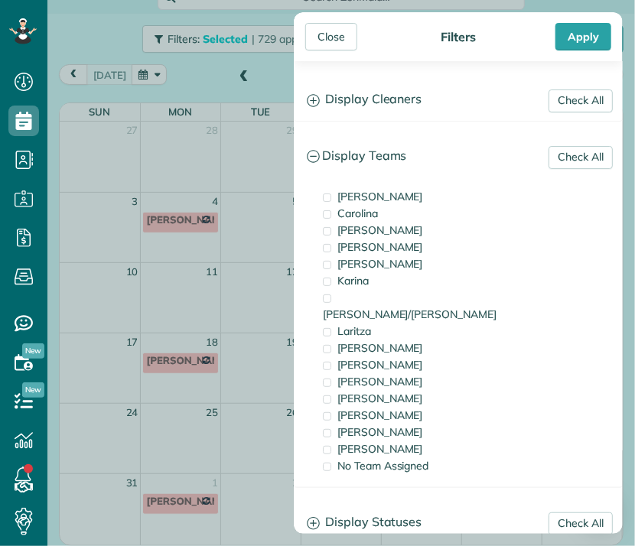
drag, startPoint x: 352, startPoint y: 432, endPoint x: 390, endPoint y: 241, distance: 195.0
click at [352, 442] on span "[PERSON_NAME]" at bounding box center [380, 449] width 86 height 14
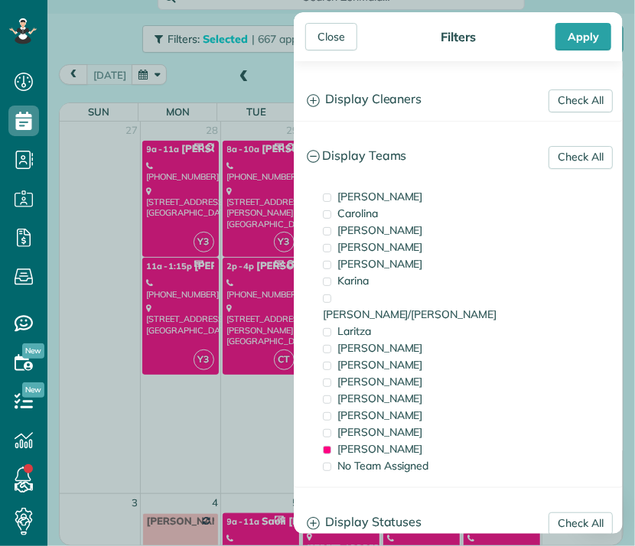
click at [343, 40] on div "Close" at bounding box center [331, 37] width 52 height 28
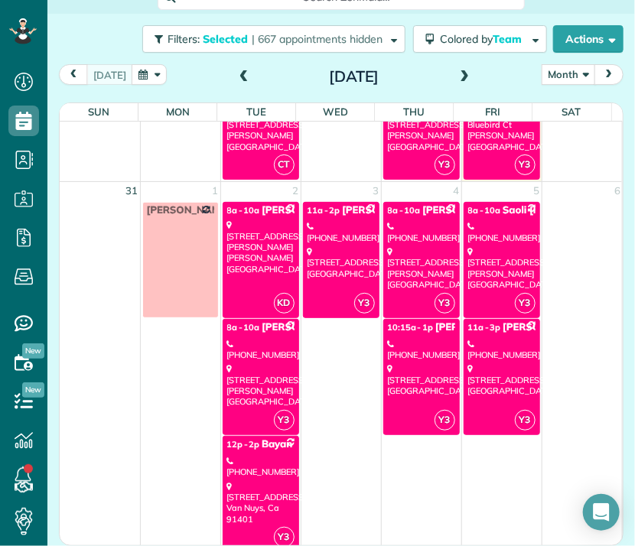
scroll to position [2043, 0]
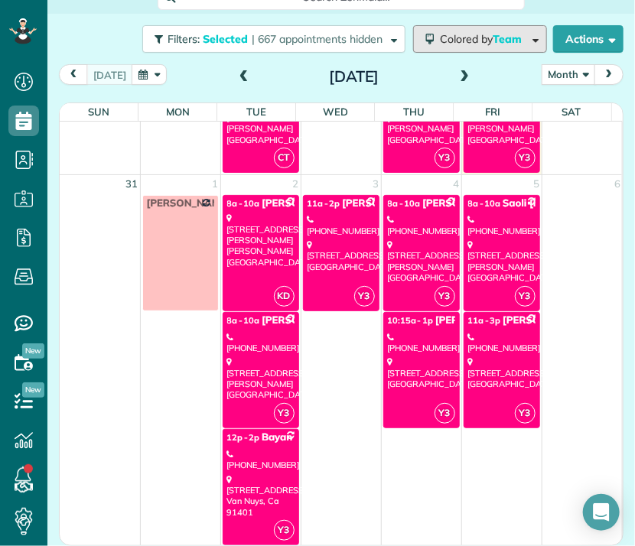
click at [472, 40] on span "Colored by Team" at bounding box center [483, 39] width 87 height 14
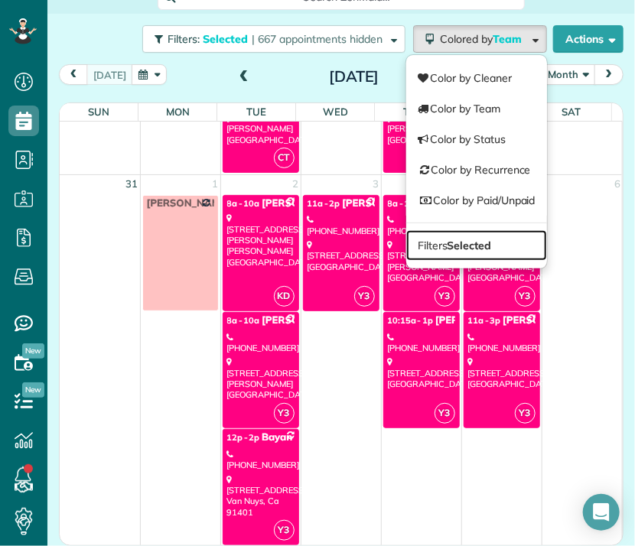
click at [460, 239] on strong "Selected" at bounding box center [469, 246] width 44 height 14
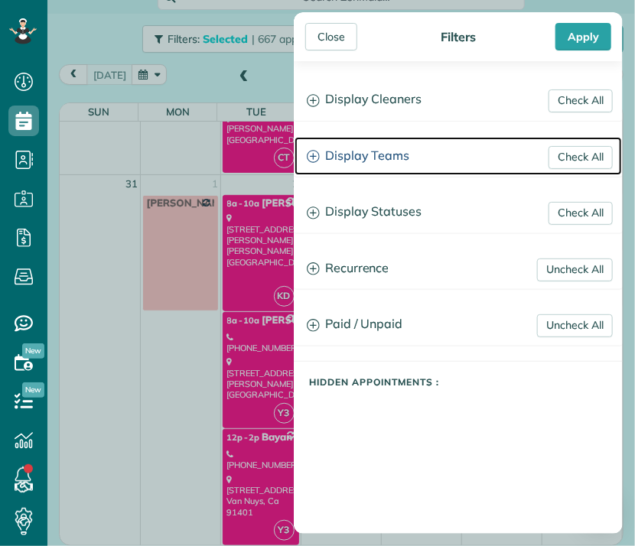
click at [391, 149] on h3 "Display Teams" at bounding box center [457, 156] width 327 height 39
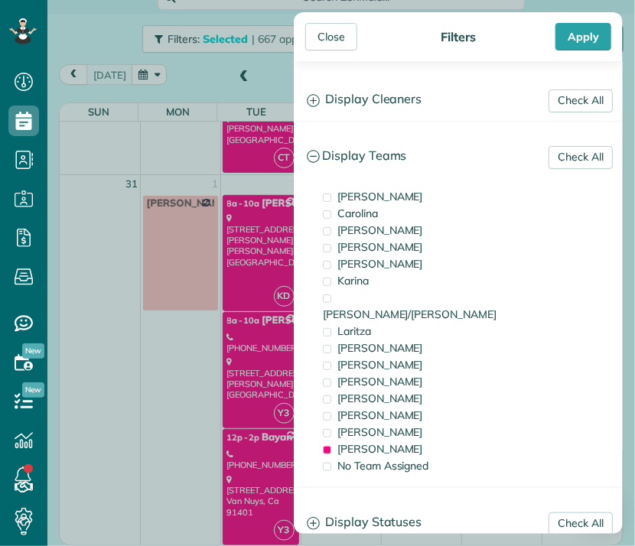
click at [345, 34] on div "Close" at bounding box center [331, 37] width 52 height 28
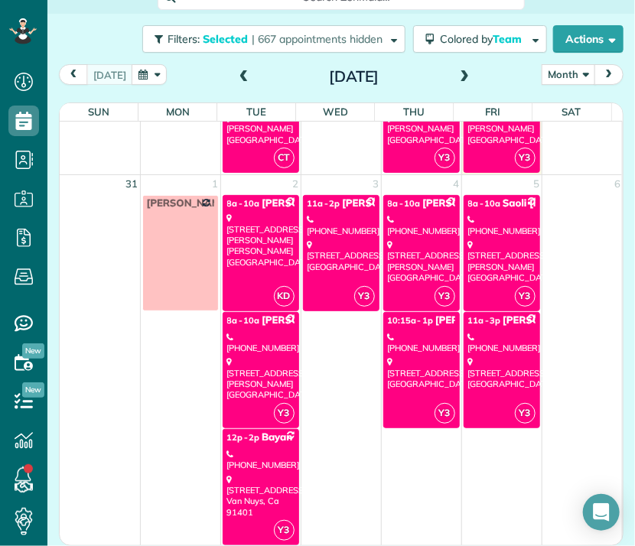
click at [260, 223] on div "[STREET_ADDRESS][PERSON_NAME][PERSON_NAME]" at bounding box center [260, 240] width 67 height 54
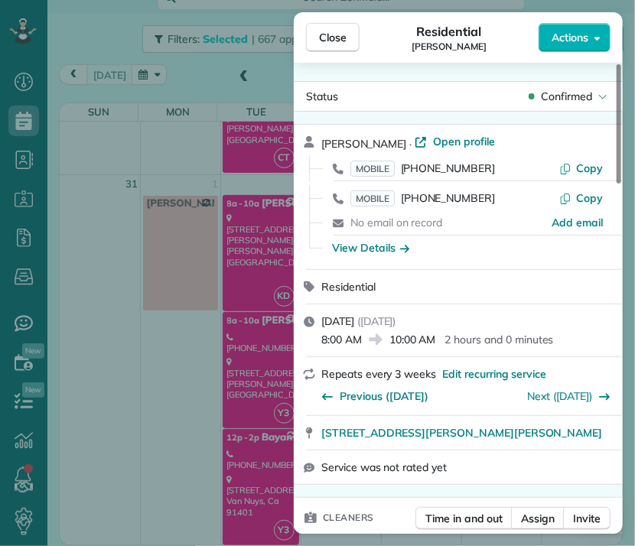
click at [208, 337] on div "Close Residential [PERSON_NAME] Actions Status Confirmed [PERSON_NAME] · Open p…" at bounding box center [317, 273] width 635 height 546
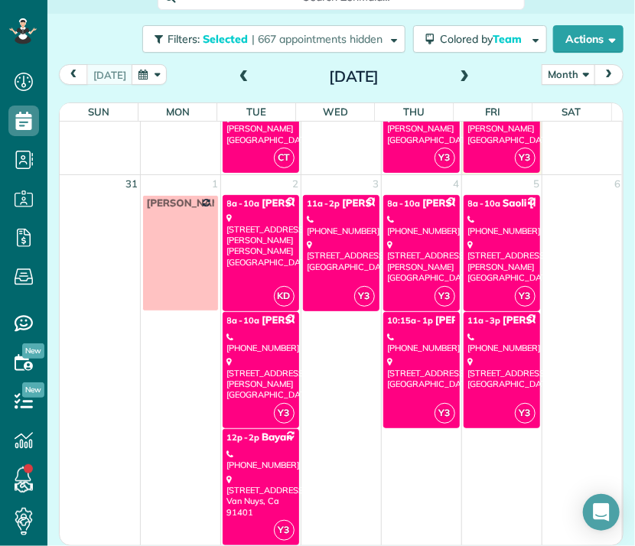
click at [252, 356] on div "[STREET_ADDRESS][PERSON_NAME]" at bounding box center [260, 378] width 67 height 44
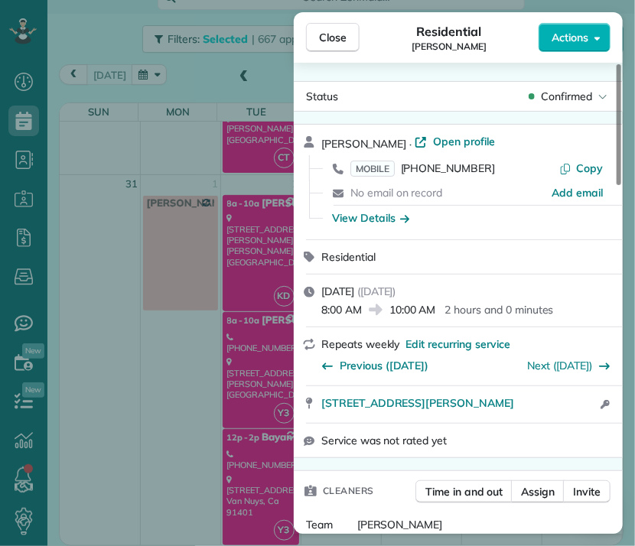
click at [321, 37] on span "Close" at bounding box center [333, 37] width 28 height 15
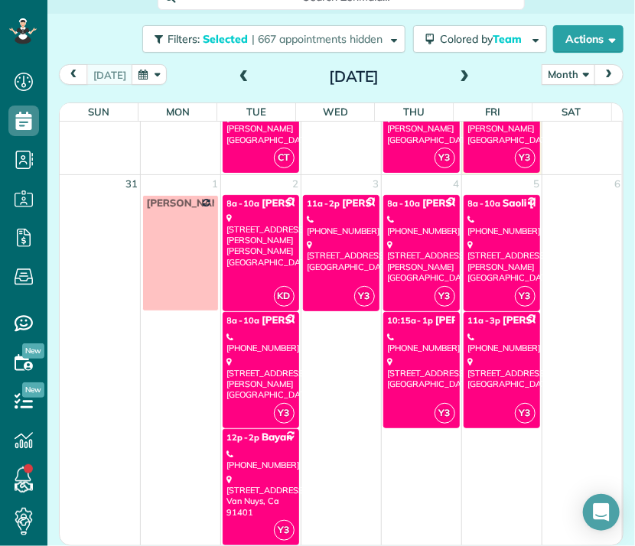
click at [242, 477] on div "[STREET_ADDRESS]" at bounding box center [260, 496] width 67 height 44
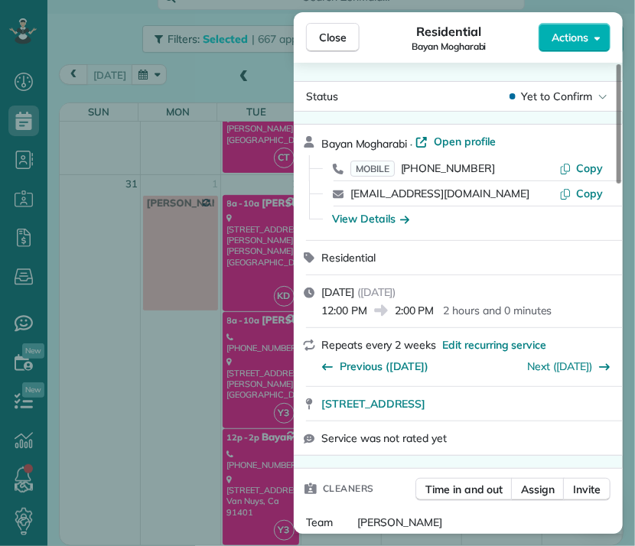
click at [336, 37] on span "Close" at bounding box center [333, 37] width 28 height 15
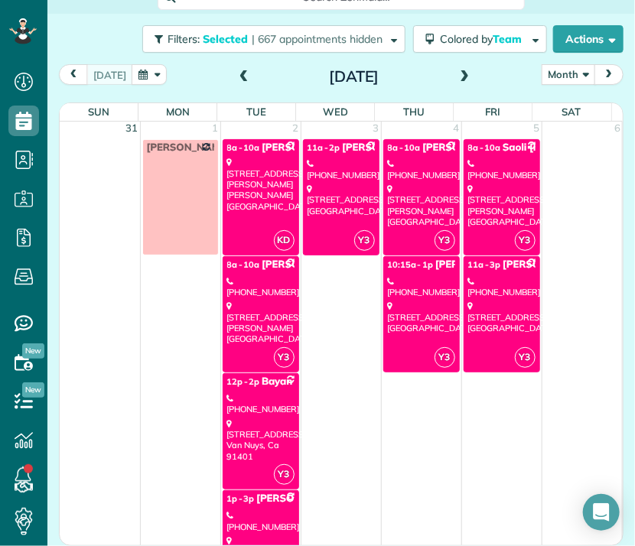
scroll to position [2154, 0]
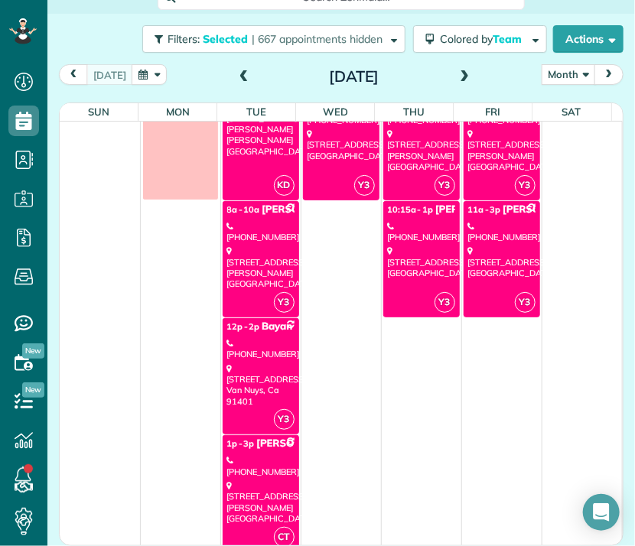
click at [252, 489] on div "[STREET_ADDRESS][PERSON_NAME]" at bounding box center [260, 502] width 67 height 44
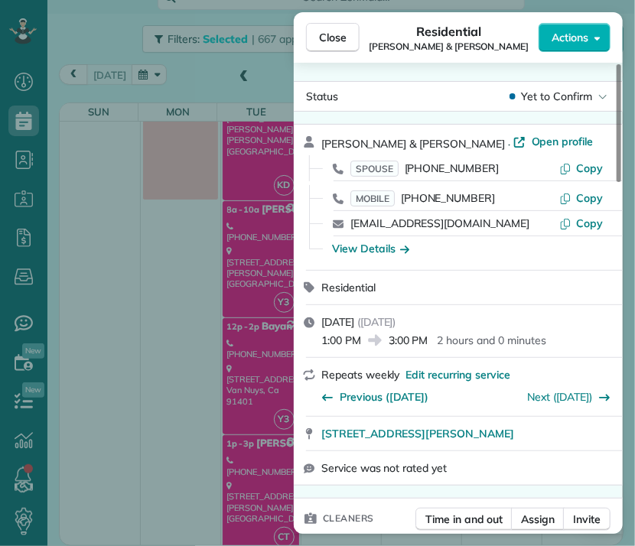
click at [350, 34] on button "Close" at bounding box center [333, 37] width 54 height 29
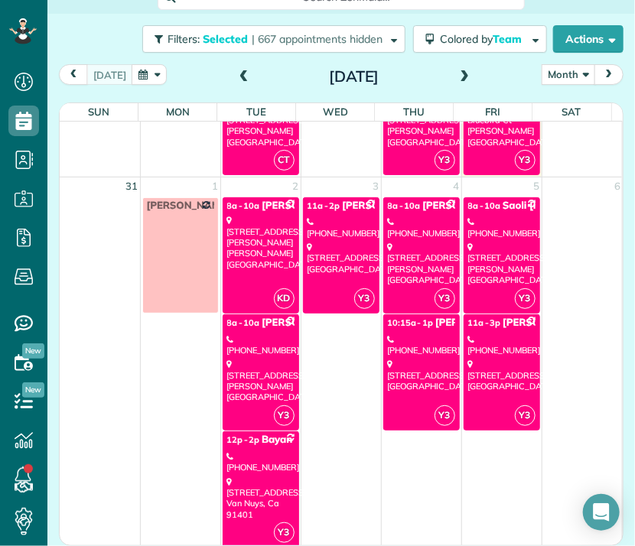
scroll to position [2043, 0]
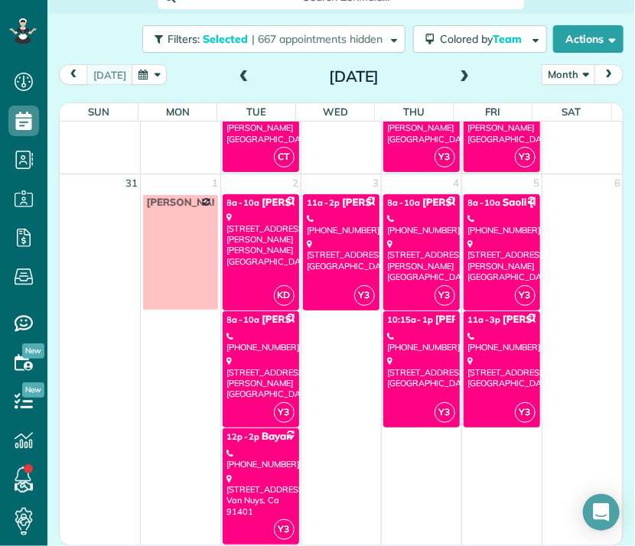
click at [336, 241] on div "[STREET_ADDRESS]" at bounding box center [340, 255] width 67 height 33
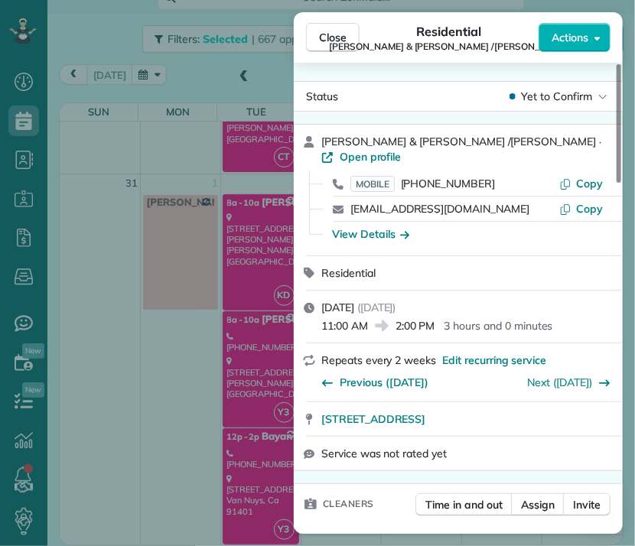
click at [336, 41] on span "Close" at bounding box center [333, 37] width 28 height 15
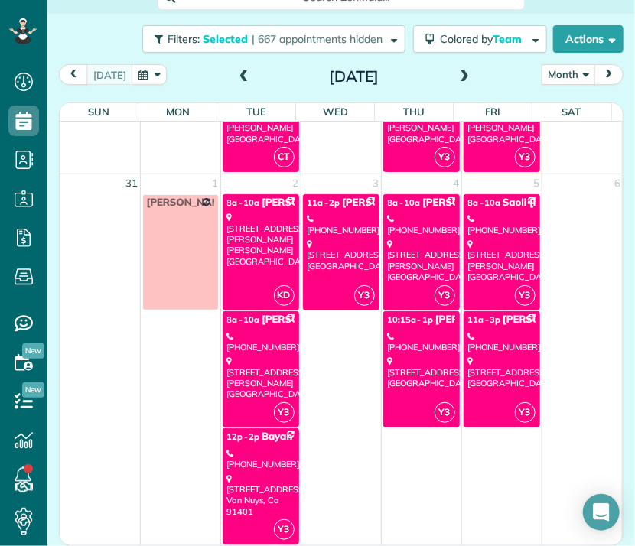
click at [402, 255] on div "[STREET_ADDRESS][PERSON_NAME]" at bounding box center [421, 261] width 67 height 44
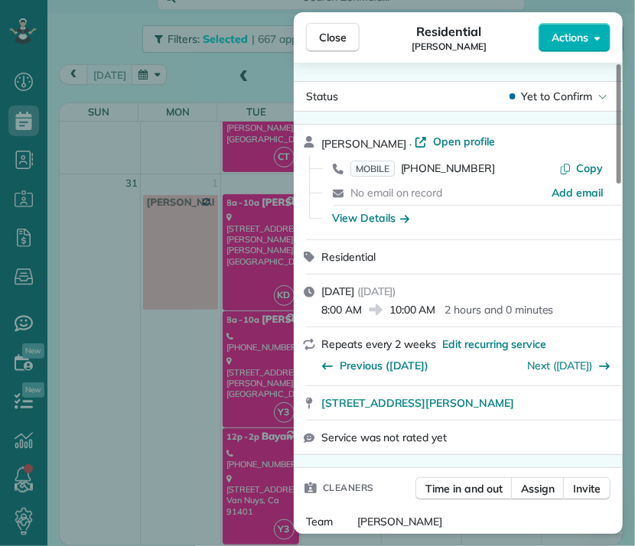
click at [329, 39] on span "Close" at bounding box center [333, 37] width 28 height 15
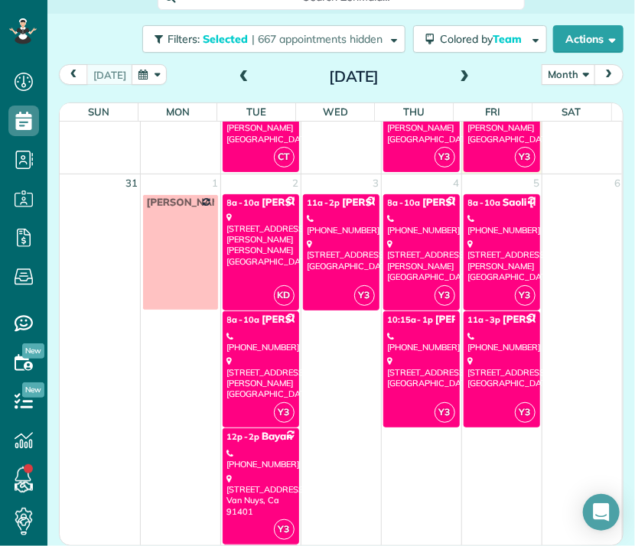
click at [415, 314] on span "10:15a - 1p" at bounding box center [411, 319] width 46 height 11
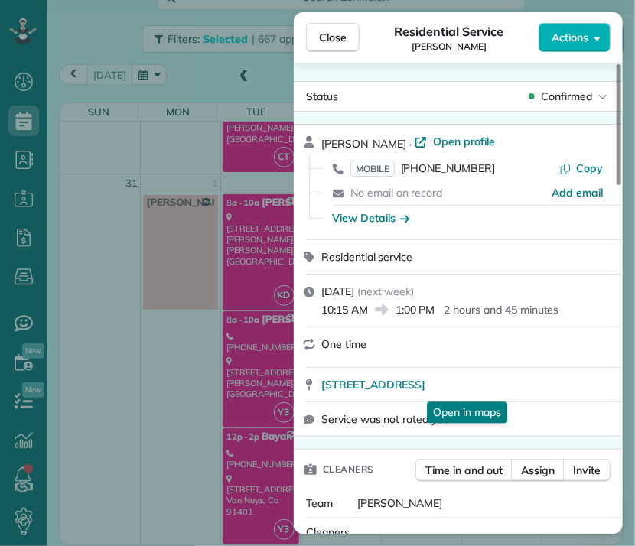
click at [410, 389] on span "[STREET_ADDRESS]" at bounding box center [373, 384] width 104 height 15
click at [343, 31] on span "Close" at bounding box center [333, 37] width 28 height 15
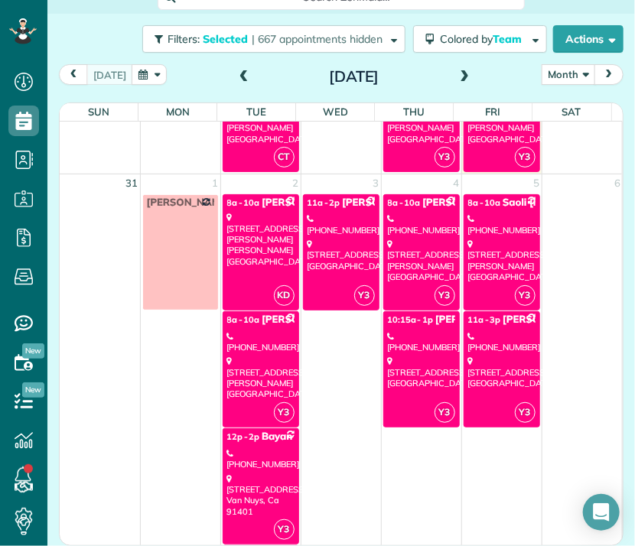
click at [408, 356] on div "[STREET_ADDRESS]" at bounding box center [421, 372] width 67 height 33
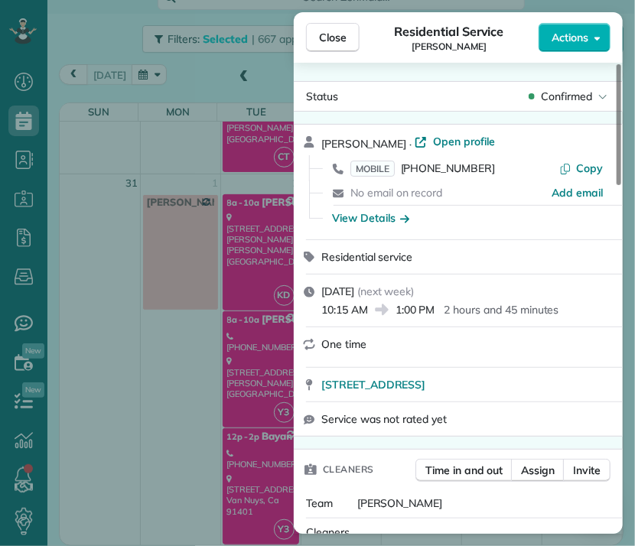
click at [347, 37] on button "Close" at bounding box center [333, 37] width 54 height 29
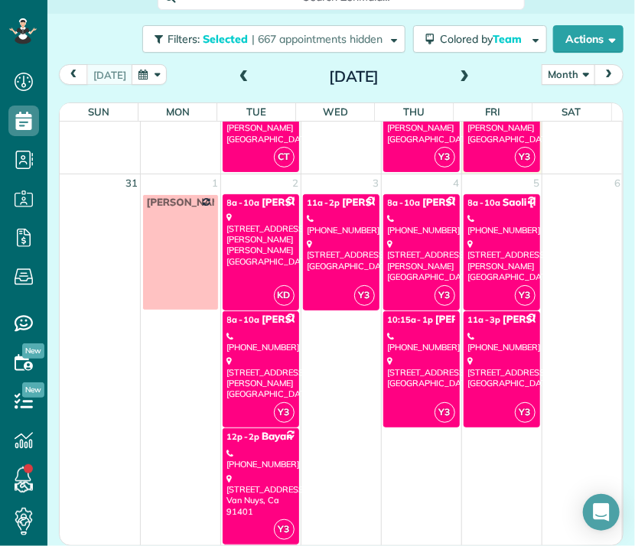
click at [470, 218] on div "[PHONE_NUMBER]" at bounding box center [501, 224] width 67 height 22
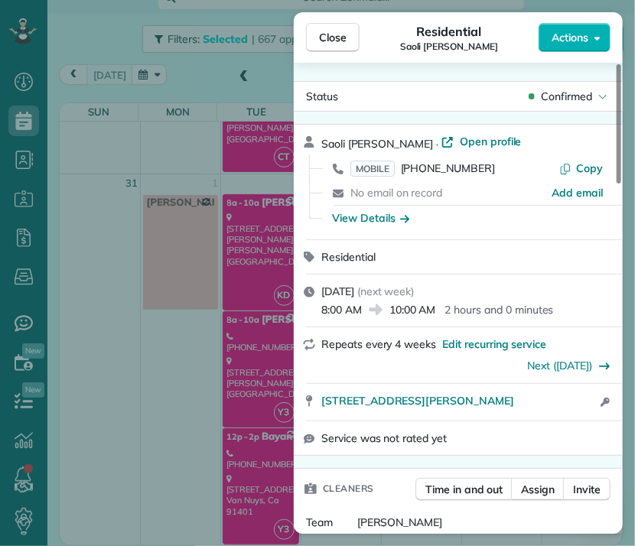
click at [330, 30] on span "Close" at bounding box center [333, 37] width 28 height 15
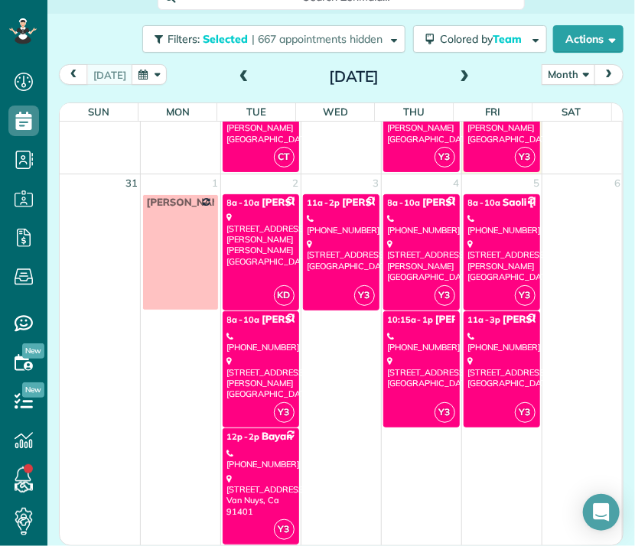
click at [496, 356] on div "[STREET_ADDRESS]" at bounding box center [501, 372] width 67 height 33
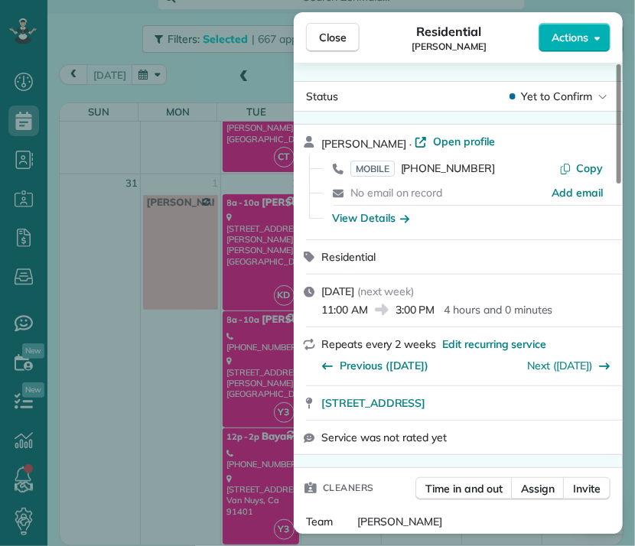
click at [331, 37] on span "Close" at bounding box center [333, 37] width 28 height 15
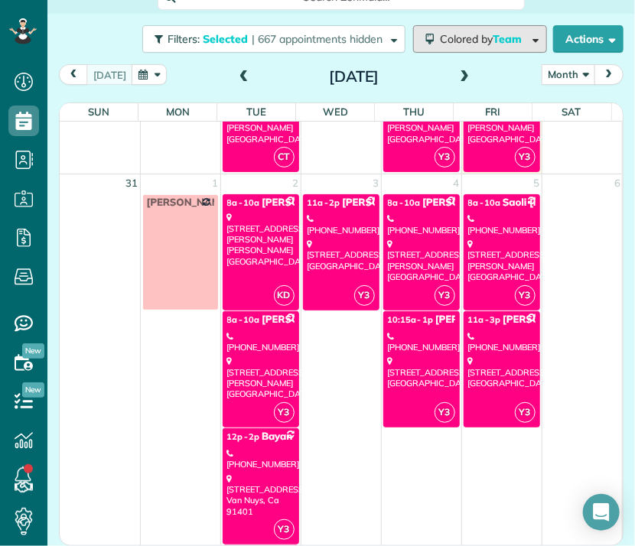
click at [440, 34] on span "Colored by Team" at bounding box center [483, 39] width 87 height 14
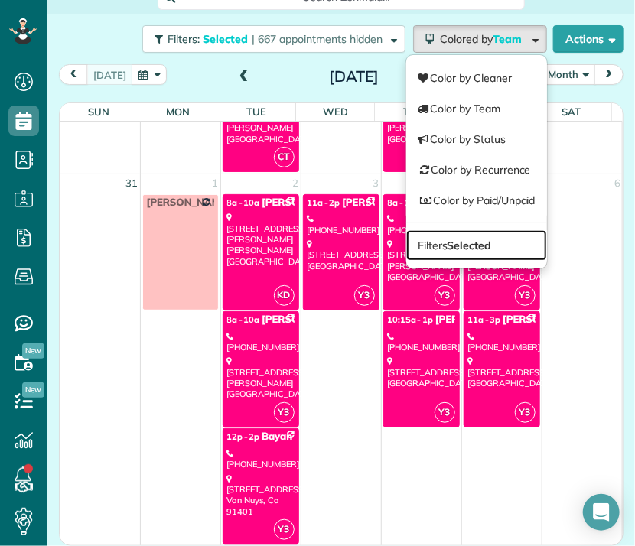
click at [435, 236] on link "Filters Selected" at bounding box center [476, 245] width 141 height 31
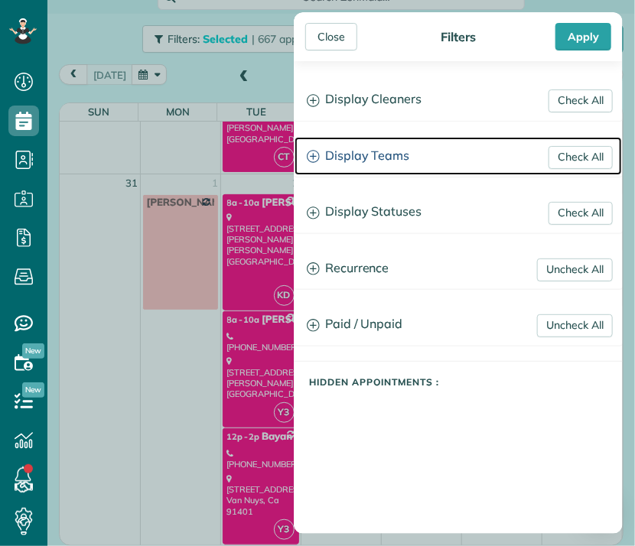
click at [352, 163] on h3 "Display Teams" at bounding box center [457, 156] width 327 height 39
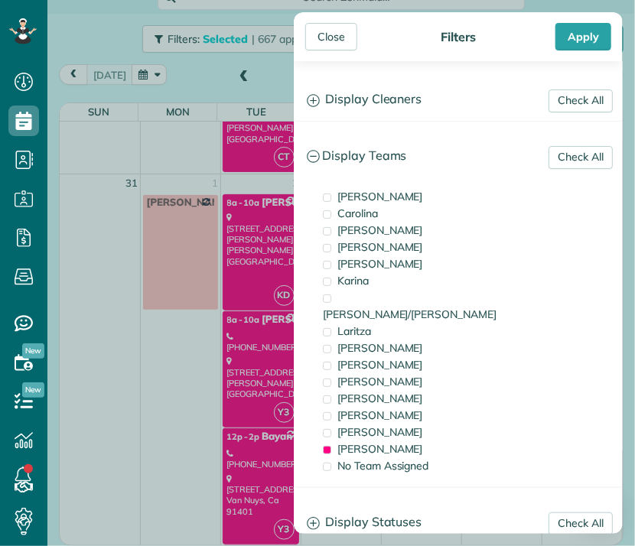
click at [340, 442] on span "[PERSON_NAME]" at bounding box center [380, 449] width 86 height 14
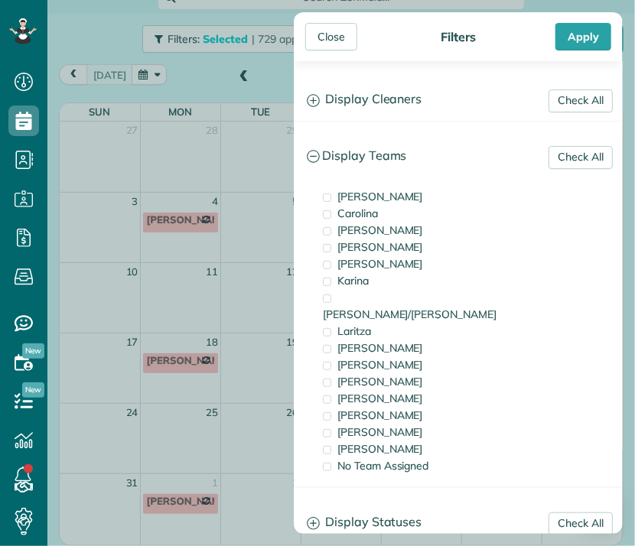
click at [344, 425] on span "[PERSON_NAME]" at bounding box center [380, 432] width 86 height 14
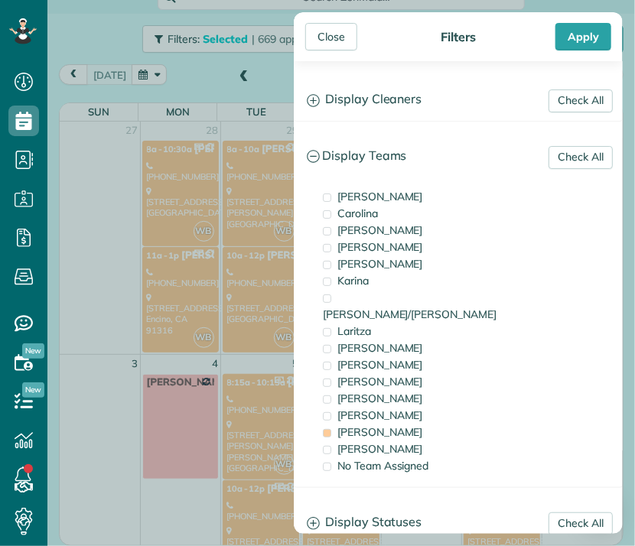
click at [334, 34] on div "Close" at bounding box center [331, 37] width 52 height 28
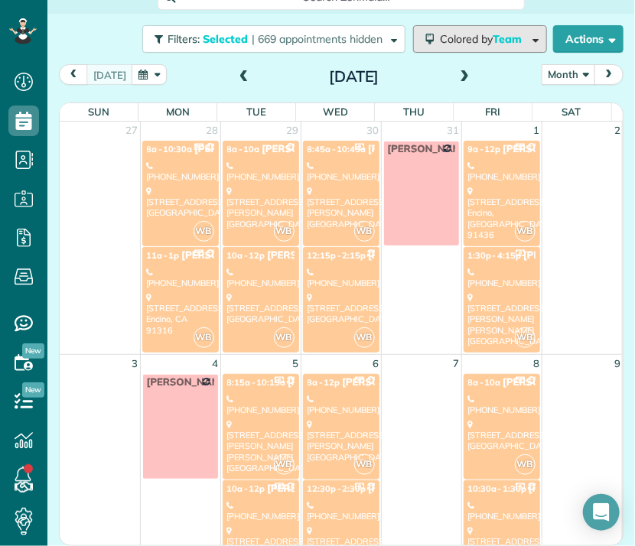
click at [440, 44] on span "Colored by Team" at bounding box center [483, 39] width 87 height 14
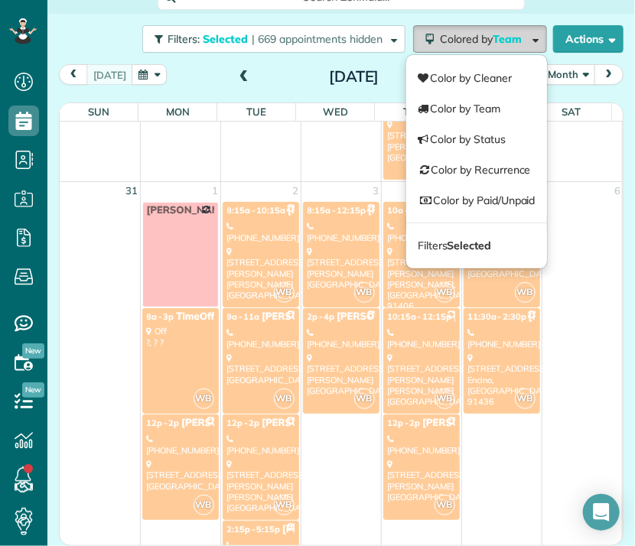
scroll to position [1638, 0]
click at [164, 459] on div "[STREET_ADDRESS]" at bounding box center [180, 474] width 67 height 33
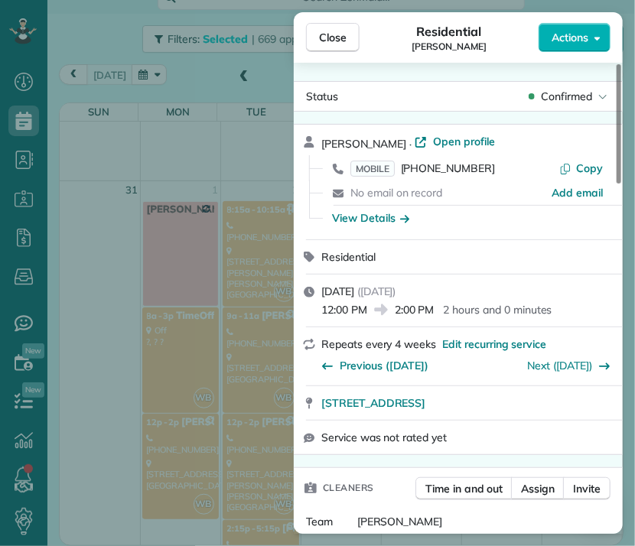
click at [340, 35] on span "Close" at bounding box center [333, 37] width 28 height 15
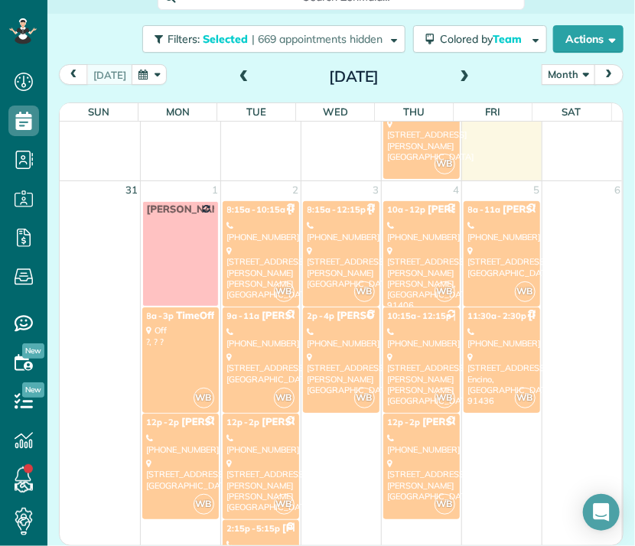
click at [254, 212] on link "WB 8:15a - 10:15a [PERSON_NAME] [PHONE_NUMBER] [STREET_ADDRESS][PERSON_NAME][PE…" at bounding box center [261, 254] width 76 height 106
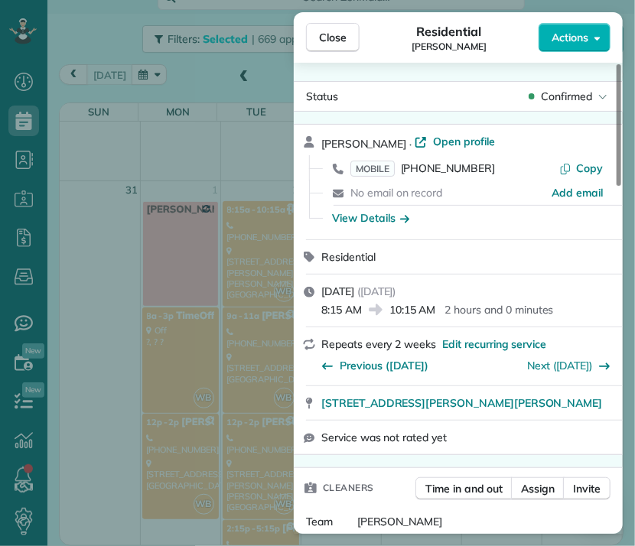
click at [341, 37] on span "Close" at bounding box center [333, 37] width 28 height 15
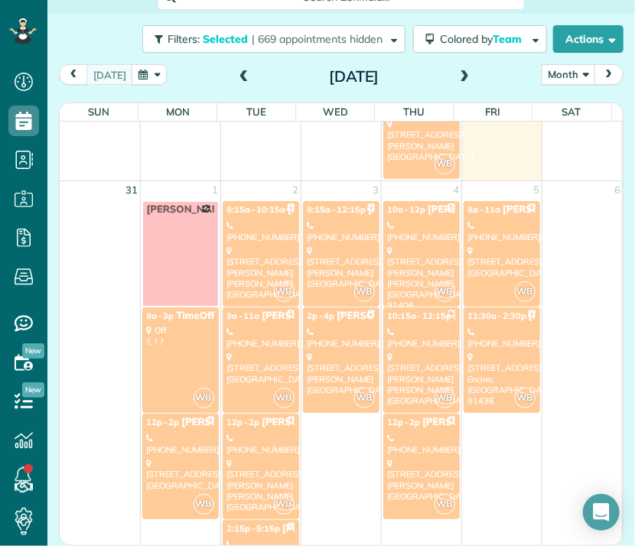
click at [254, 249] on div "[STREET_ADDRESS][PERSON_NAME][PERSON_NAME]" at bounding box center [260, 272] width 67 height 54
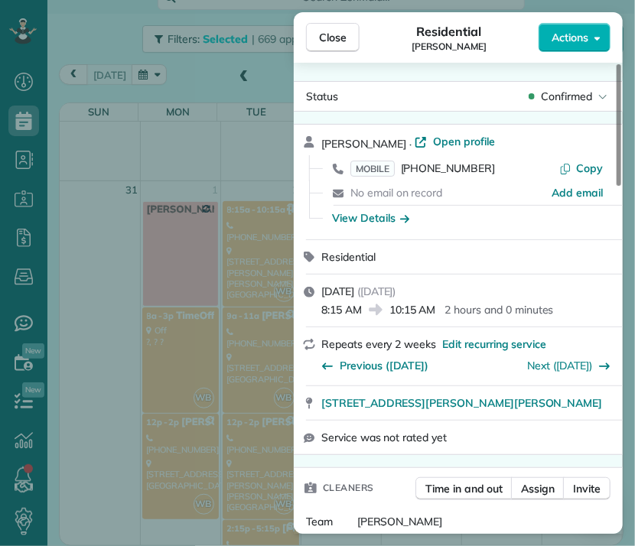
click at [333, 43] on span "Close" at bounding box center [333, 37] width 28 height 15
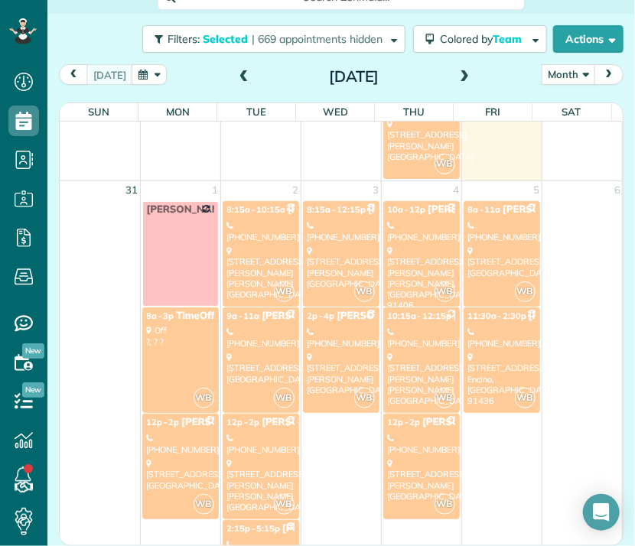
click at [258, 356] on div "[STREET_ADDRESS]" at bounding box center [260, 368] width 67 height 33
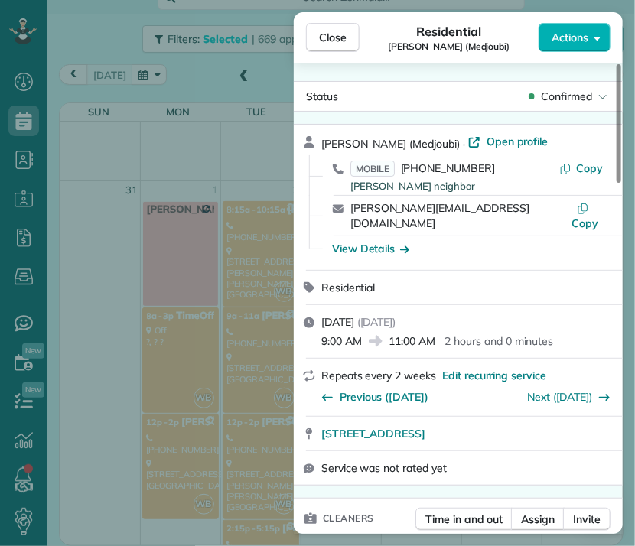
click at [320, 42] on span "Close" at bounding box center [333, 37] width 28 height 15
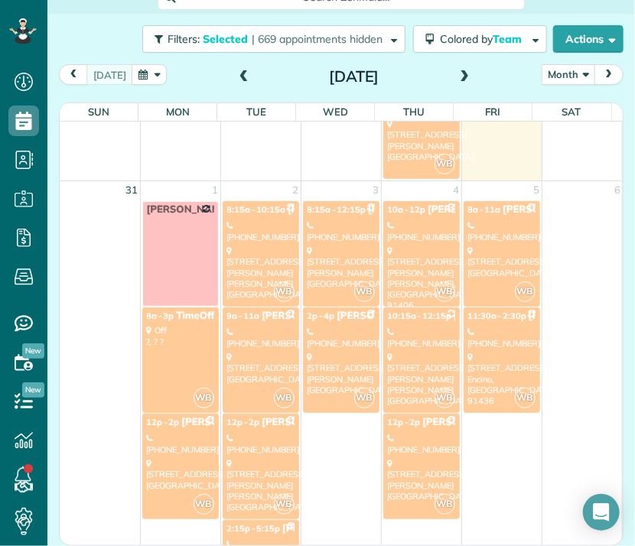
click at [249, 441] on div "[PHONE_NUMBER]" at bounding box center [260, 444] width 67 height 22
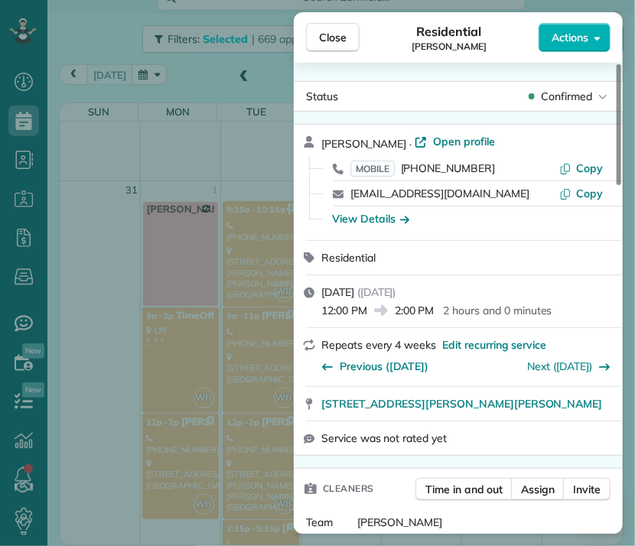
click at [348, 41] on button "Close" at bounding box center [333, 37] width 54 height 29
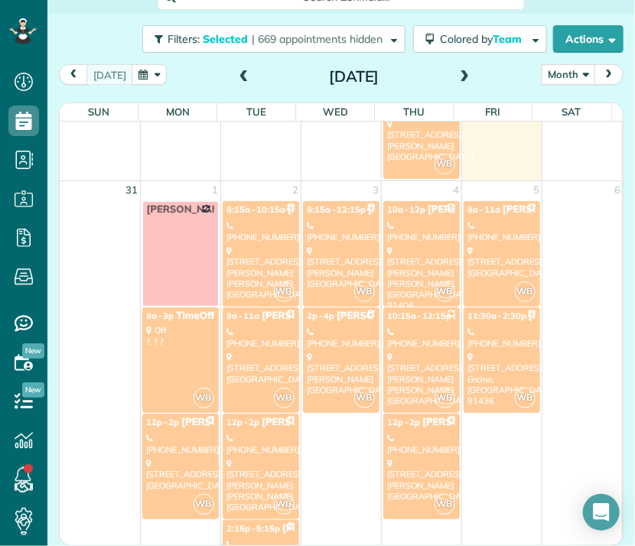
click at [238, 539] on div "[PHONE_NUMBER]" at bounding box center [260, 550] width 67 height 22
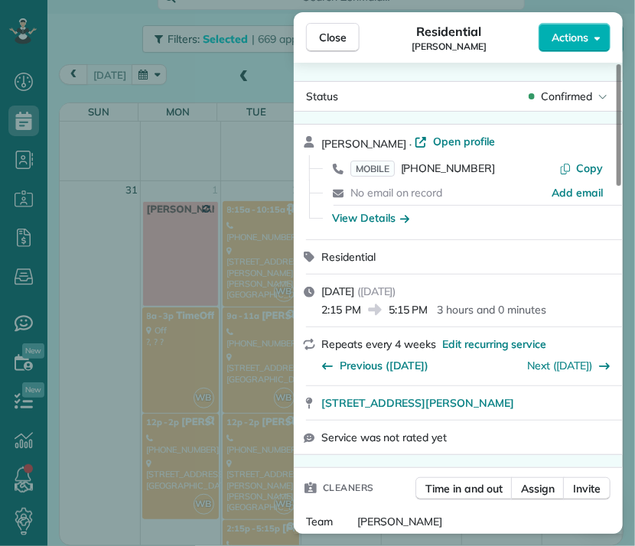
click at [338, 34] on span "Close" at bounding box center [333, 37] width 28 height 15
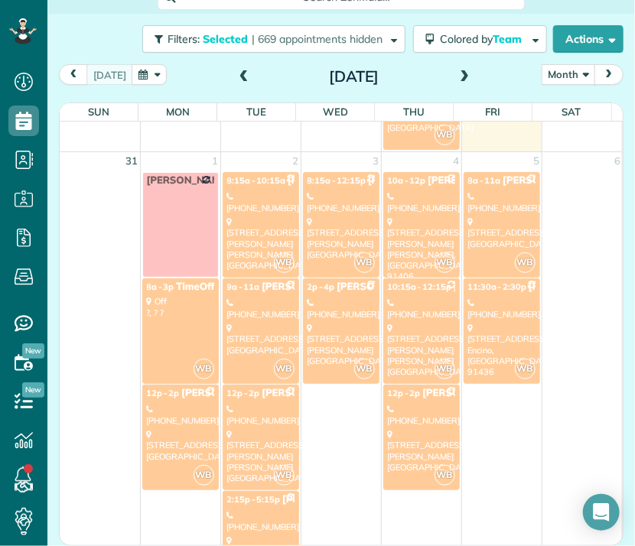
scroll to position [1672, 0]
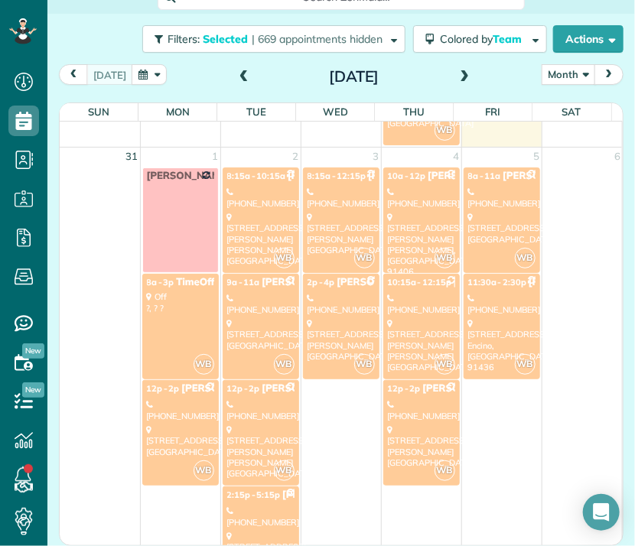
click at [328, 196] on div "[PHONE_NUMBER]" at bounding box center [340, 198] width 67 height 22
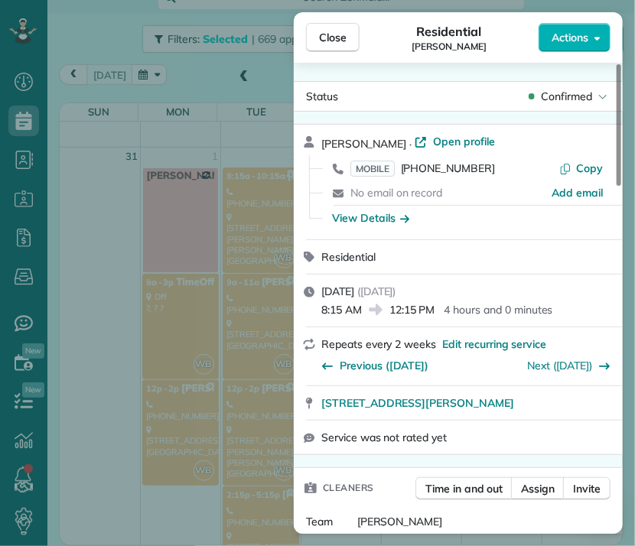
click at [346, 31] on button "Close" at bounding box center [333, 37] width 54 height 29
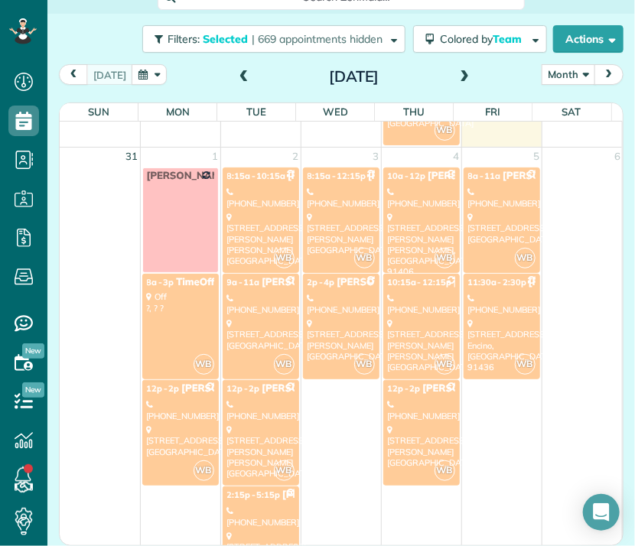
click at [338, 282] on link "WB 2p - 4p [PERSON_NAME] [PHONE_NUMBER] [STREET_ADDRESS][PERSON_NAME]" at bounding box center [341, 327] width 76 height 106
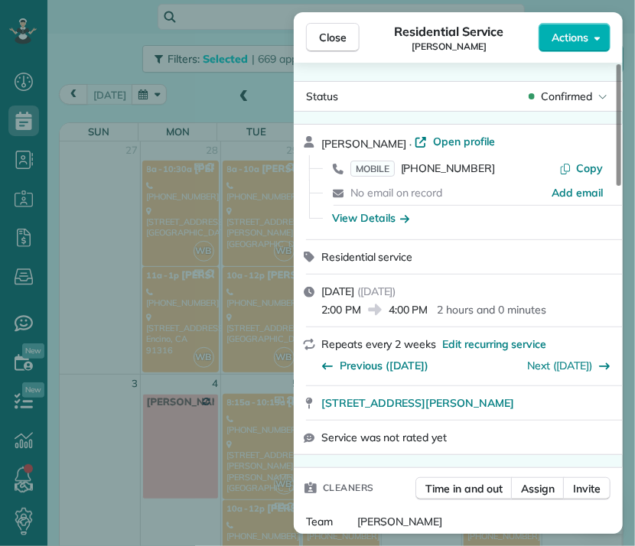
scroll to position [1672, 0]
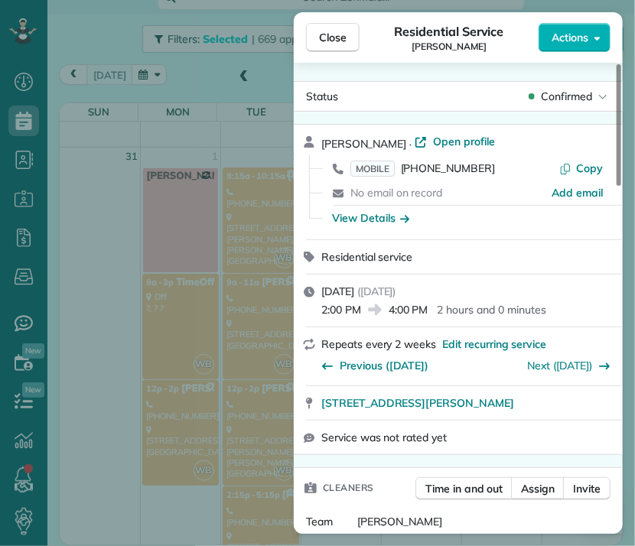
click at [342, 36] on span "Close" at bounding box center [333, 37] width 28 height 15
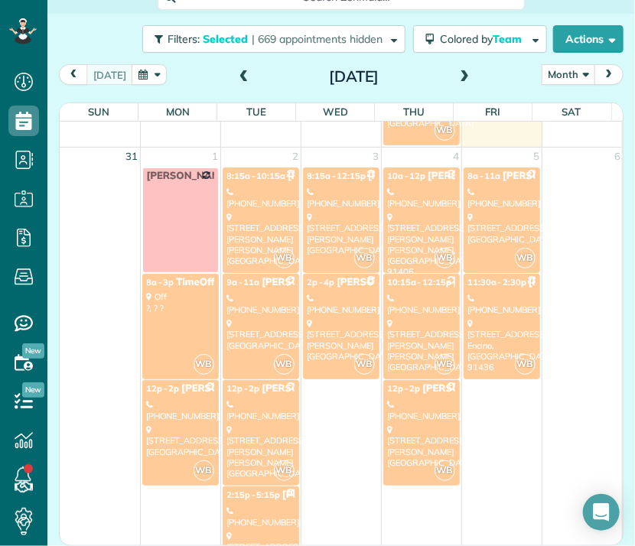
click at [327, 202] on div "[PHONE_NUMBER]" at bounding box center [340, 198] width 67 height 22
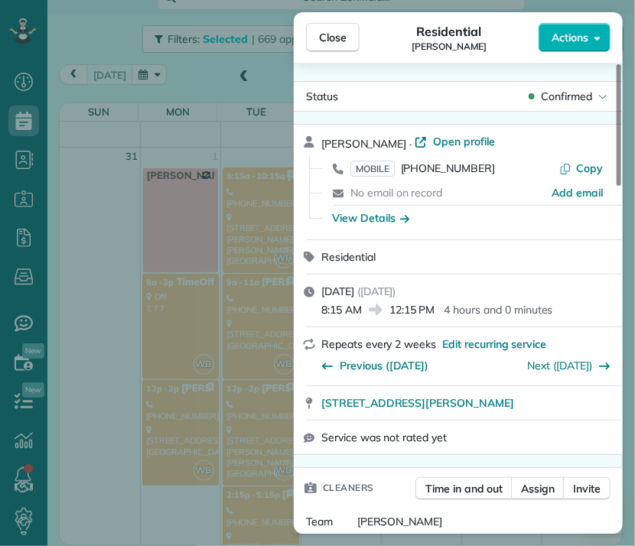
click at [340, 35] on span "Close" at bounding box center [333, 37] width 28 height 15
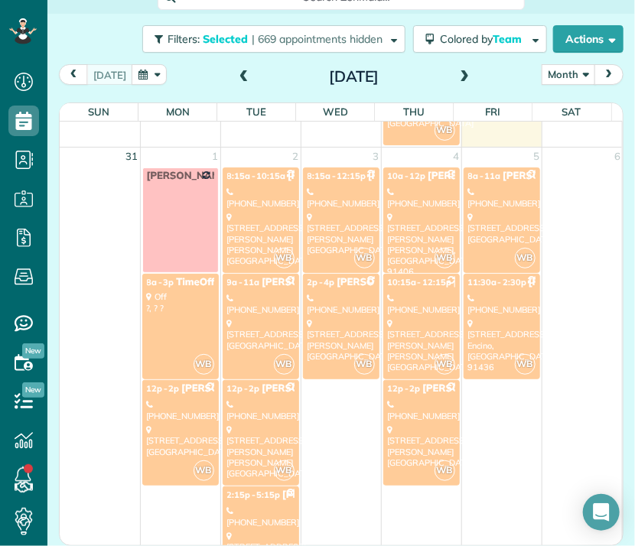
click at [410, 198] on div "[PHONE_NUMBER]" at bounding box center [421, 198] width 67 height 22
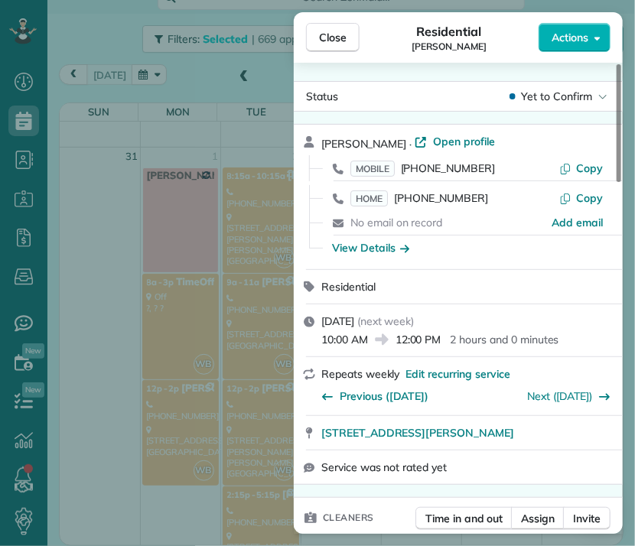
click at [343, 37] on span "Close" at bounding box center [333, 37] width 28 height 15
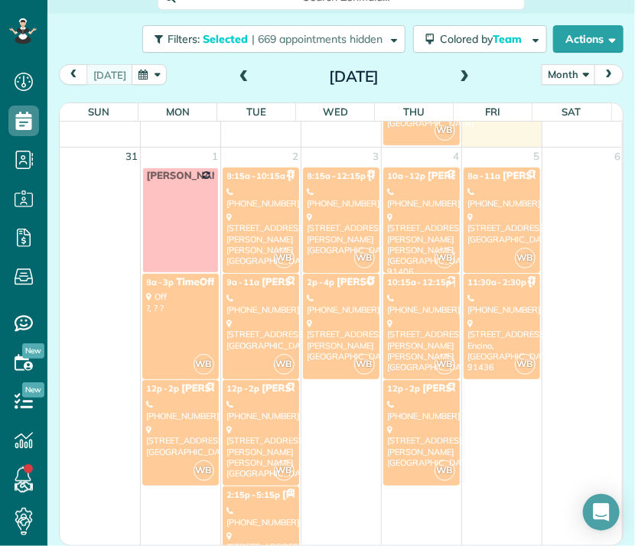
click at [388, 293] on div "[PHONE_NUMBER]" at bounding box center [421, 304] width 67 height 22
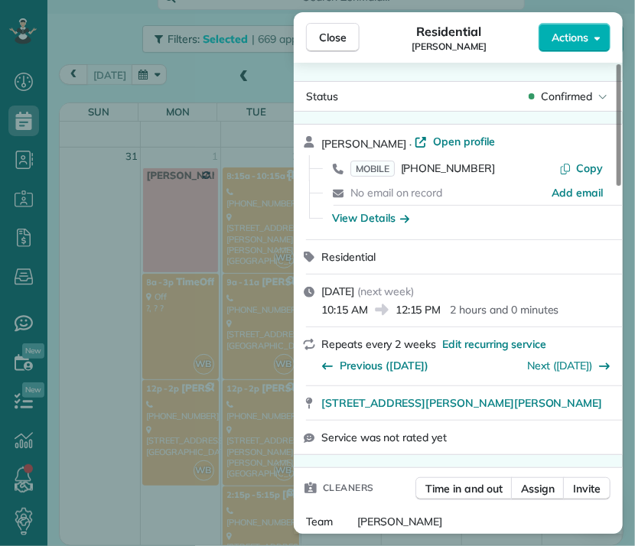
click at [330, 38] on span "Close" at bounding box center [333, 37] width 28 height 15
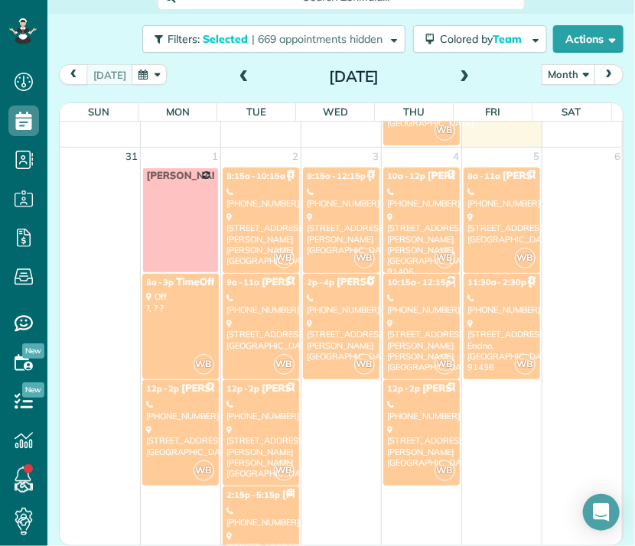
click at [407, 428] on div "22040 Calvert Street Woodland Hills, CA 91367" at bounding box center [421, 446] width 67 height 44
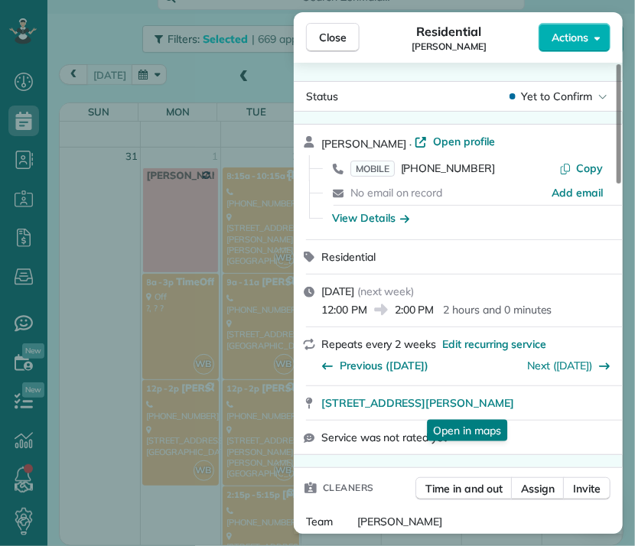
click at [315, 39] on button "Close" at bounding box center [333, 37] width 54 height 29
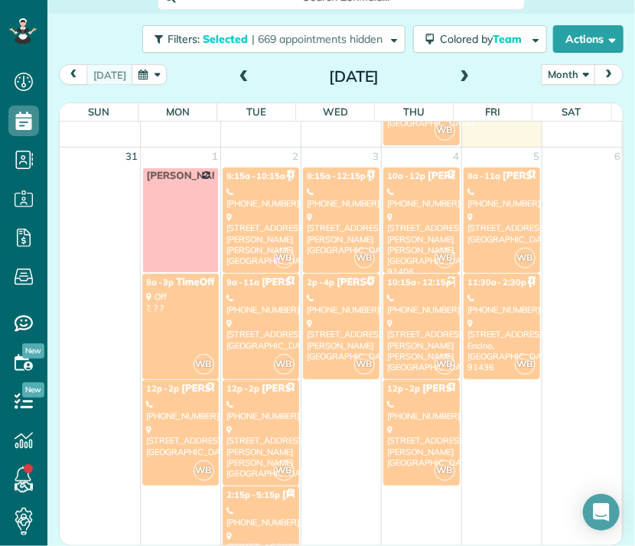
click at [479, 235] on div "400 North Skyewiay Road Los Angeles, CA 90049" at bounding box center [501, 228] width 67 height 33
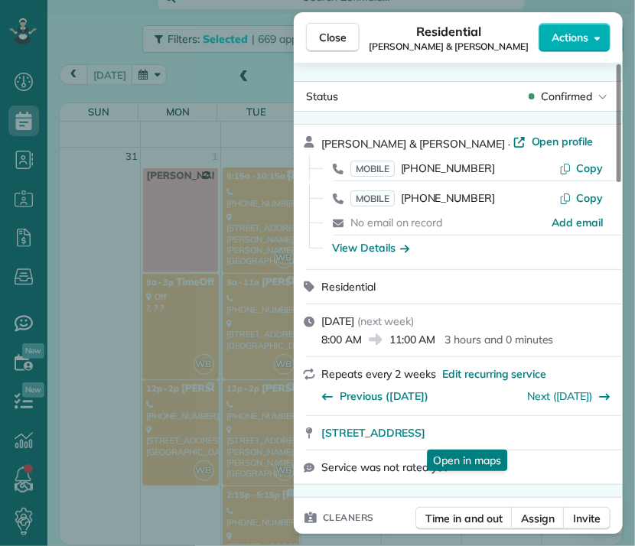
click at [425, 440] on span "400 North Skyewiay Road Los Angeles CA 90049" at bounding box center [373, 432] width 104 height 15
click at [333, 30] on span "Close" at bounding box center [333, 37] width 28 height 15
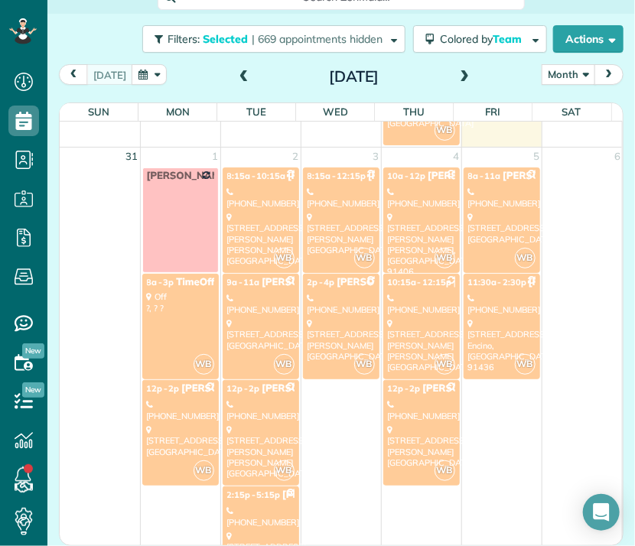
click at [489, 299] on div "[PHONE_NUMBER]" at bounding box center [501, 304] width 67 height 22
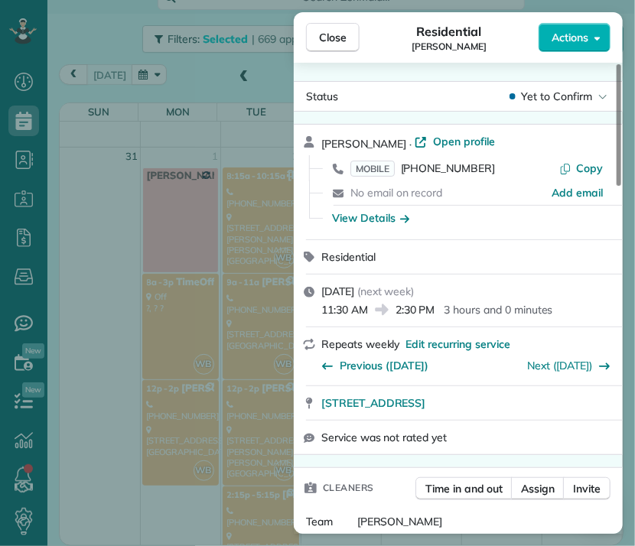
click at [334, 40] on span "Close" at bounding box center [333, 37] width 28 height 15
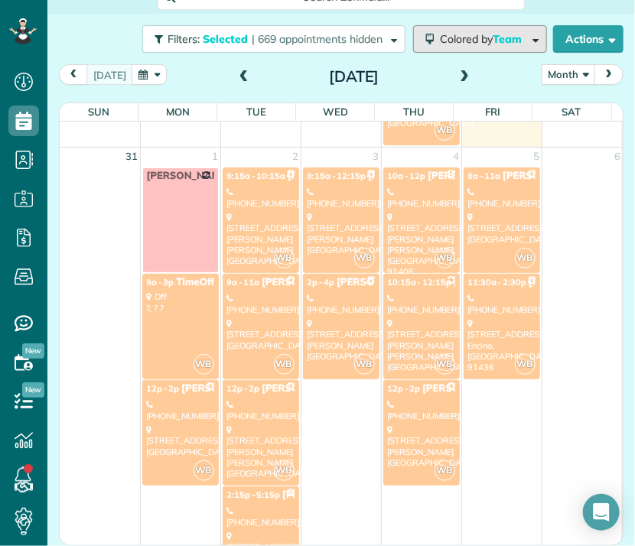
click at [468, 48] on button "Colored by Team" at bounding box center [480, 39] width 134 height 28
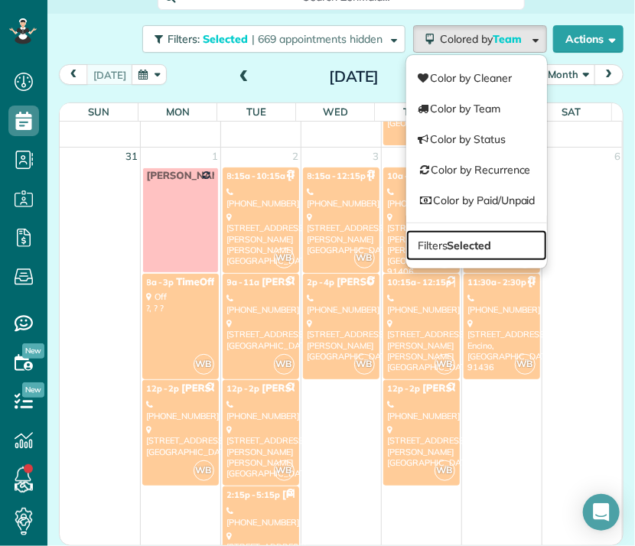
click at [458, 245] on strong "Selected" at bounding box center [469, 246] width 44 height 14
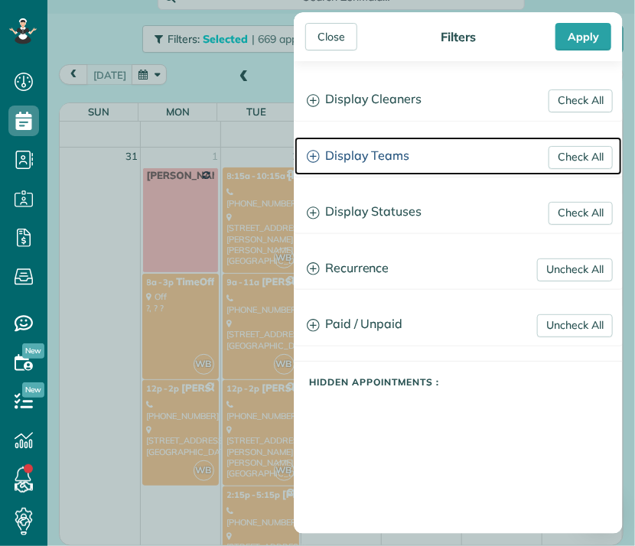
click at [380, 158] on h3 "Display Teams" at bounding box center [457, 156] width 327 height 39
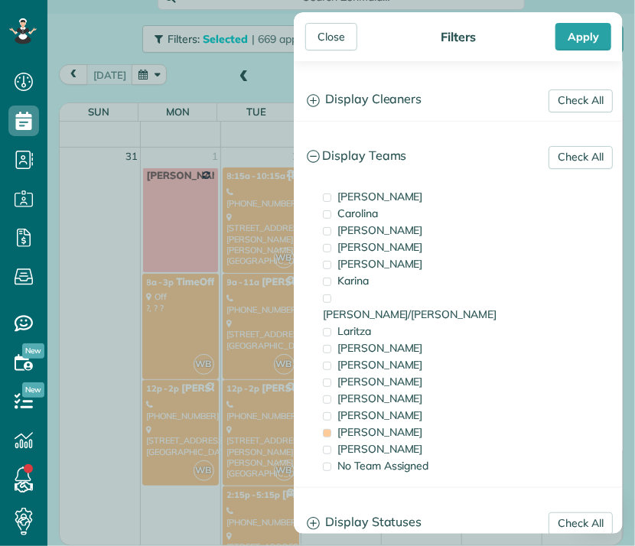
click at [369, 425] on span "[PERSON_NAME]" at bounding box center [380, 432] width 86 height 14
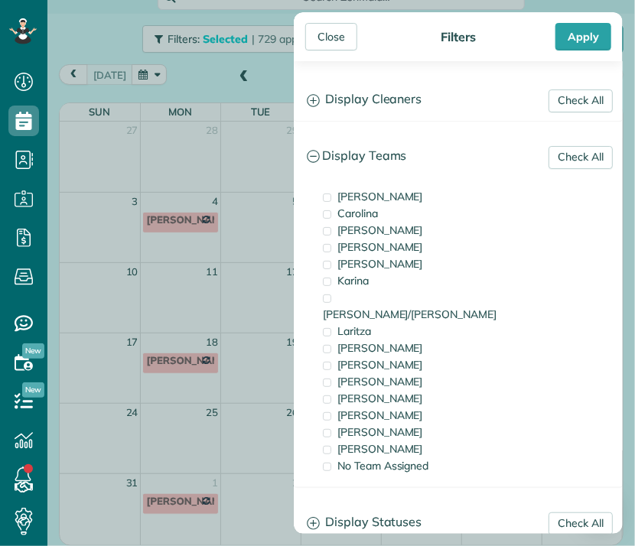
click at [369, 407] on div "[PERSON_NAME]" at bounding box center [395, 415] width 153 height 17
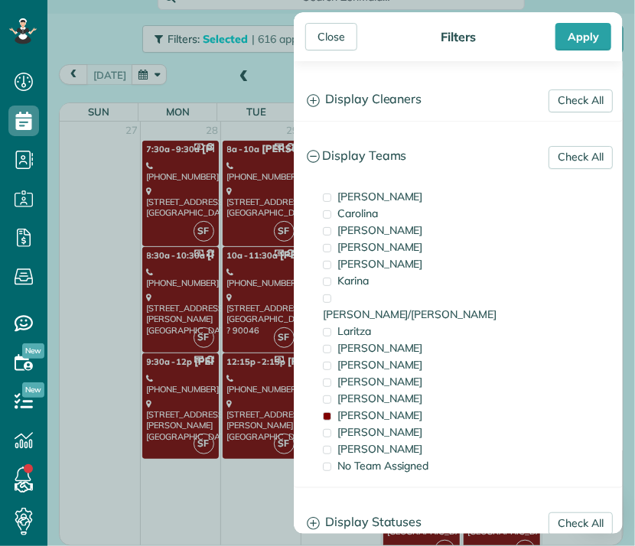
click at [369, 407] on div "[PERSON_NAME]" at bounding box center [395, 415] width 153 height 17
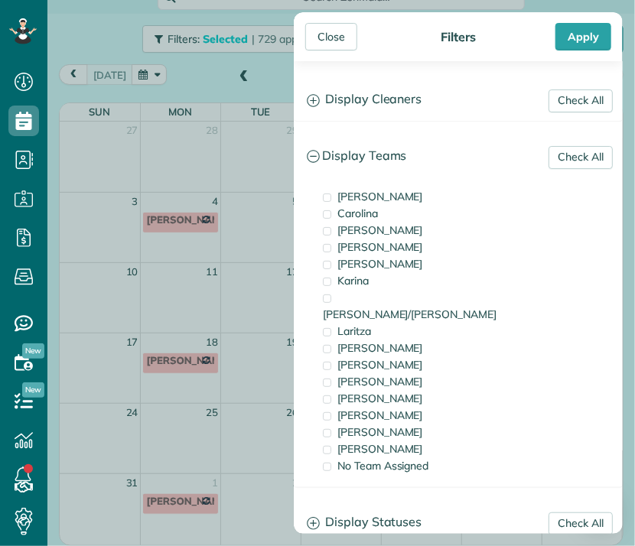
click at [368, 407] on div "[PERSON_NAME]" at bounding box center [395, 415] width 153 height 17
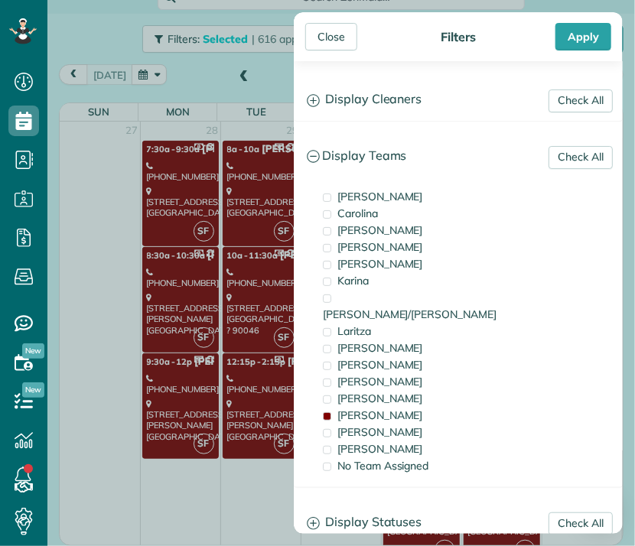
click at [330, 27] on div "Close" at bounding box center [331, 37] width 52 height 28
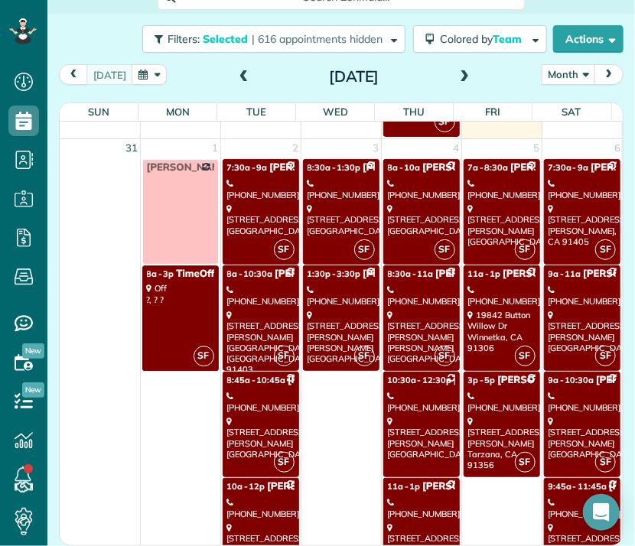
scroll to position [2638, 0]
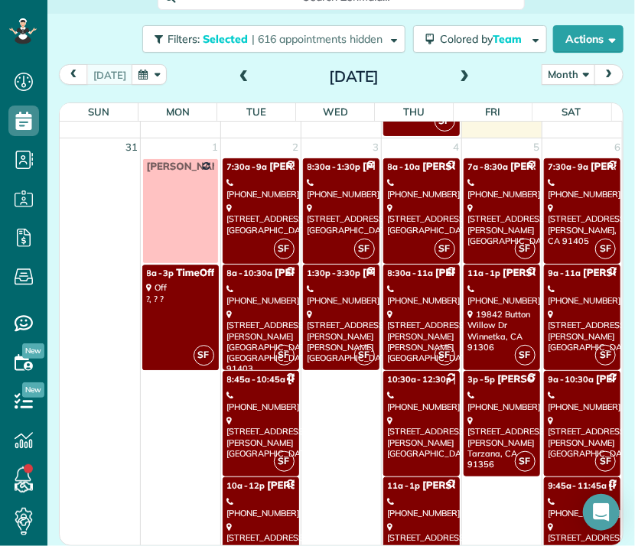
click at [243, 187] on div "(323) 255-6563" at bounding box center [260, 188] width 67 height 22
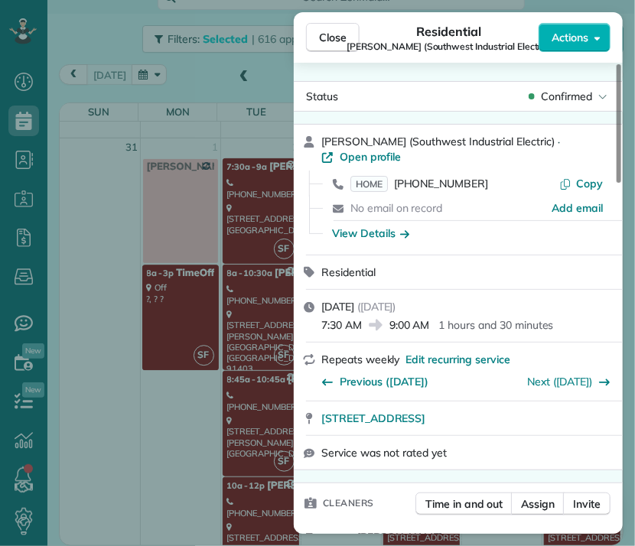
click at [236, 291] on div "Close Residential Laura Malm (Southwest Industrial Electric) Actions Status Con…" at bounding box center [317, 273] width 635 height 546
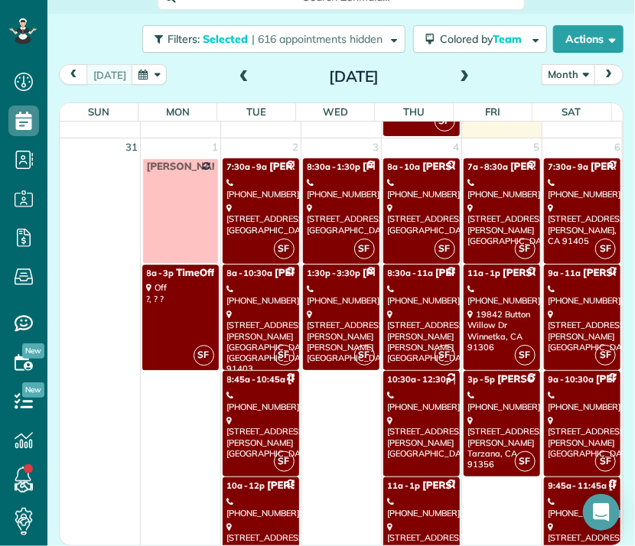
click at [237, 294] on div "(818) 631-4275" at bounding box center [260, 295] width 67 height 22
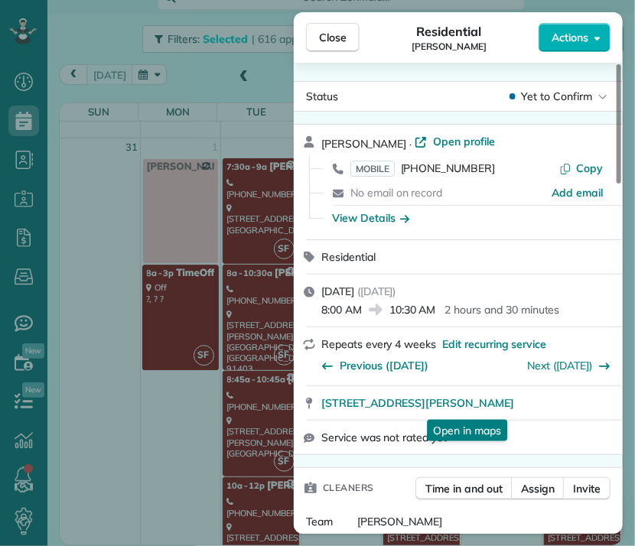
click at [514, 405] on span "14742 Huston Street Los Angeles CA 91403" at bounding box center [417, 402] width 193 height 15
click at [336, 32] on span "Close" at bounding box center [333, 37] width 28 height 15
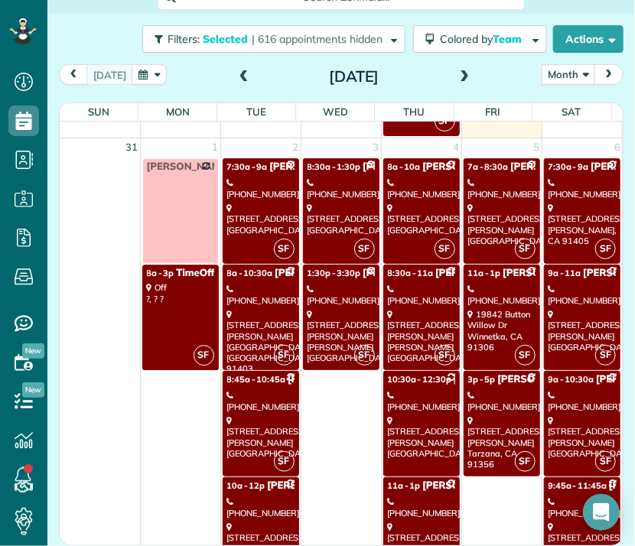
click at [251, 390] on div "(626) 487-8717" at bounding box center [260, 401] width 67 height 22
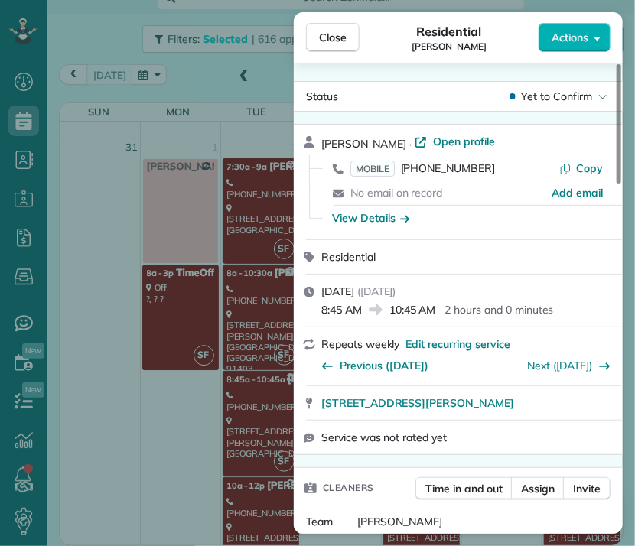
click at [340, 41] on span "Close" at bounding box center [333, 37] width 28 height 15
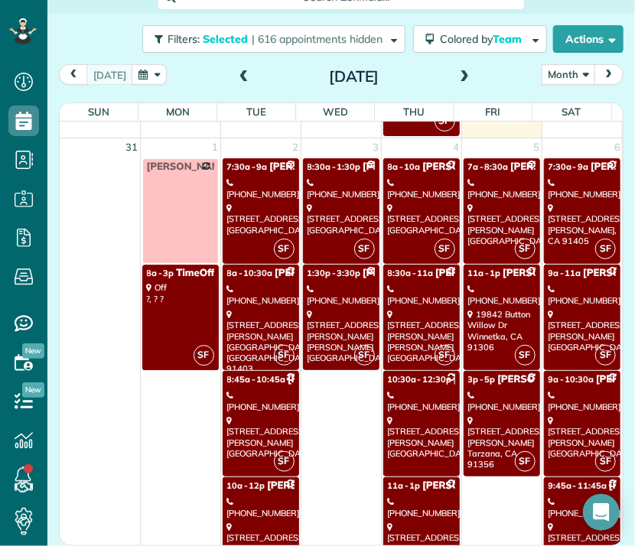
click at [251, 496] on div "(310) 749-8988" at bounding box center [260, 507] width 67 height 22
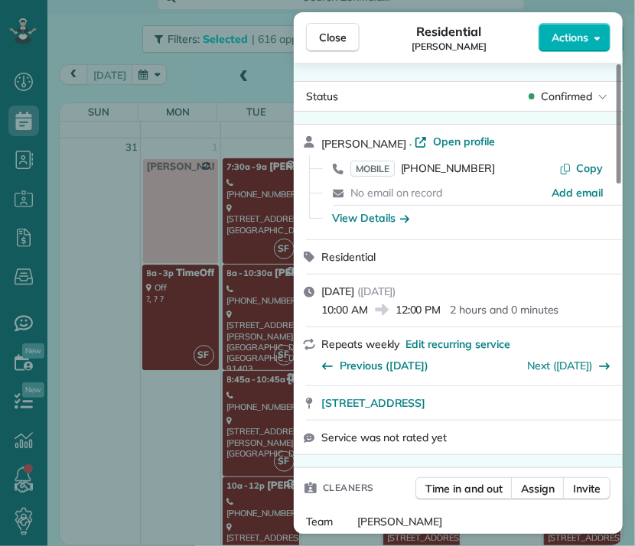
click at [425, 408] on span "2929 Motor Avenue Los Angeles CA 90064" at bounding box center [373, 402] width 104 height 15
click at [336, 37] on span "Close" at bounding box center [333, 37] width 28 height 15
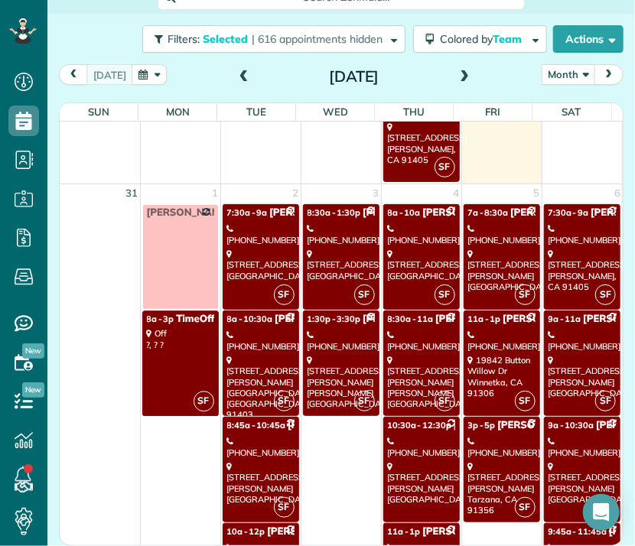
scroll to position [2582, 0]
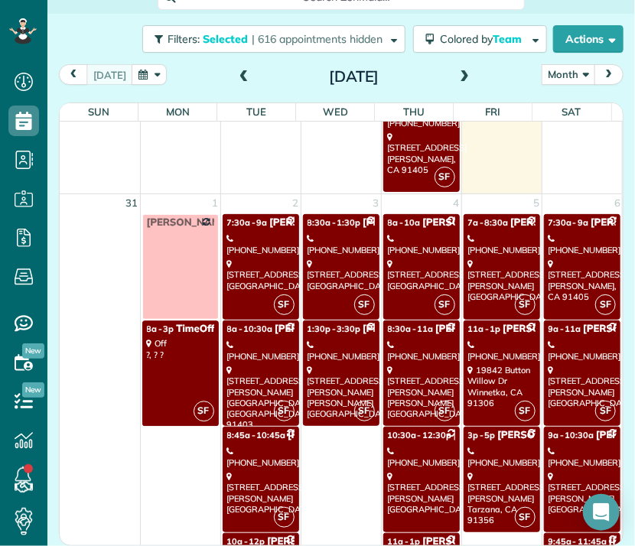
click at [336, 248] on link "SF 8:30a - 1:30p Stephanie Frank (818) 585-4977 1625 Crown Ridge Court Westlake…" at bounding box center [341, 267] width 76 height 106
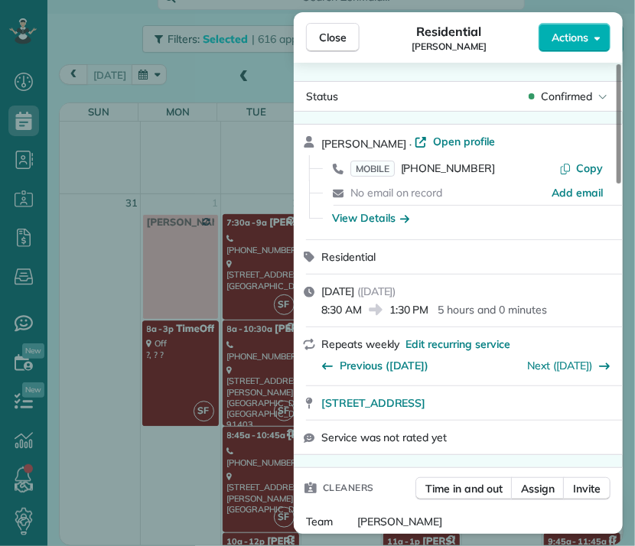
click at [341, 37] on span "Close" at bounding box center [333, 37] width 28 height 15
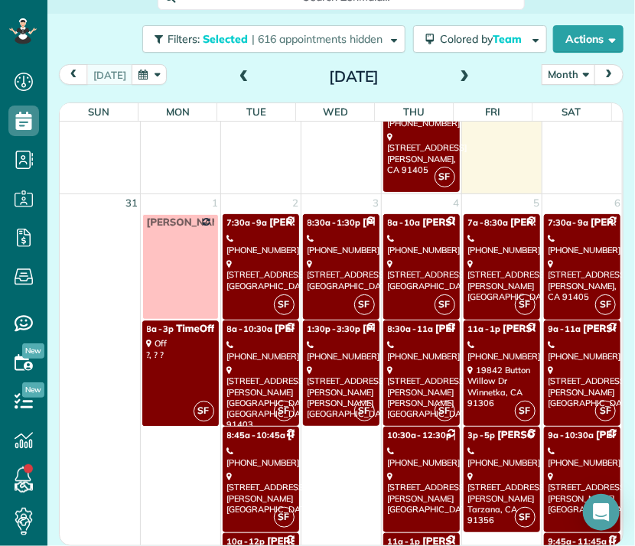
click at [336, 340] on div "(818) 269-3569" at bounding box center [340, 351] width 67 height 22
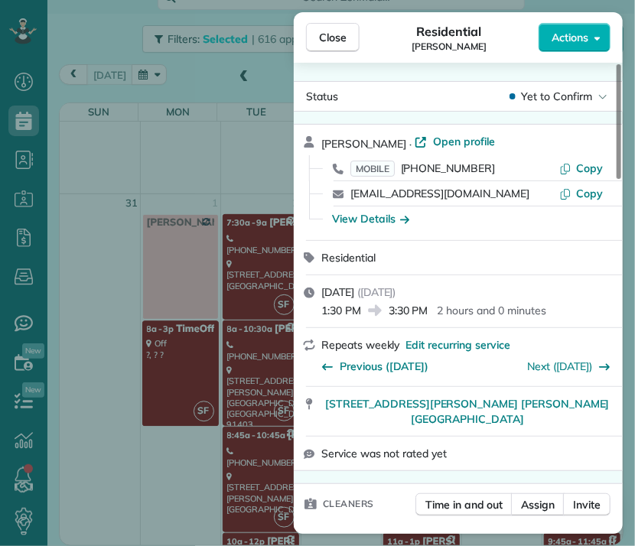
click at [343, 37] on span "Close" at bounding box center [333, 37] width 28 height 15
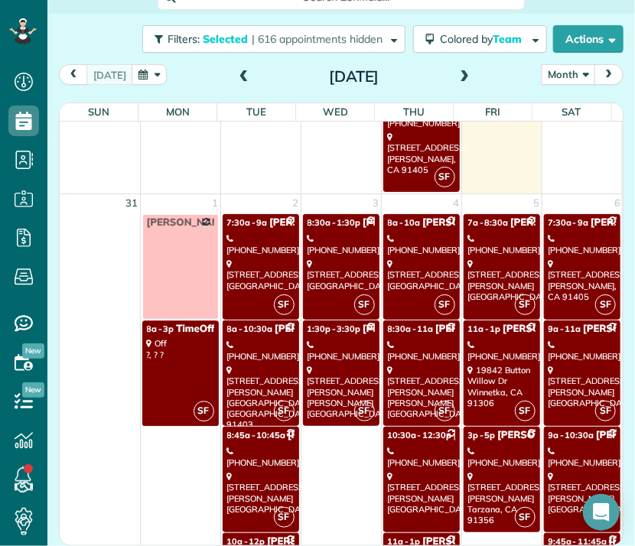
click at [395, 242] on div "(626) 808-8398" at bounding box center [421, 244] width 67 height 22
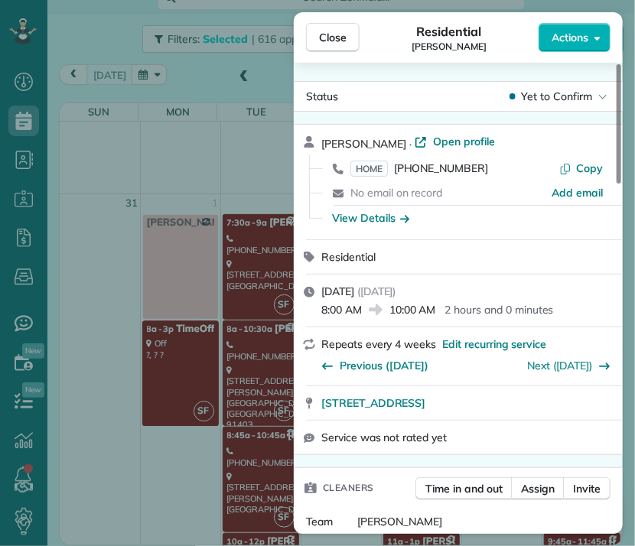
click at [328, 44] on span "Close" at bounding box center [333, 37] width 28 height 15
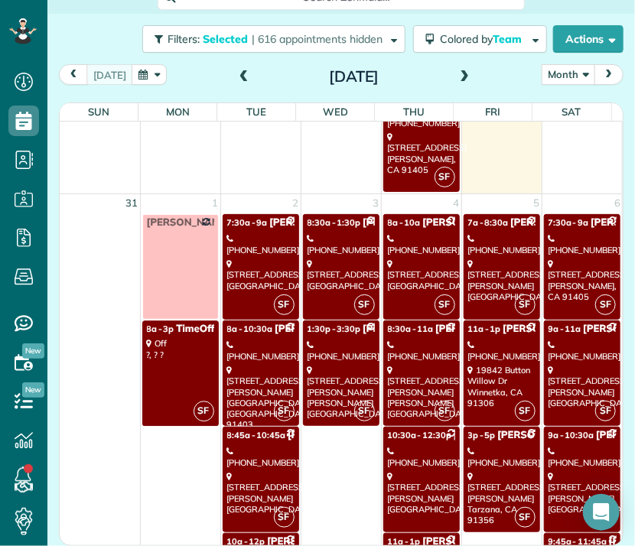
click at [405, 340] on div "(617) 872-0530" at bounding box center [421, 351] width 67 height 22
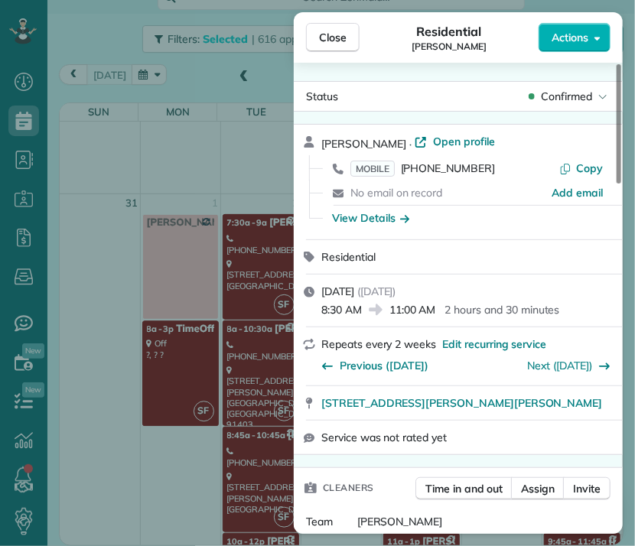
click at [327, 38] on span "Close" at bounding box center [333, 37] width 28 height 15
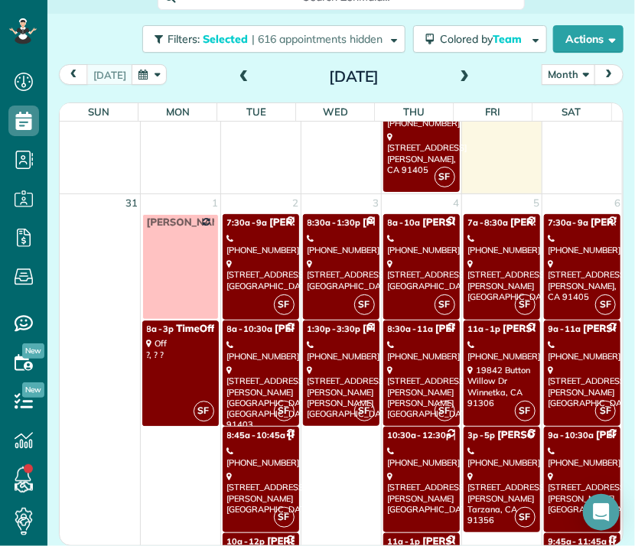
click at [403, 435] on link "10:30a - 12:30p Celia Kwan (818) 254-7232 4103 Wilkinson Ave Studio City, CA 91…" at bounding box center [421, 480] width 76 height 106
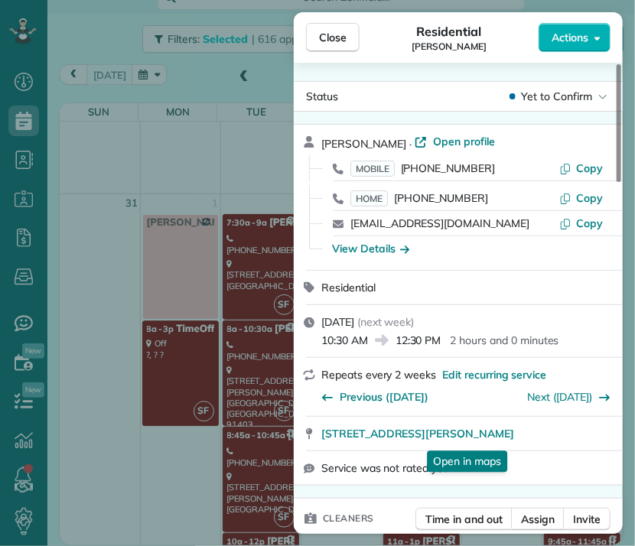
click at [343, 28] on button "Close" at bounding box center [333, 37] width 54 height 29
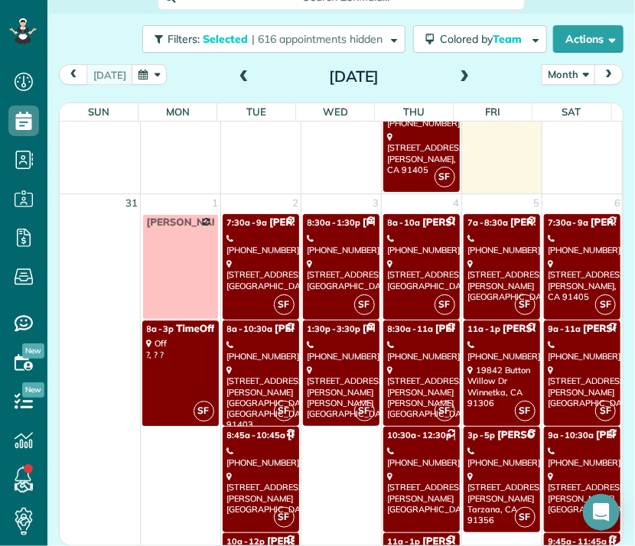
click at [405, 535] on div "11a - 1p Ben Gurner" at bounding box center [421, 541] width 67 height 13
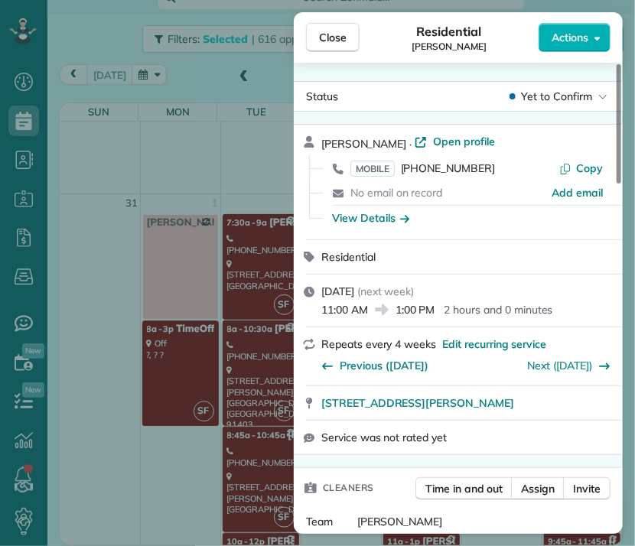
click at [336, 44] on span "Close" at bounding box center [333, 37] width 28 height 15
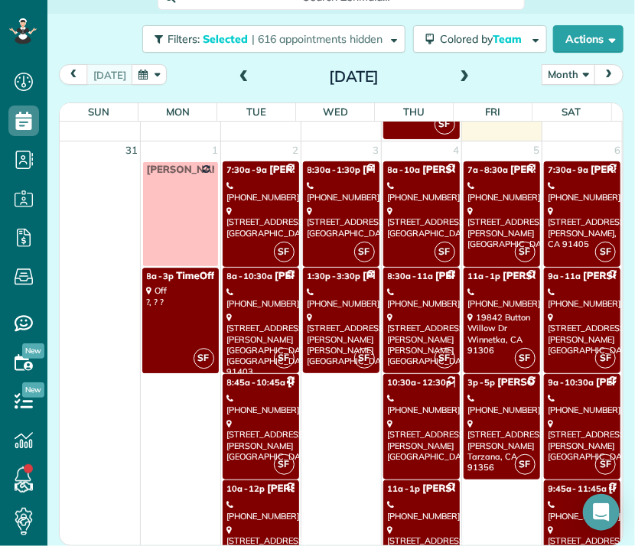
scroll to position [2638, 0]
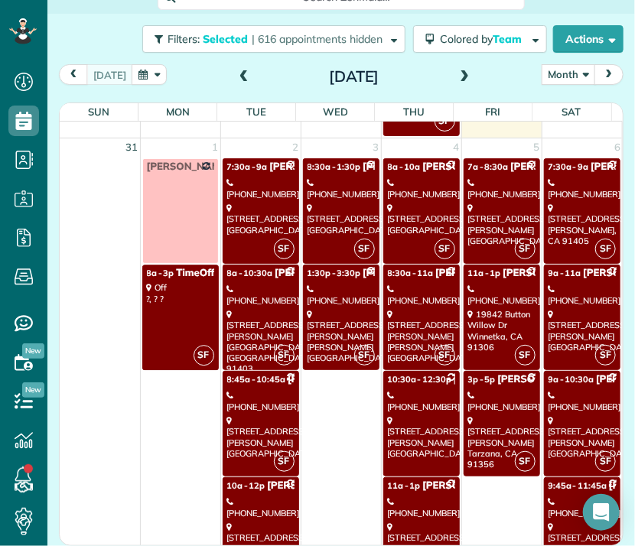
click at [493, 190] on link "SF 7a - 8:30a Veronica Ayvazian - Under Car (818) 468-7225 4100 Goodwin Avenue …" at bounding box center [501, 211] width 76 height 106
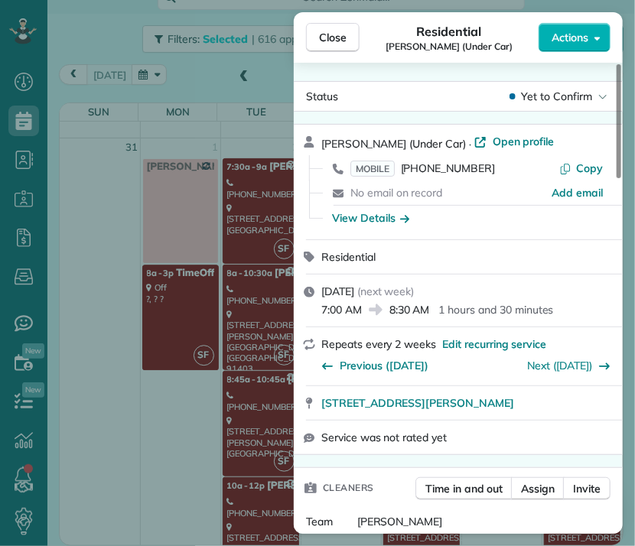
click at [418, 408] on span "4100 Goodwin Avenue Los Angeles CA 90039" at bounding box center [417, 402] width 193 height 15
click at [340, 31] on span "Close" at bounding box center [333, 37] width 28 height 15
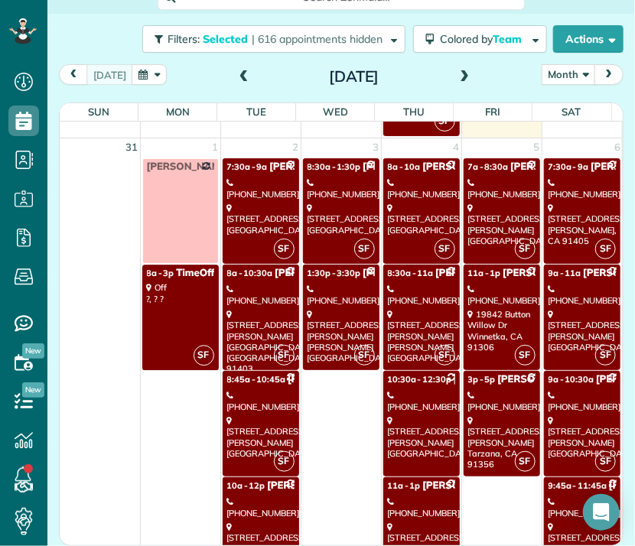
click at [493, 290] on div "(818) 203-2000" at bounding box center [501, 295] width 67 height 22
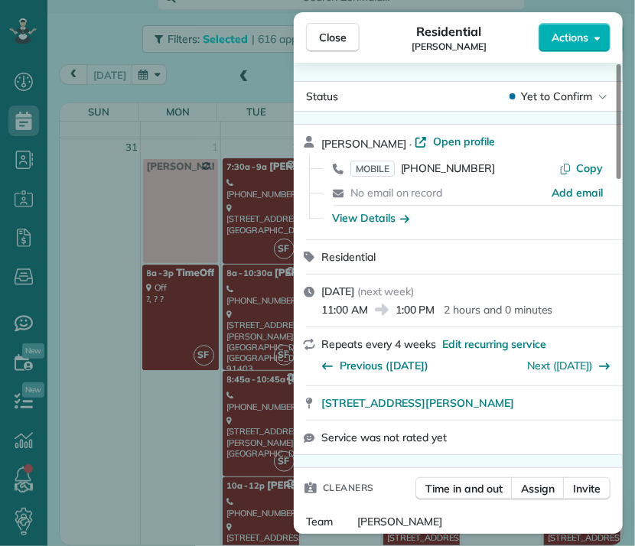
click at [346, 39] on span "Close" at bounding box center [333, 37] width 28 height 15
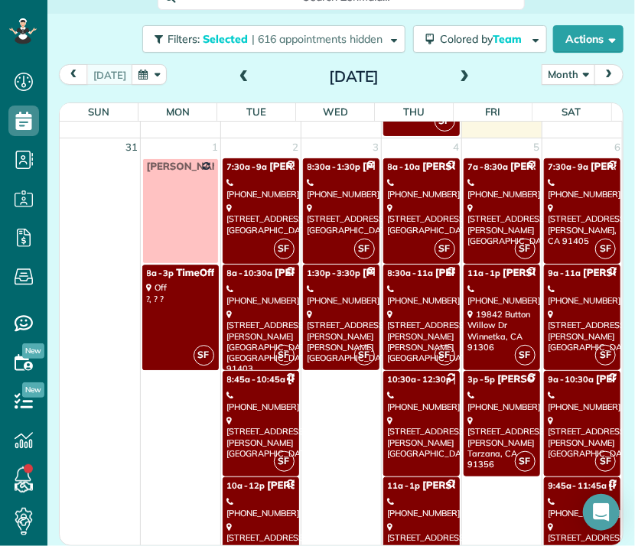
click at [480, 377] on link "SF 3p - 5p Yvette Barlowe (818) 321-9499 3752 Winford Drive Tarzana, CA 91356" at bounding box center [501, 424] width 76 height 106
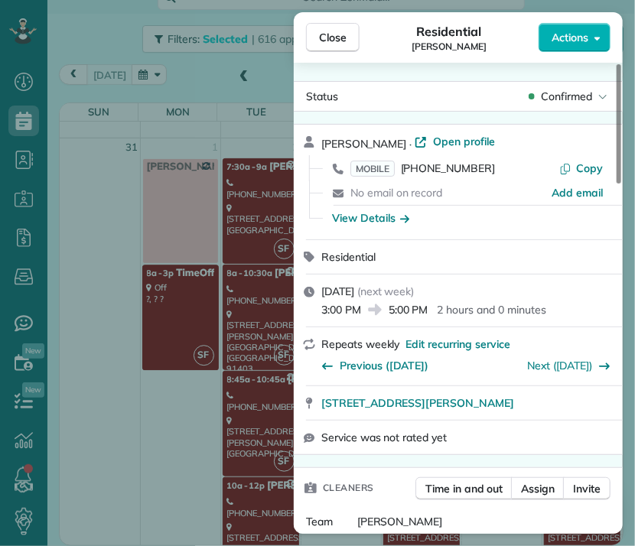
click at [332, 24] on button "Close" at bounding box center [333, 37] width 54 height 29
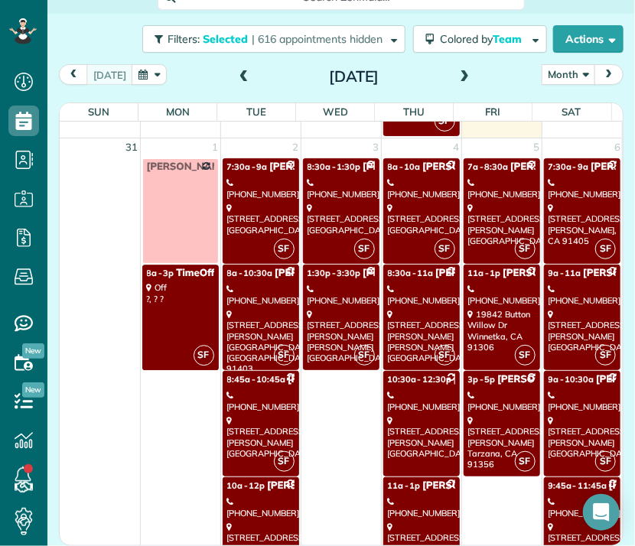
click at [548, 206] on div "6732 Van Nuys Boulevard Van nuys, CA 91405" at bounding box center [582, 225] width 68 height 44
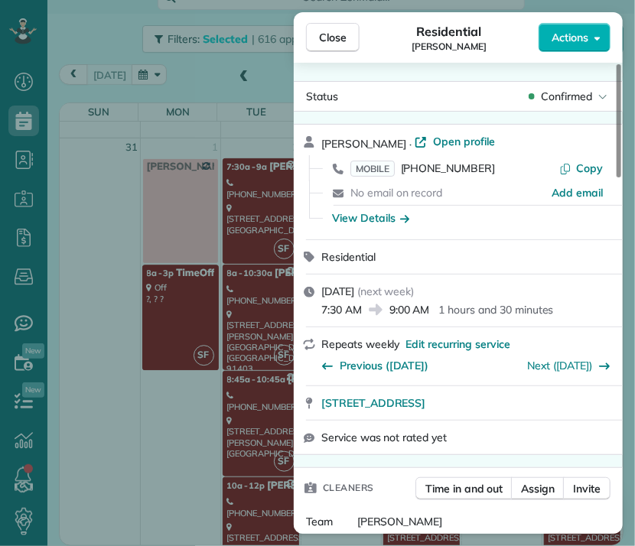
click at [342, 45] on button "Close" at bounding box center [333, 37] width 54 height 29
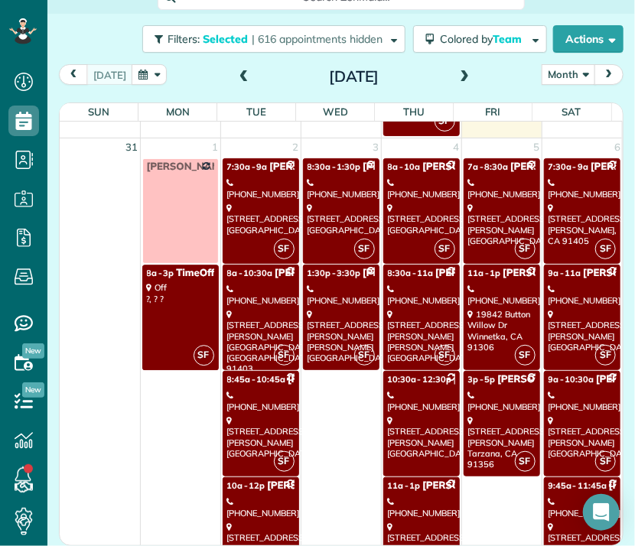
click at [549, 309] on div "15029 Encanto Drive Sherman Oaks, CA 91403" at bounding box center [582, 331] width 68 height 44
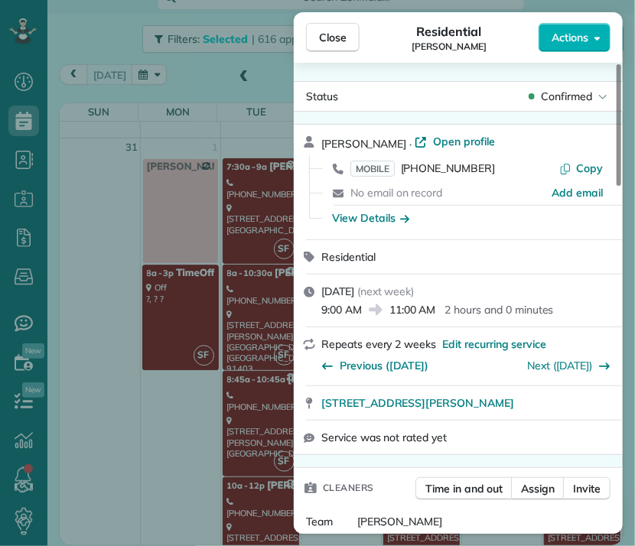
click at [344, 46] on button "Close" at bounding box center [333, 37] width 54 height 29
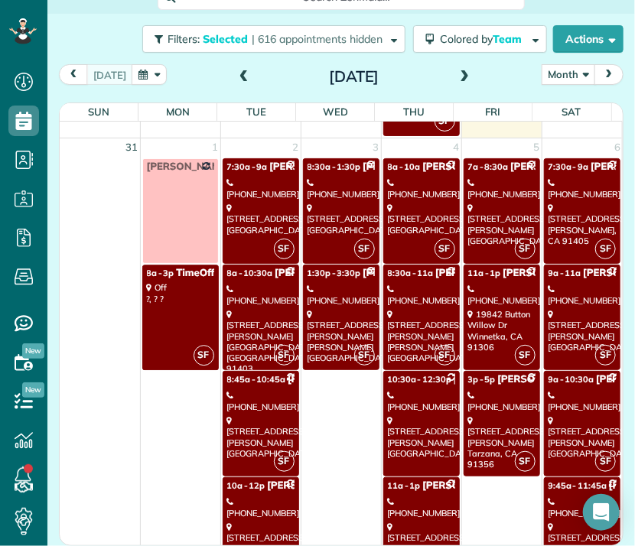
click at [557, 392] on div "(310) 560-2077" at bounding box center [582, 401] width 68 height 22
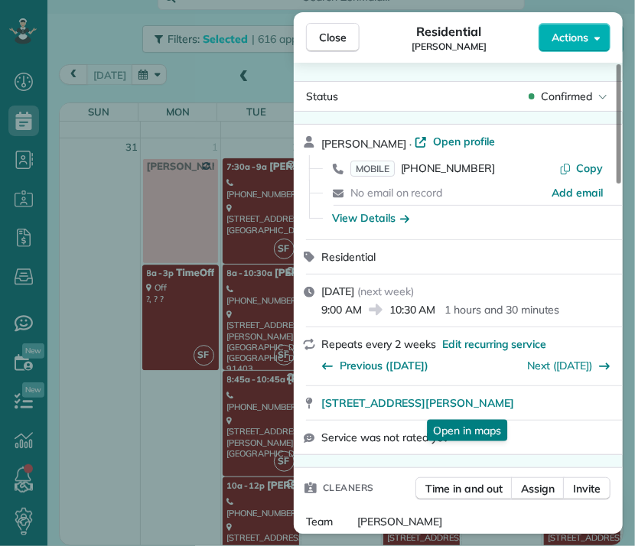
click at [514, 408] on span "8808 David Avenue Los Angeles CA 90034" at bounding box center [417, 402] width 193 height 15
click at [329, 43] on span "Close" at bounding box center [333, 37] width 28 height 15
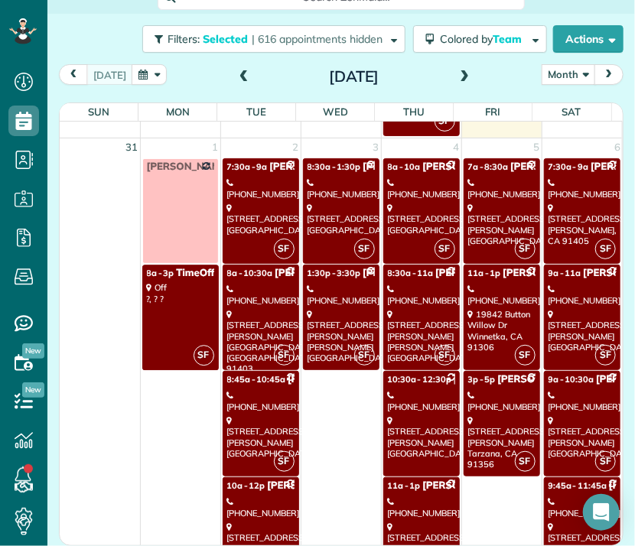
click at [569, 496] on div "(626) 274-6373" at bounding box center [582, 507] width 68 height 22
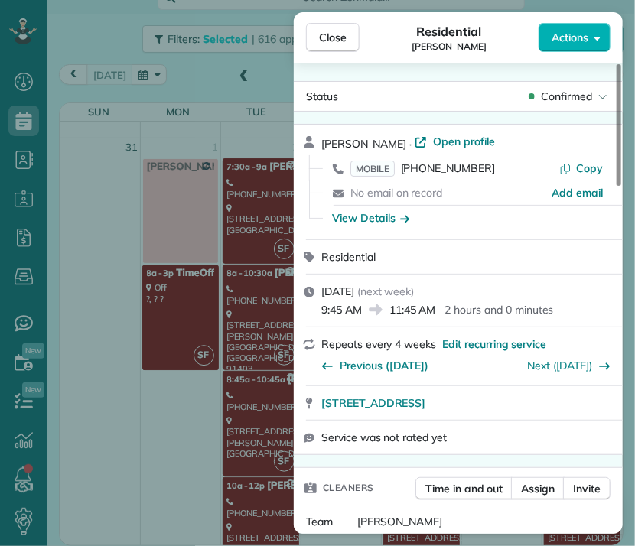
click at [333, 32] on span "Close" at bounding box center [333, 37] width 28 height 15
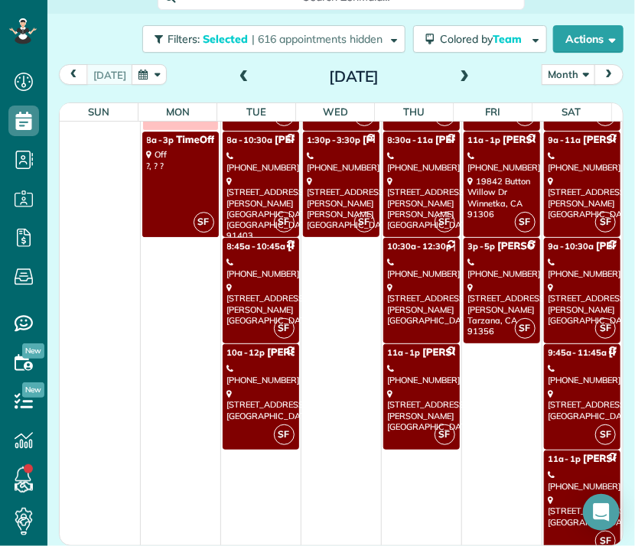
scroll to position [2772, 0]
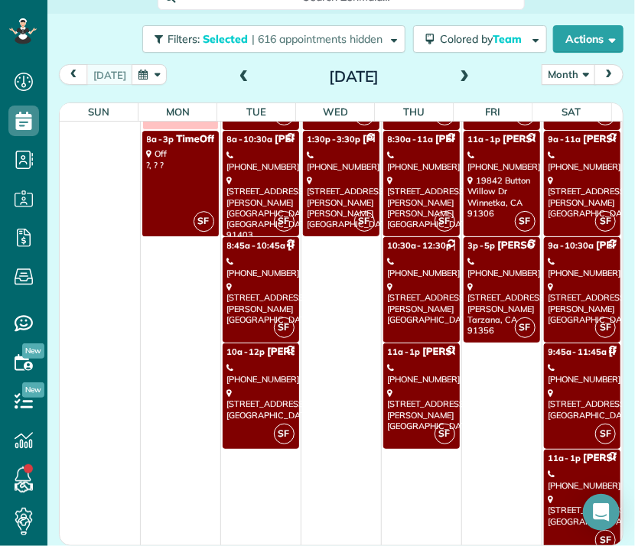
click at [549, 469] on div "(626) 274-6373" at bounding box center [582, 480] width 68 height 22
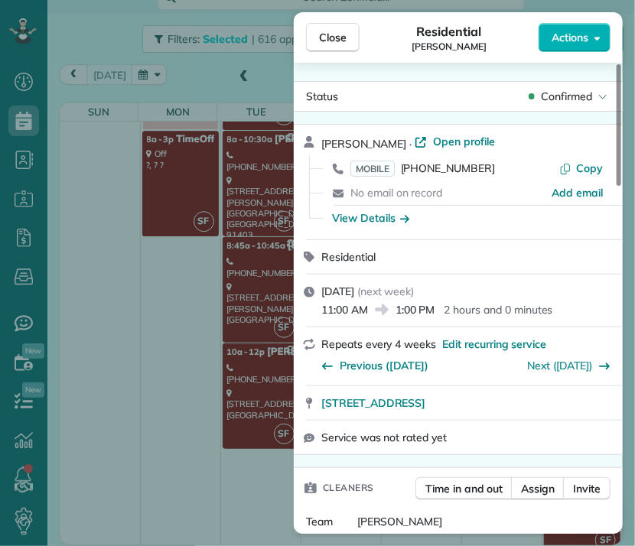
click at [327, 41] on span "Close" at bounding box center [333, 37] width 28 height 15
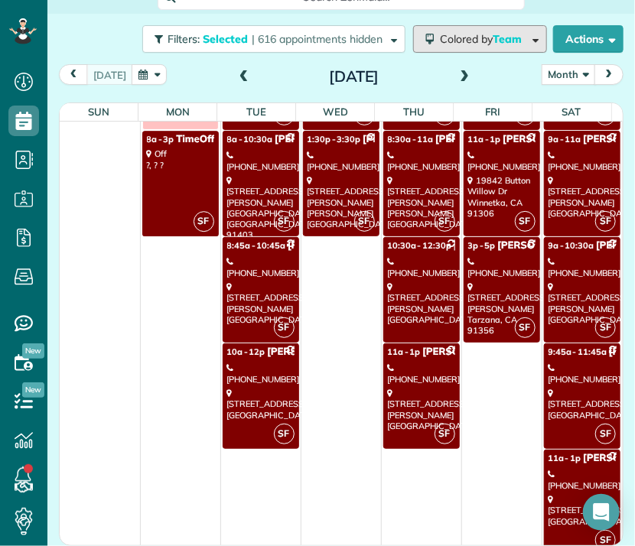
click at [440, 43] on span "Colored by Team" at bounding box center [483, 39] width 87 height 14
